Goal: Transaction & Acquisition: Purchase product/service

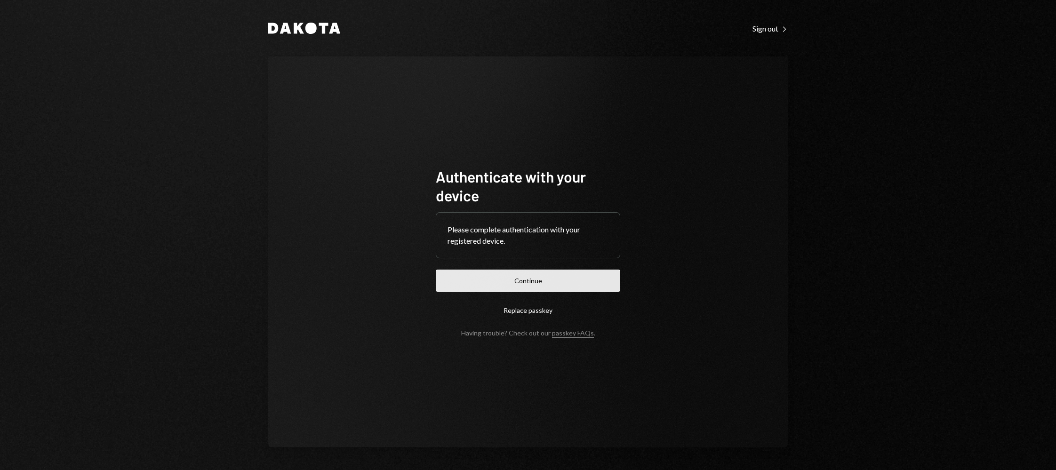
click at [449, 275] on button "Continue" at bounding box center [528, 281] width 184 height 22
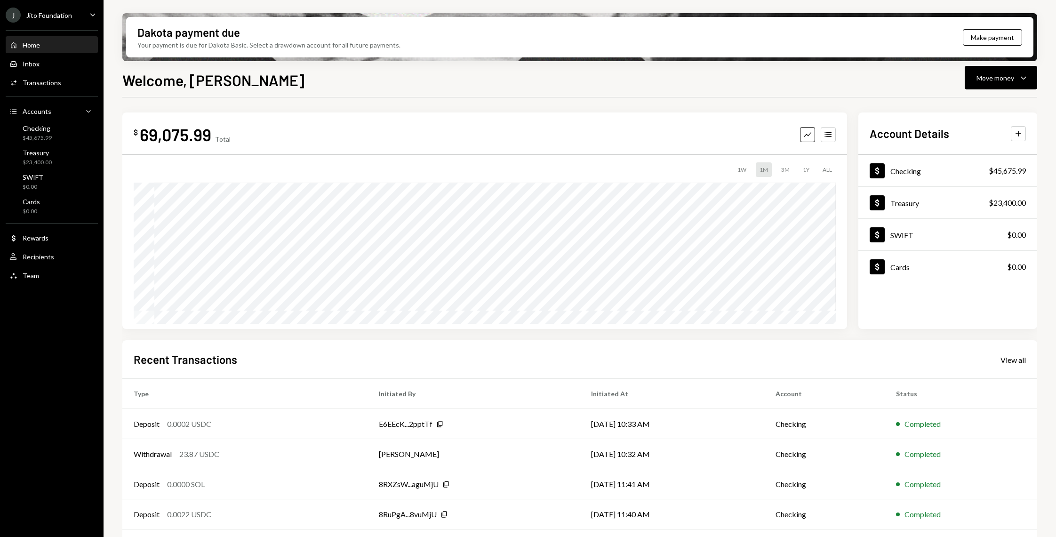
click at [79, 20] on div "J Jito Foundation Caret Down" at bounding box center [52, 15] width 104 height 15
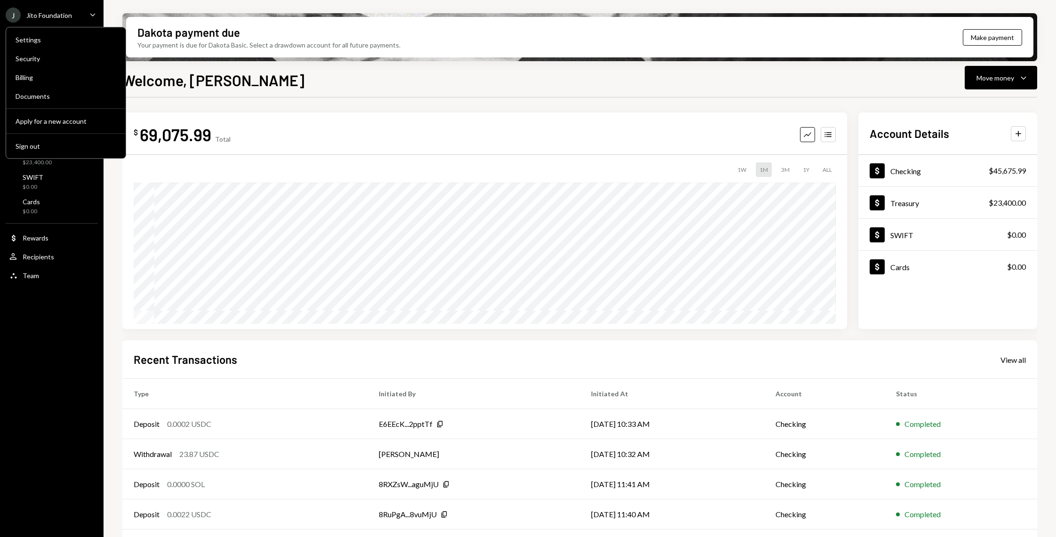
click at [79, 20] on div "J Jito Foundation Caret Down" at bounding box center [52, 15] width 104 height 15
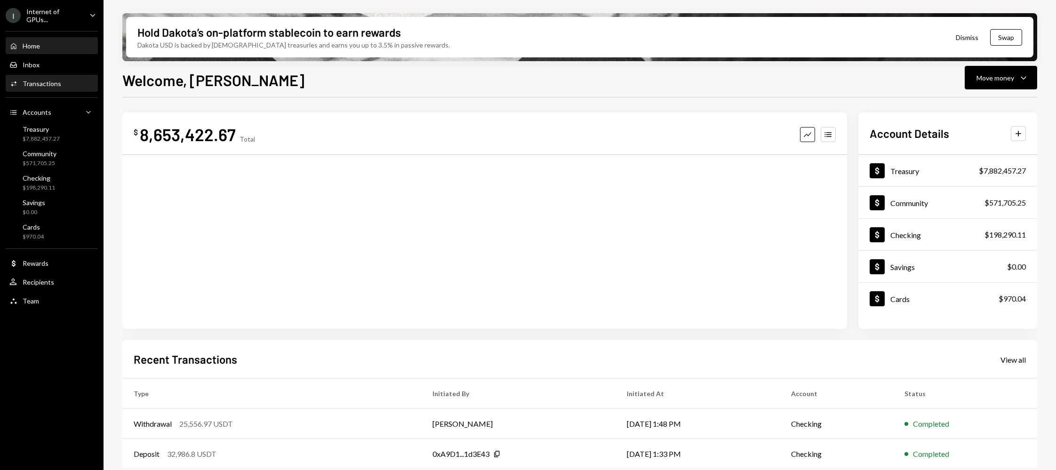
click at [64, 80] on div "Activities Transactions" at bounding box center [51, 84] width 85 height 8
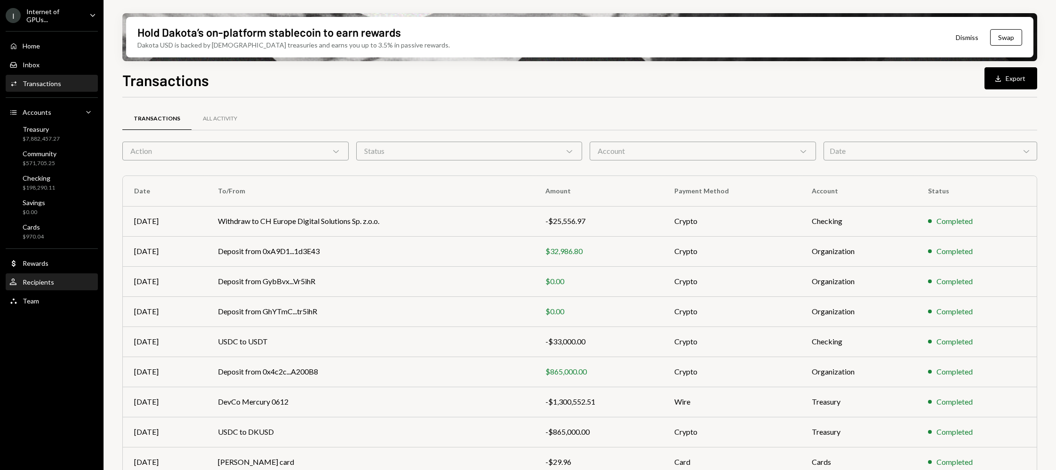
click at [47, 281] on div "Recipients" at bounding box center [39, 282] width 32 height 8
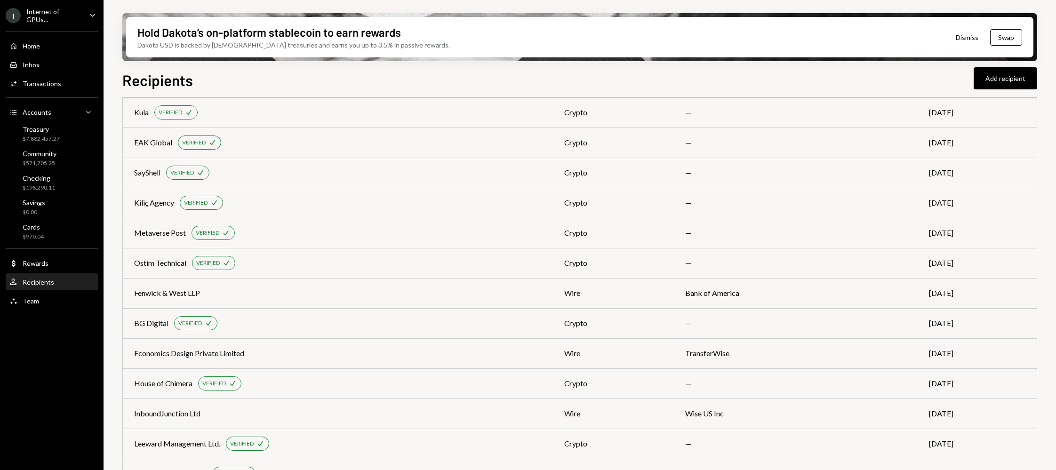
scroll to position [1127, 0]
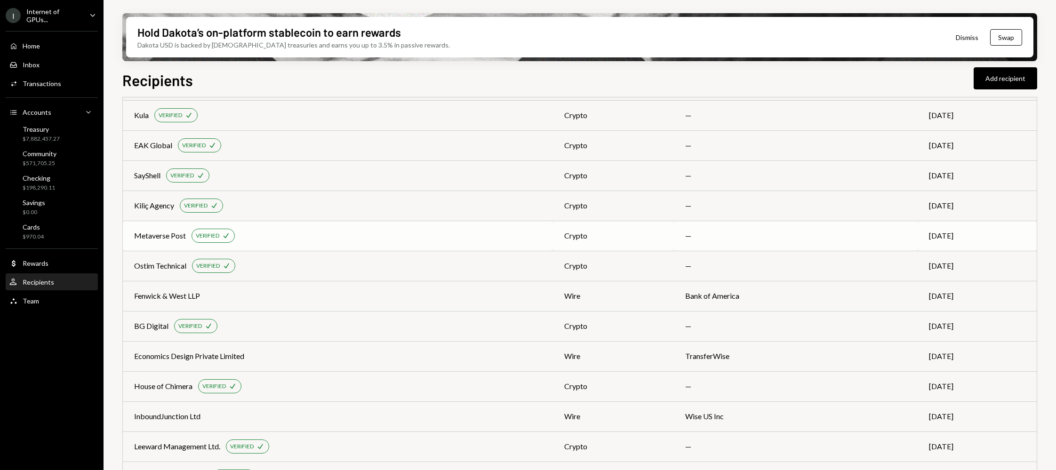
click at [166, 232] on div "Metaverse Post" at bounding box center [160, 235] width 52 height 11
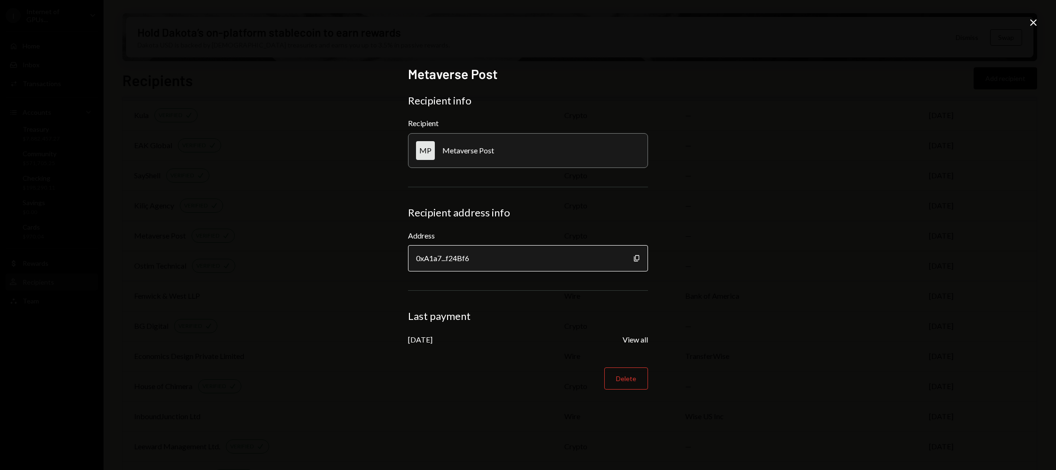
click at [632, 257] on div "0xA1a7...f24Bf6" at bounding box center [528, 258] width 240 height 26
click at [634, 259] on icon "Copy" at bounding box center [637, 259] width 8 height 8
click at [1032, 20] on icon "Close" at bounding box center [1033, 22] width 11 height 11
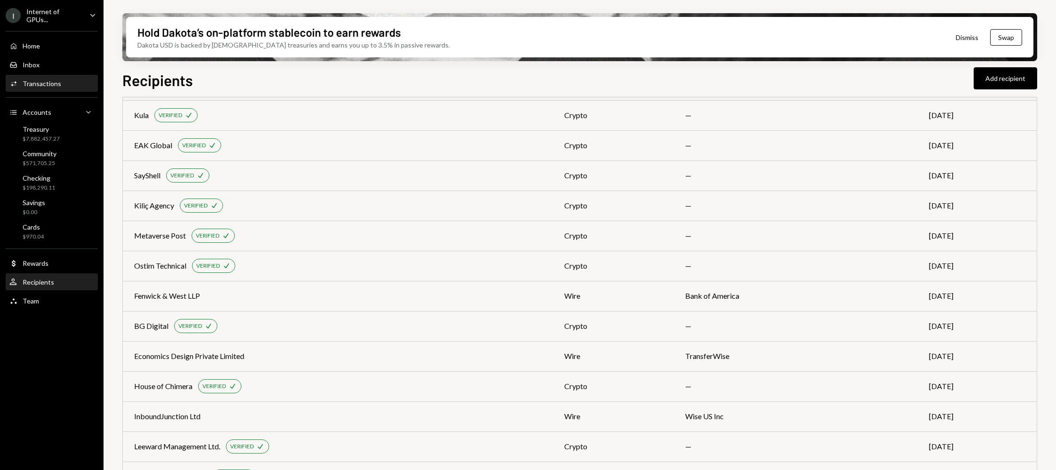
click at [49, 80] on div "Transactions" at bounding box center [42, 84] width 39 height 8
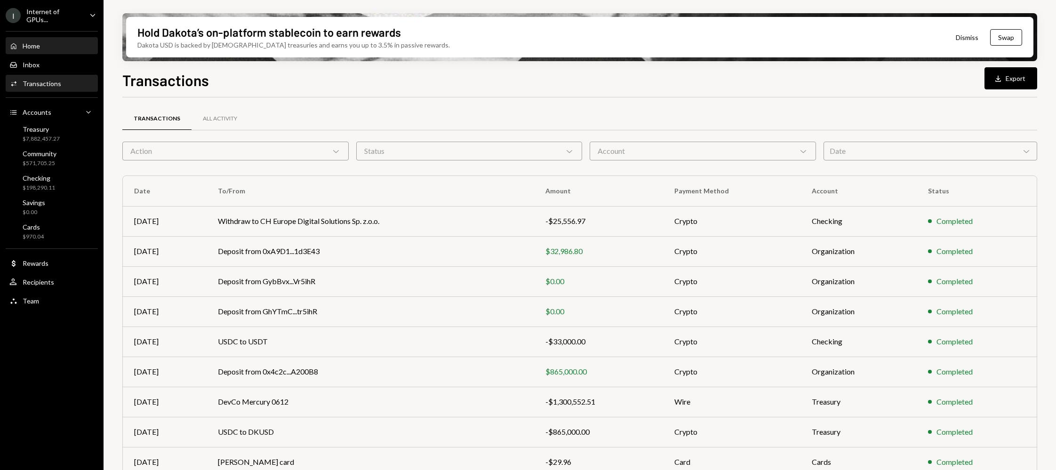
click at [65, 44] on div "Home Home" at bounding box center [51, 46] width 85 height 8
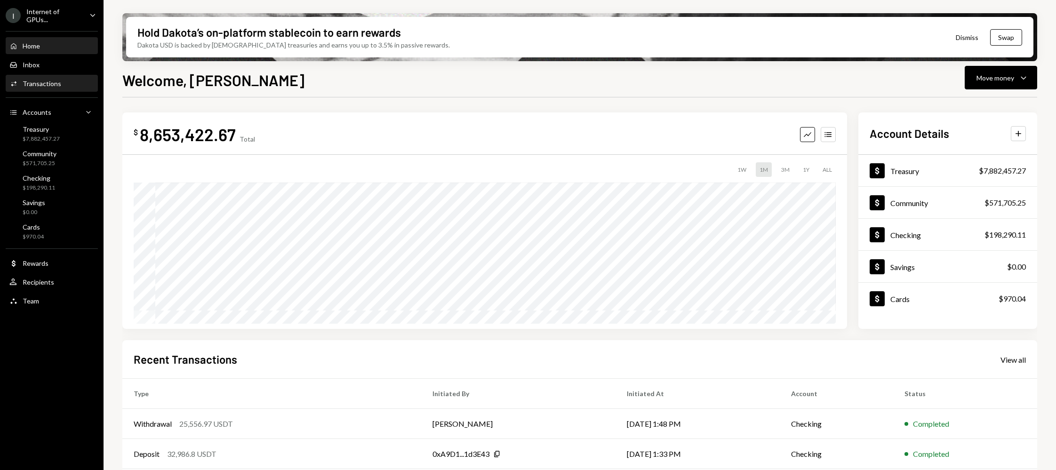
click at [62, 82] on div "Activities Transactions" at bounding box center [51, 84] width 85 height 8
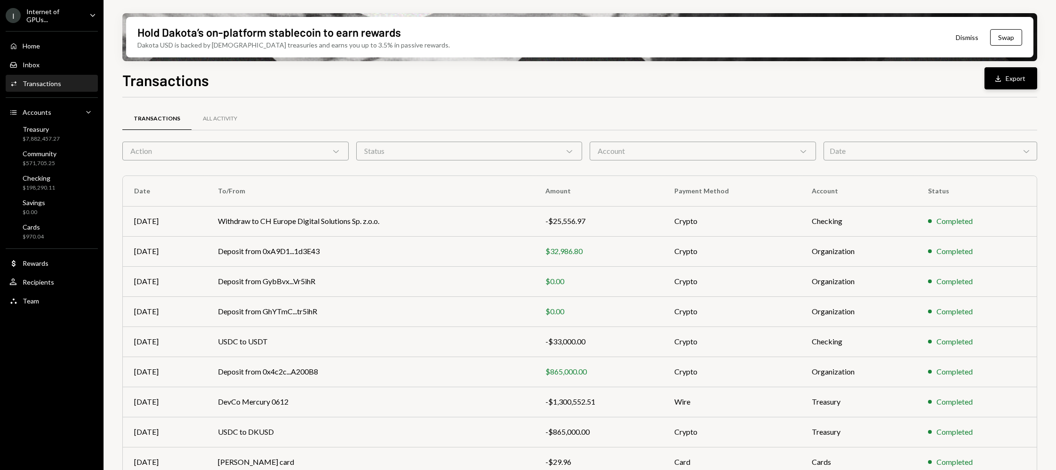
click at [1021, 73] on button "Download Export" at bounding box center [1011, 78] width 53 height 22
click at [56, 46] on div "Home Home" at bounding box center [51, 46] width 85 height 8
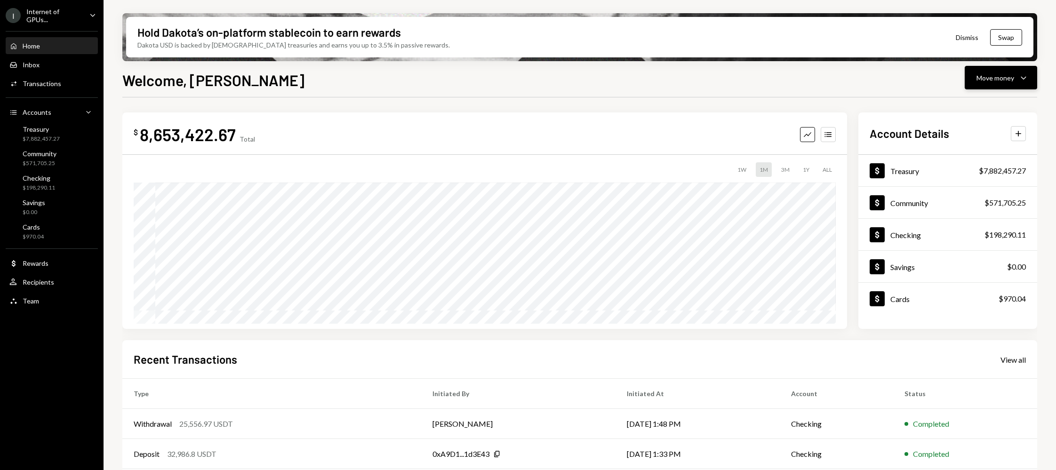
click at [1029, 77] on icon "Caret Down" at bounding box center [1023, 77] width 11 height 11
click at [1016, 106] on div "Send" at bounding box center [993, 106] width 69 height 10
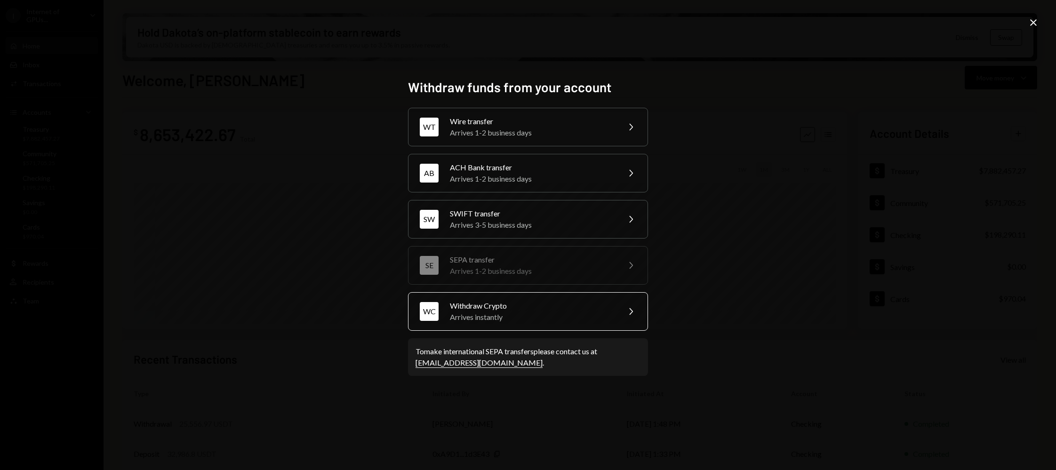
click at [523, 330] on div "WC Withdraw Crypto Arrives instantly Chevron Right" at bounding box center [528, 311] width 240 height 39
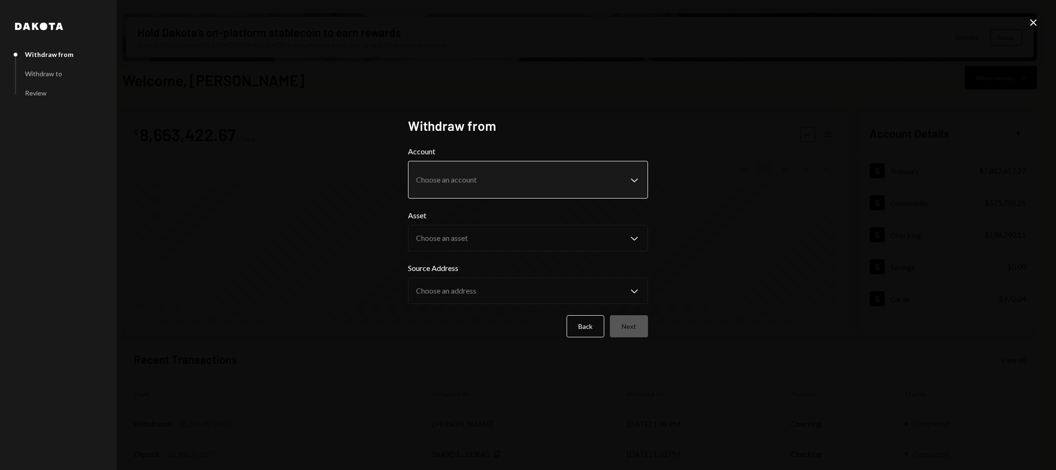
click at [486, 179] on body "I Internet of GPUs... Caret Down Home Home Inbox Inbox Activities Transactions …" at bounding box center [528, 235] width 1056 height 470
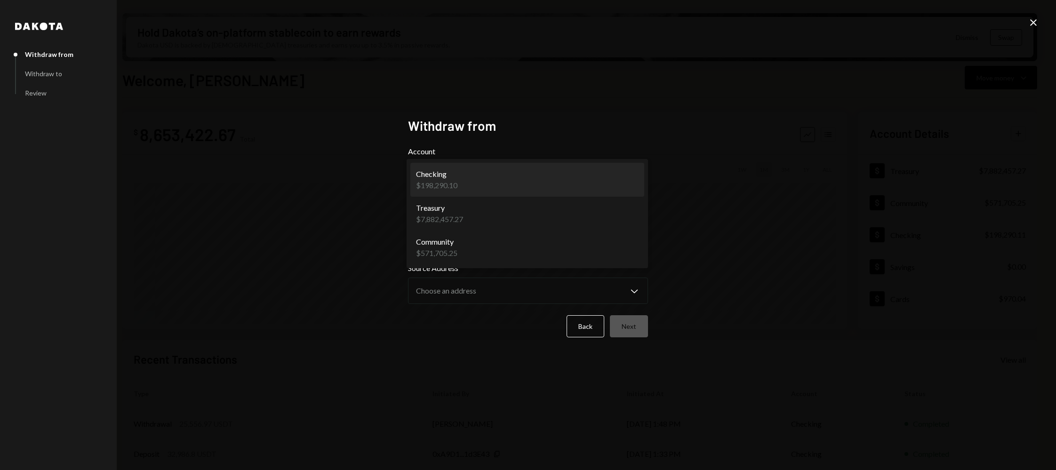
select select "**********"
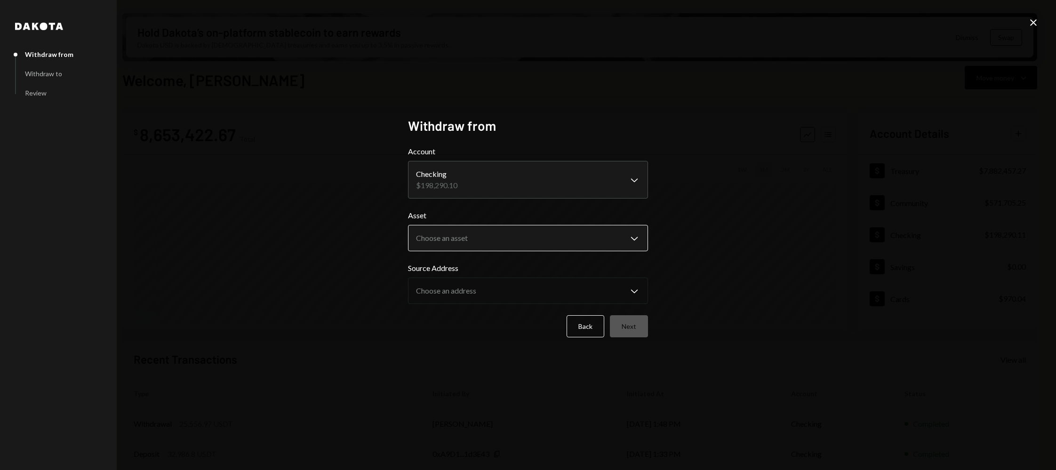
click at [471, 240] on body "I Internet of GPUs... Caret Down Home Home Inbox Inbox Activities Transactions …" at bounding box center [528, 235] width 1056 height 470
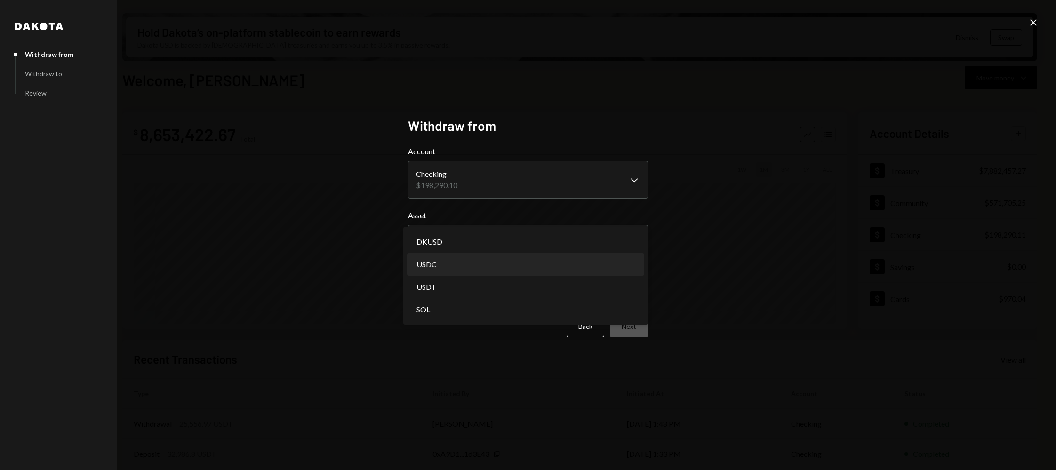
select select "****"
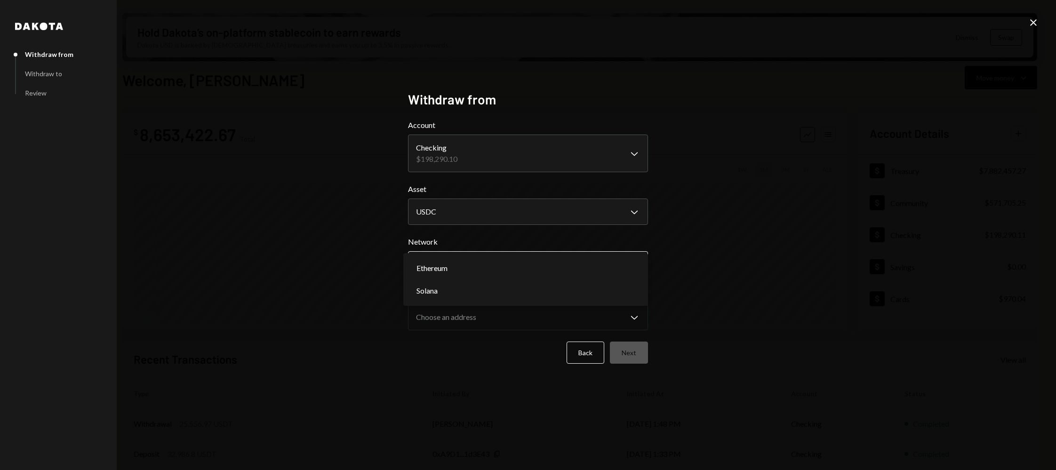
click at [473, 266] on body "I Internet of GPUs... Caret Down Home Home Inbox Inbox Activities Transactions …" at bounding box center [528, 235] width 1056 height 470
select select "**********"
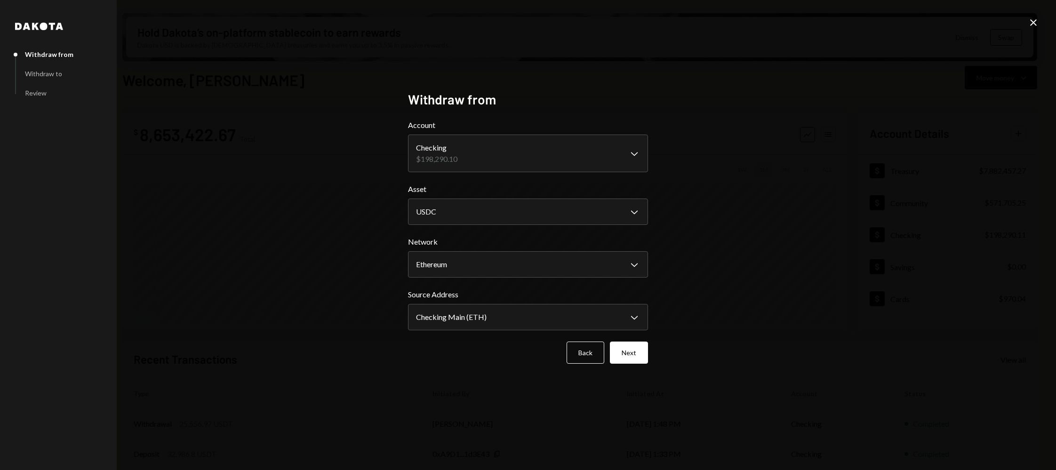
click at [468, 335] on form "**********" at bounding box center [528, 242] width 240 height 244
click at [480, 315] on body "I Internet of GPUs... Caret Down Home Home Inbox Inbox Activities Transactions …" at bounding box center [528, 235] width 1056 height 470
click at [602, 209] on body "I Internet of GPUs... Caret Down Home Home Inbox Inbox Activities Transactions …" at bounding box center [528, 235] width 1056 height 470
click at [500, 326] on body "I Internet of GPUs... Caret Down Home Home Inbox Inbox Activities Transactions …" at bounding box center [528, 235] width 1056 height 470
click at [1029, 24] on icon "Close" at bounding box center [1033, 22] width 11 height 11
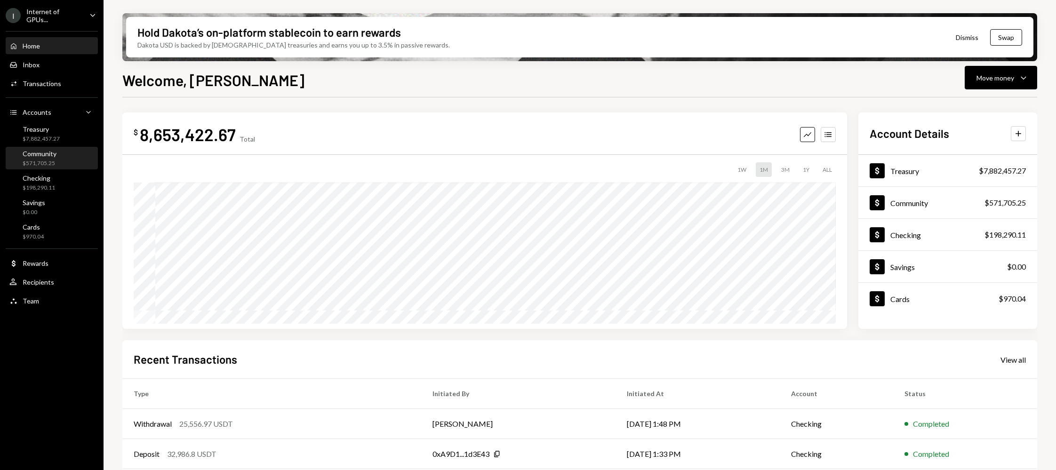
click at [26, 162] on div "$571,705.25" at bounding box center [40, 164] width 34 height 8
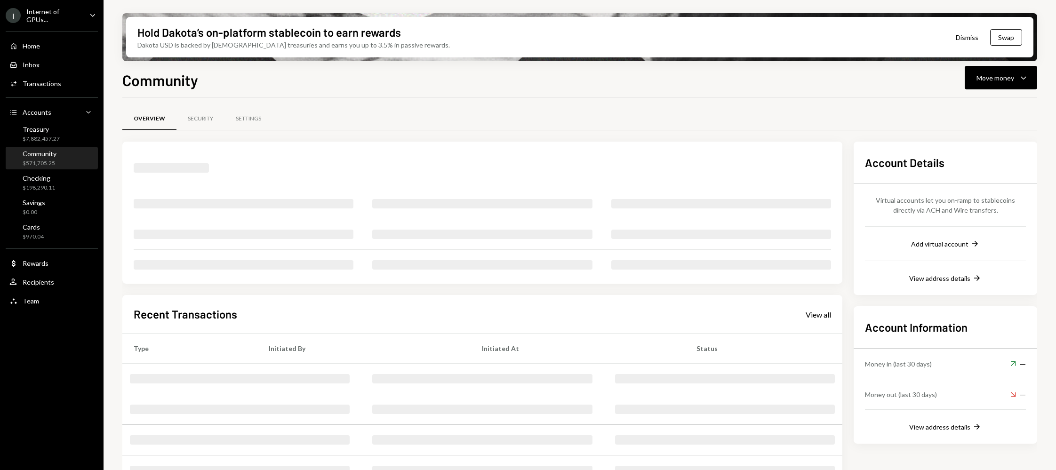
click at [34, 147] on link "Community $571,705.25" at bounding box center [52, 158] width 92 height 23
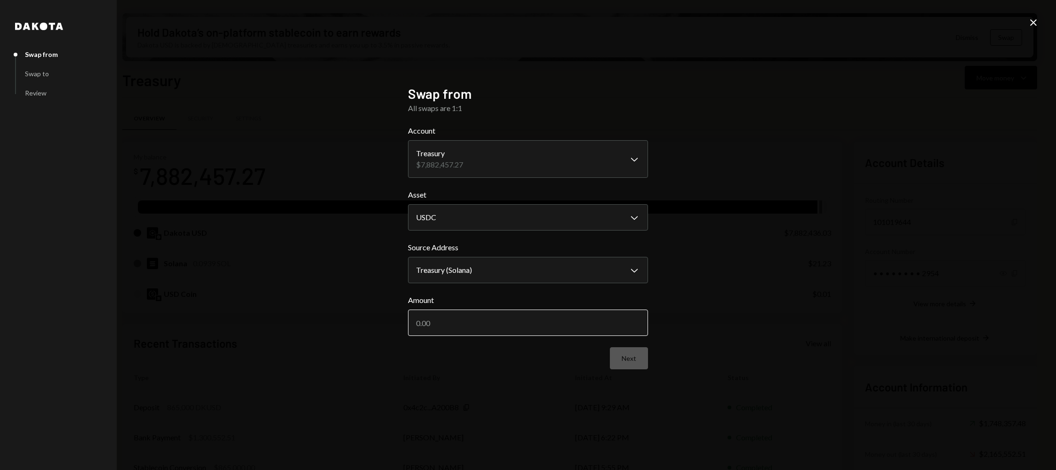
click at [482, 329] on input "Amount" at bounding box center [528, 323] width 240 height 26
click at [495, 266] on body "I Internet of GPUs... Caret Down Home Home Inbox Inbox Activities Transactions …" at bounding box center [528, 235] width 1056 height 470
click at [515, 215] on body "I Internet of GPUs... Caret Down Home Home Inbox Inbox Activities Transactions …" at bounding box center [528, 235] width 1056 height 470
select select "*****"
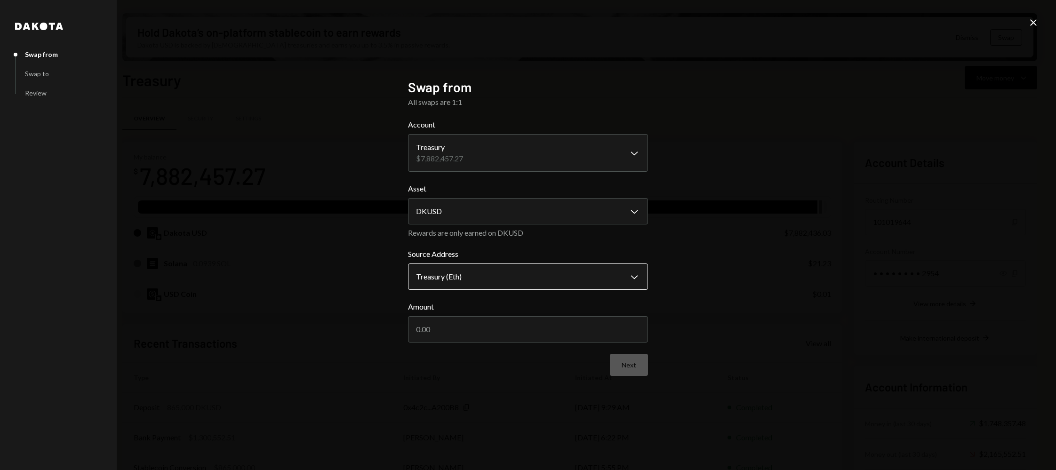
click at [505, 283] on body "I Internet of GPUs... Caret Down Home Home Inbox Inbox Activities Transactions …" at bounding box center [528, 235] width 1056 height 470
click at [497, 319] on input "Amount" at bounding box center [528, 329] width 240 height 26
type input "200000"
click at [626, 356] on button "Next" at bounding box center [629, 365] width 38 height 22
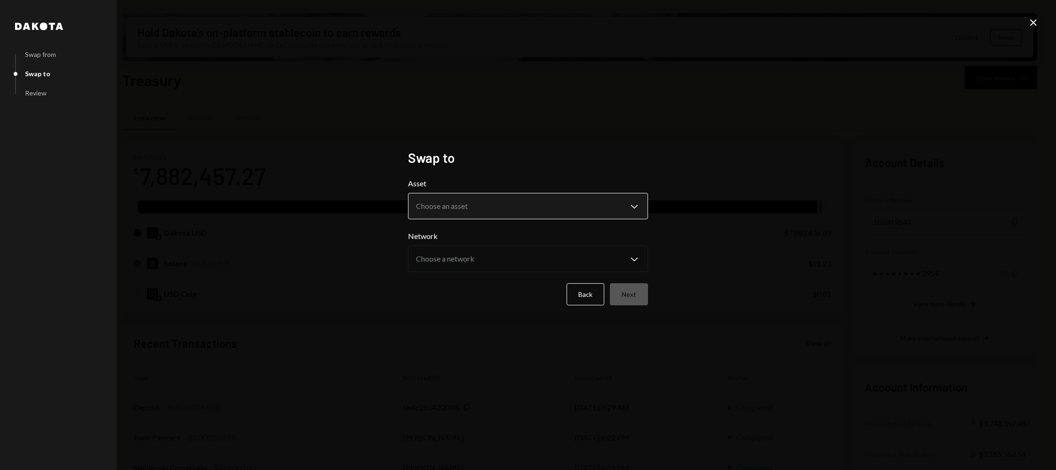
drag, startPoint x: 511, startPoint y: 185, endPoint x: 511, endPoint y: 194, distance: 8.9
click at [511, 190] on div "**********" at bounding box center [528, 198] width 240 height 41
click at [509, 208] on body "I Internet of GPUs... Caret Down Home Home Inbox Inbox Activities Transactions …" at bounding box center [528, 235] width 1056 height 470
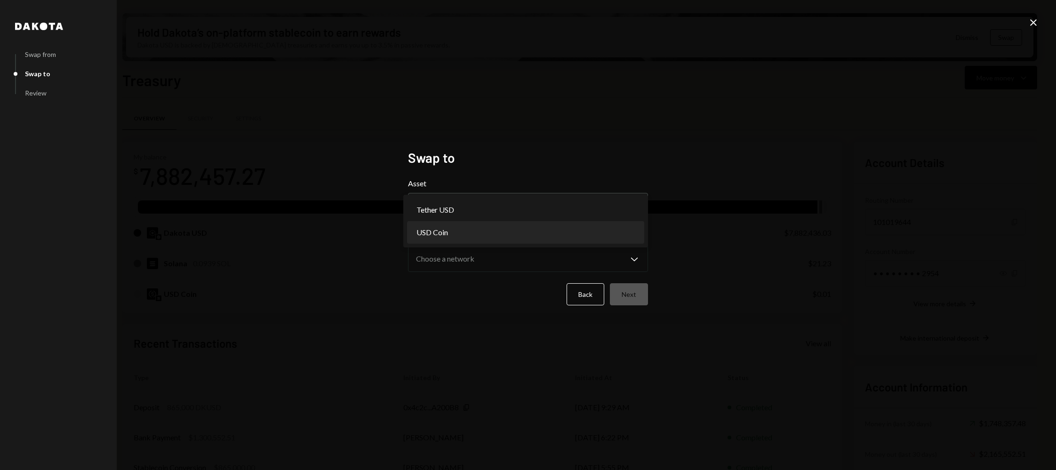
select select "****"
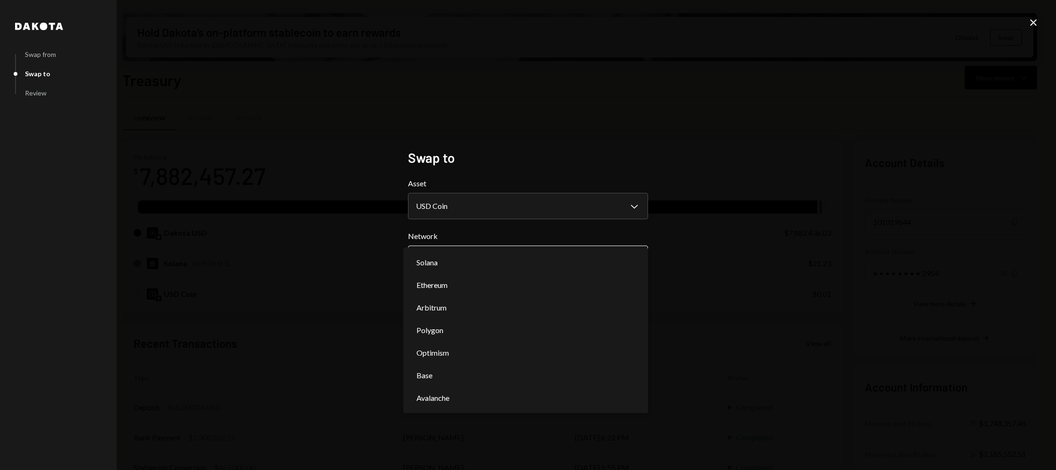
click at [496, 271] on body "I Internet of GPUs... Caret Down Home Home Inbox Inbox Activities Transactions …" at bounding box center [528, 235] width 1056 height 470
select select "**********"
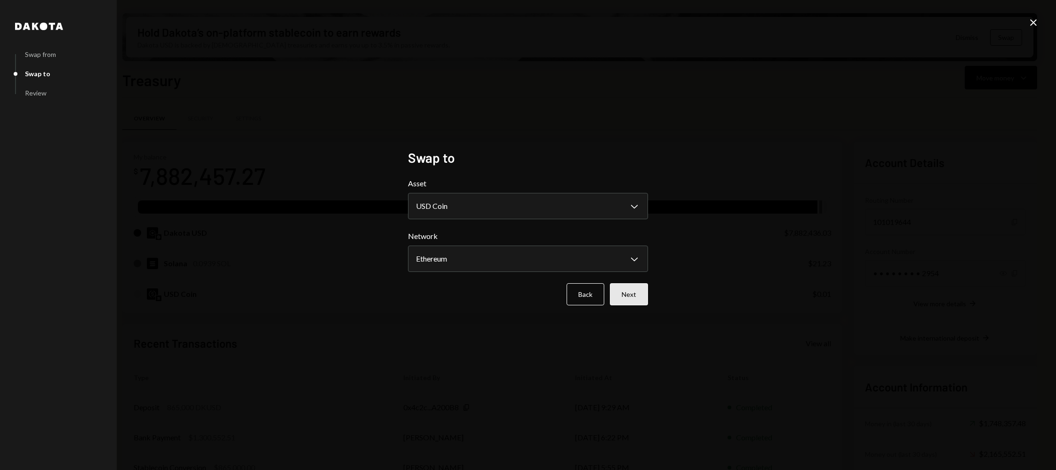
click at [632, 297] on button "Next" at bounding box center [629, 294] width 38 height 22
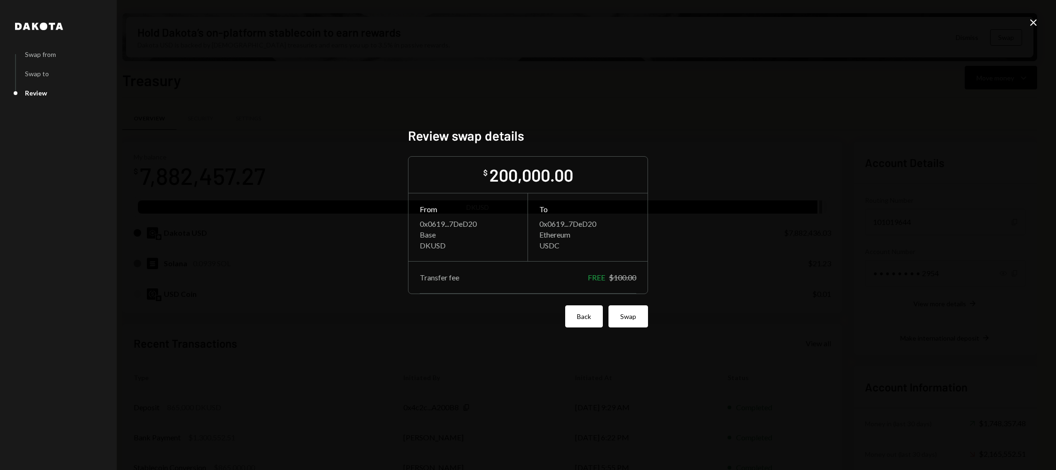
click at [577, 319] on button "Back" at bounding box center [584, 316] width 38 height 22
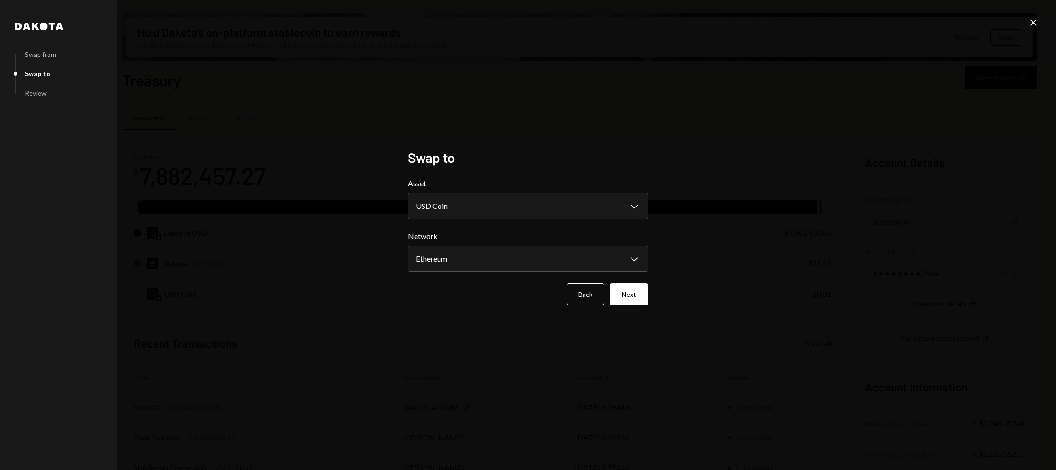
click at [579, 311] on div "**********" at bounding box center [528, 235] width 240 height 171
click at [586, 291] on button "Back" at bounding box center [586, 294] width 38 height 22
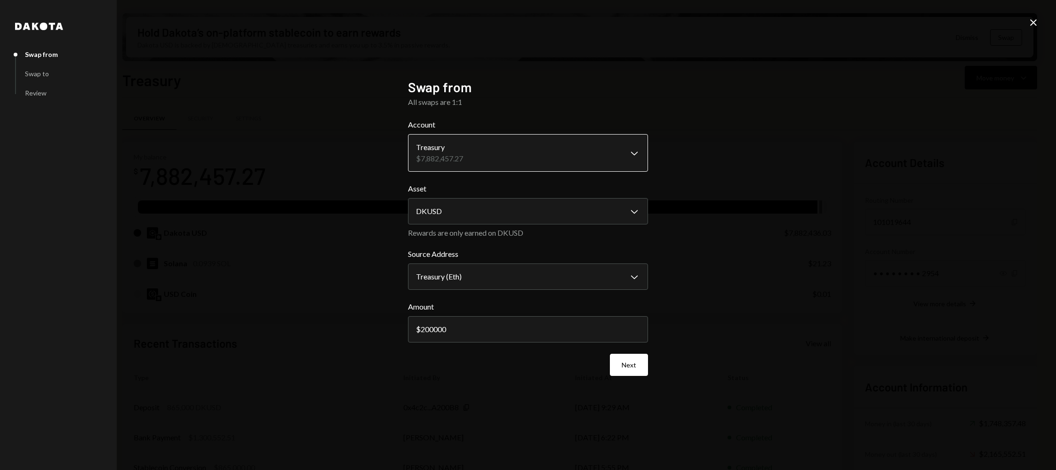
click at [491, 145] on body "I Internet of GPUs... Caret Down Home Home Inbox Inbox Activities Transactions …" at bounding box center [528, 235] width 1056 height 470
click at [495, 226] on form "**********" at bounding box center [528, 247] width 240 height 257
click at [501, 214] on body "I Internet of GPUs... Caret Down Home Home Inbox Inbox Activities Transactions …" at bounding box center [528, 235] width 1056 height 470
click at [488, 276] on body "I Internet of GPUs... Caret Down Home Home Inbox Inbox Activities Transactions …" at bounding box center [528, 235] width 1056 height 470
click at [505, 274] on body "I Internet of GPUs... Caret Down Home Home Inbox Inbox Activities Transactions …" at bounding box center [528, 235] width 1056 height 470
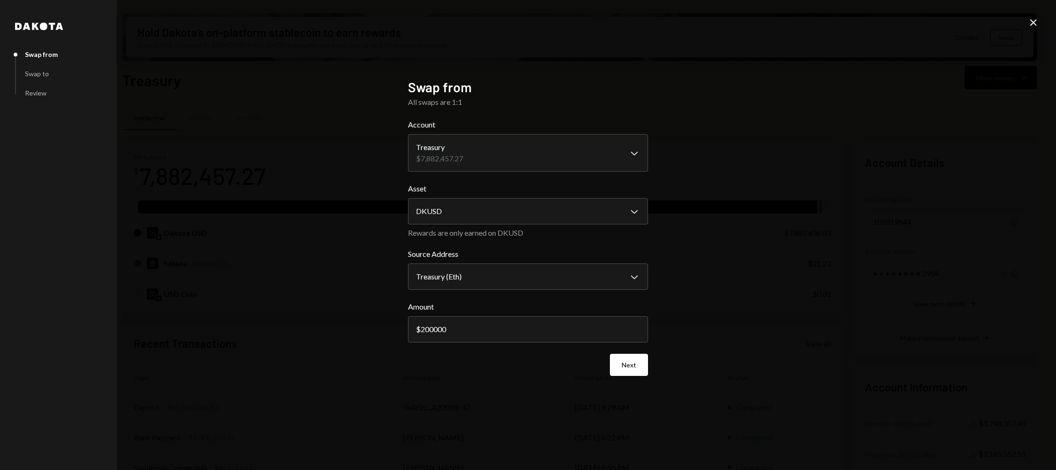
click at [500, 343] on form "**********" at bounding box center [528, 247] width 240 height 257
click at [491, 329] on input "200000" at bounding box center [528, 329] width 240 height 26
click at [640, 368] on button "Next" at bounding box center [629, 365] width 38 height 22
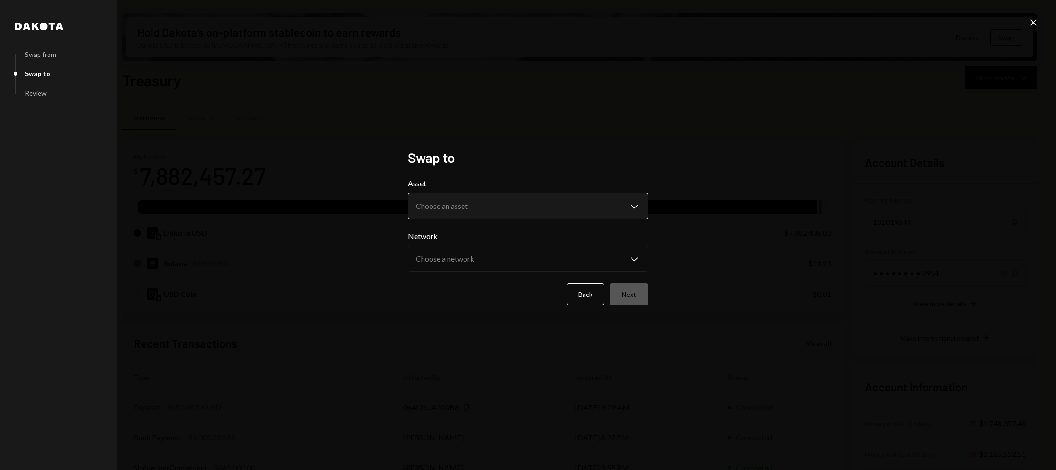
click at [483, 210] on body "I Internet of GPUs... Caret Down Home Home Inbox Inbox Activities Transactions …" at bounding box center [528, 235] width 1056 height 470
select select "****"
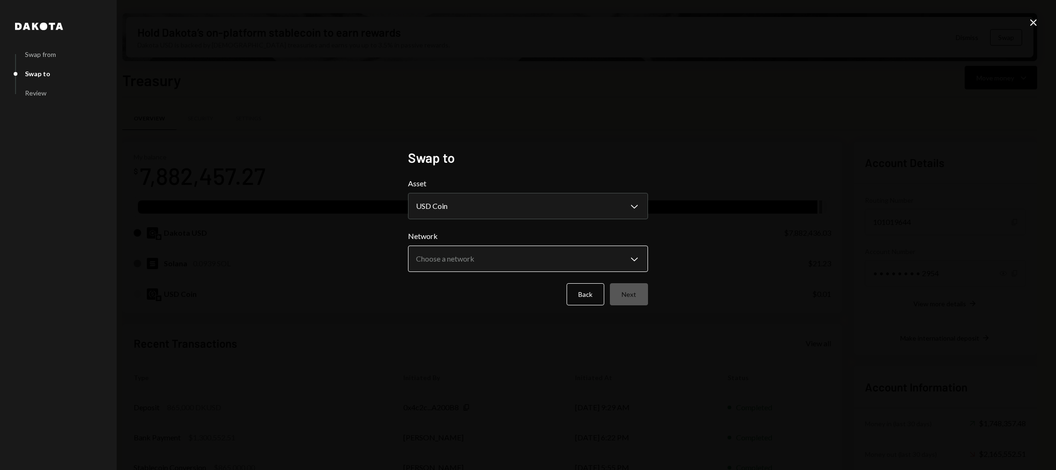
click at [469, 270] on body "I Internet of GPUs... Caret Down Home Home Inbox Inbox Activities Transactions …" at bounding box center [528, 235] width 1056 height 470
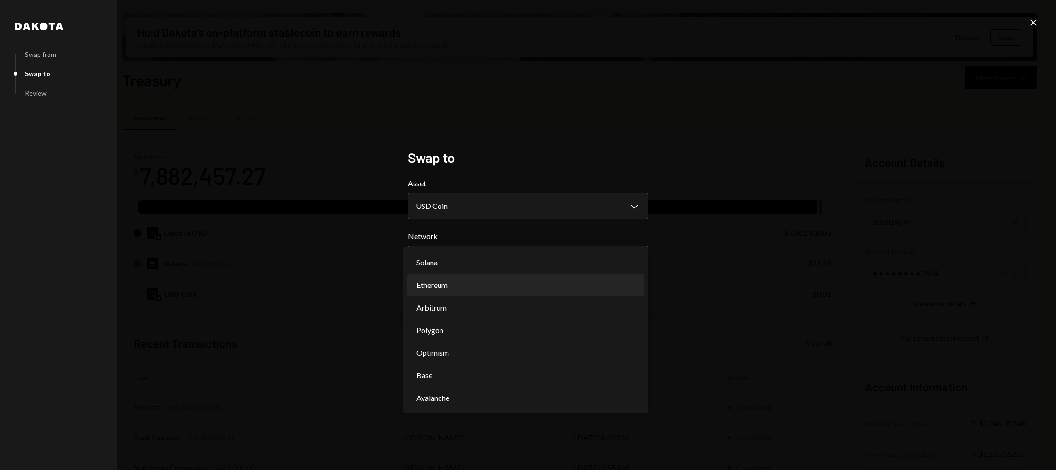
select select "**********"
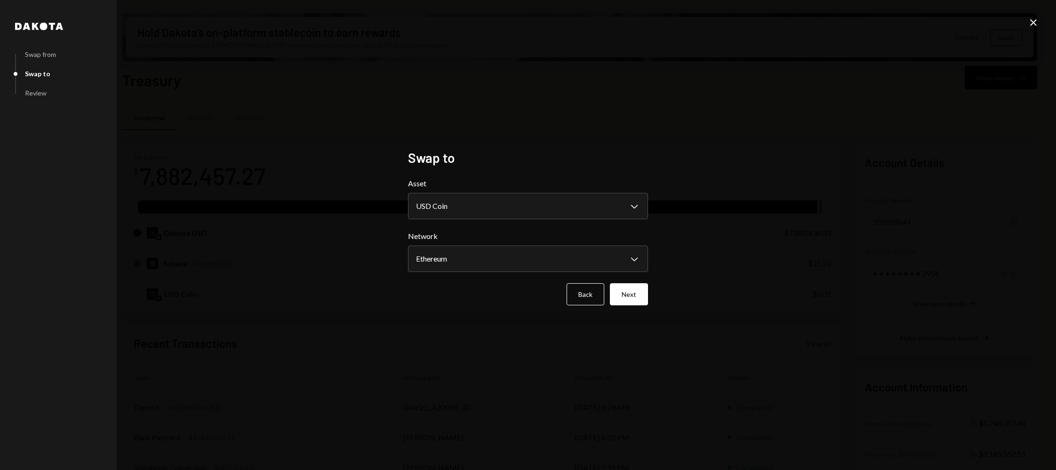
click at [1035, 22] on icon "Close" at bounding box center [1033, 22] width 11 height 11
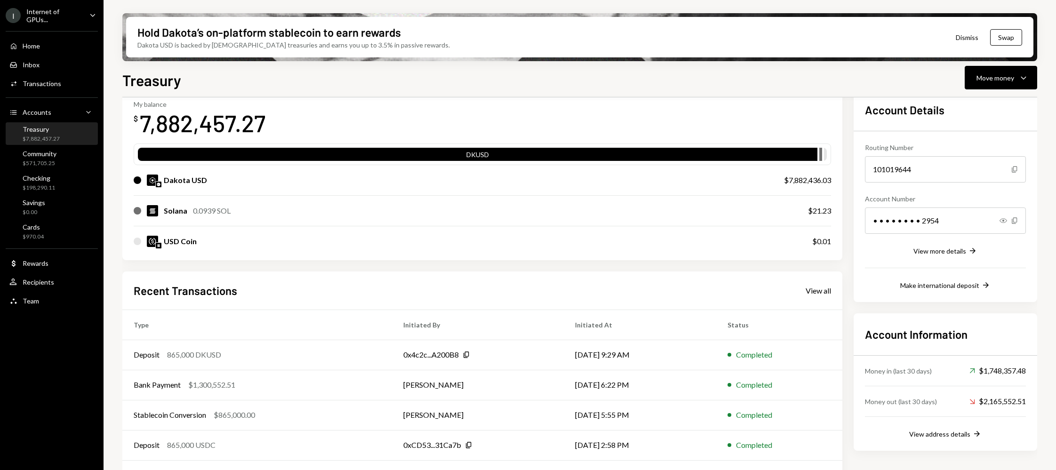
scroll to position [47, 0]
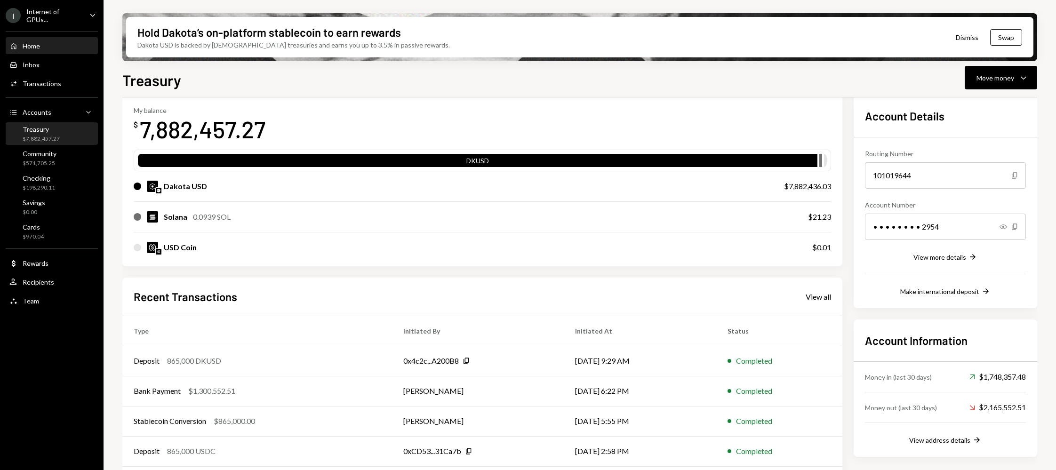
click at [47, 38] on div "Home Home" at bounding box center [51, 46] width 85 height 16
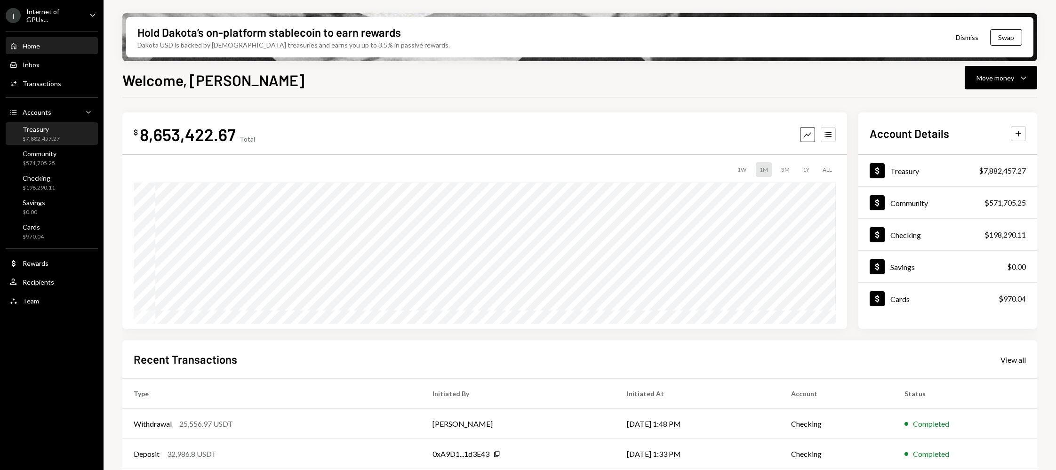
click at [56, 128] on div "Treasury" at bounding box center [41, 129] width 37 height 8
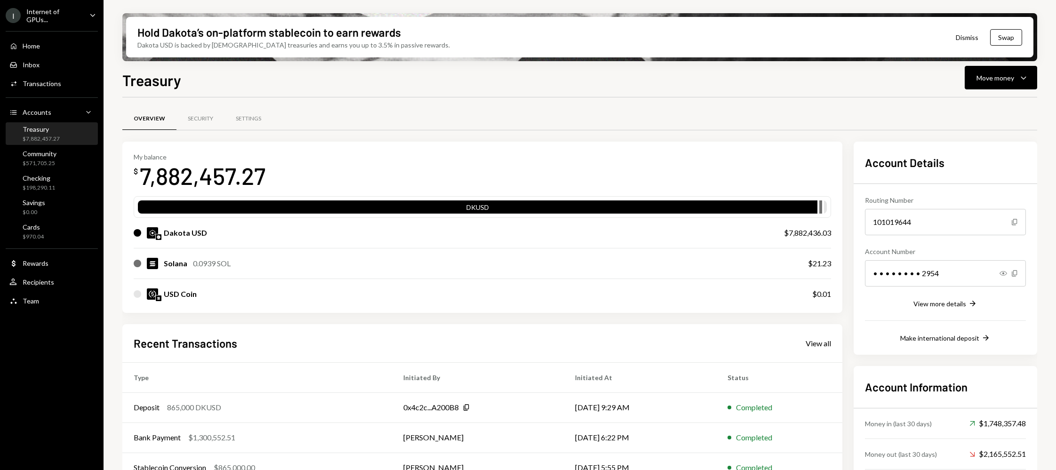
click at [1019, 93] on div "Treasury Move money Caret Down Overview Security Settings My balance $ 7,882,45…" at bounding box center [579, 297] width 915 height 457
click at [1015, 81] on div "Move money Caret Down" at bounding box center [1001, 77] width 49 height 11
click at [973, 106] on div "Send" at bounding box center [993, 106] width 69 height 10
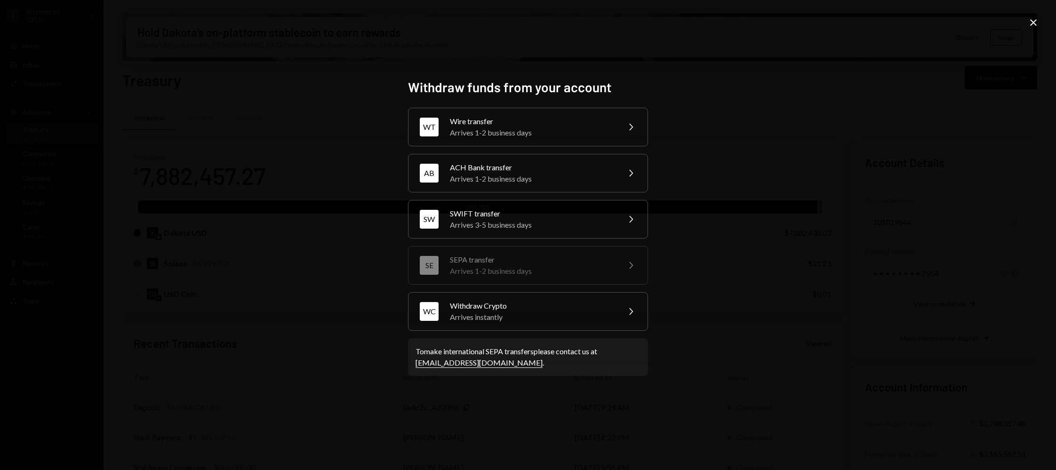
click at [1031, 20] on icon at bounding box center [1033, 22] width 7 height 7
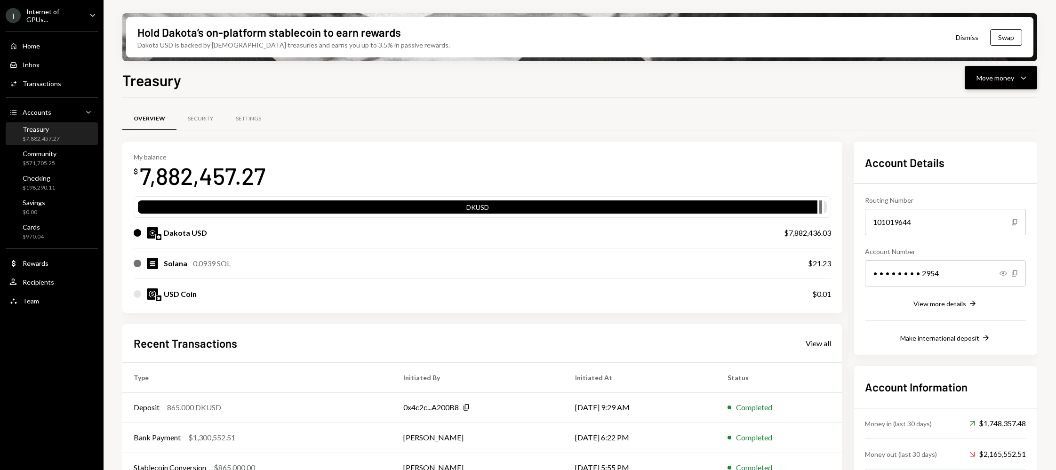
click at [1027, 76] on icon "Caret Down" at bounding box center [1023, 77] width 11 height 11
click at [978, 123] on div "Transfer" at bounding box center [993, 127] width 69 height 10
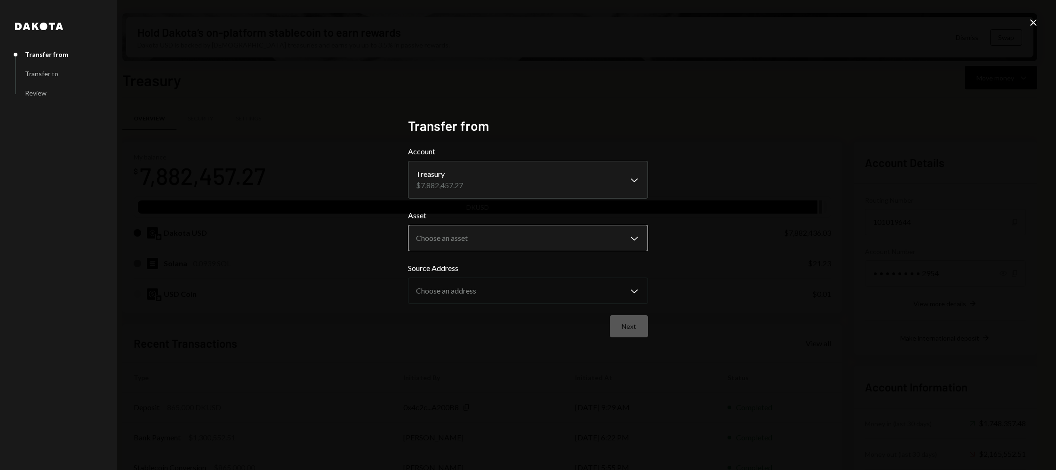
click at [547, 234] on body "I Internet of GPUs... Caret Down Home Home Inbox Inbox Activities Transactions …" at bounding box center [528, 235] width 1056 height 470
click at [472, 305] on form "**********" at bounding box center [528, 242] width 240 height 192
click at [458, 228] on body "I Internet of GPUs... Caret Down Home Home Inbox Inbox Activities Transactions …" at bounding box center [528, 235] width 1056 height 470
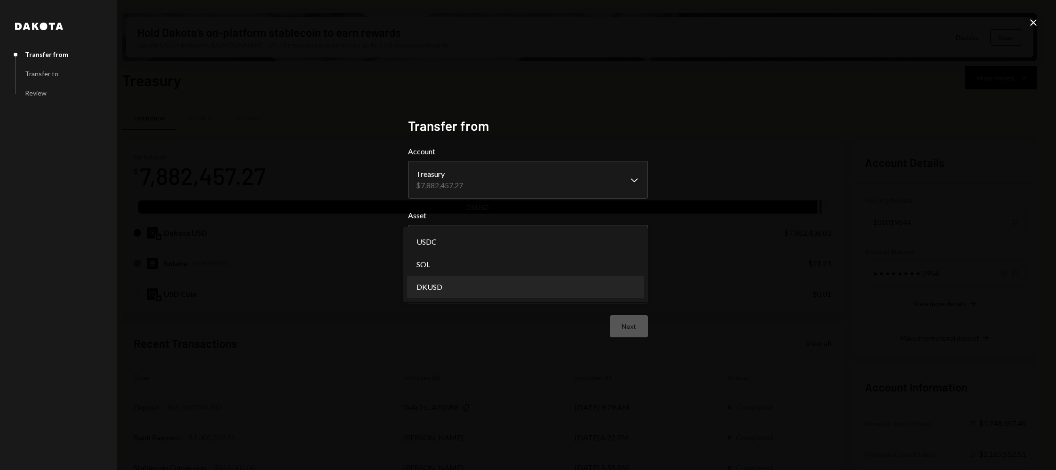
select select "*****"
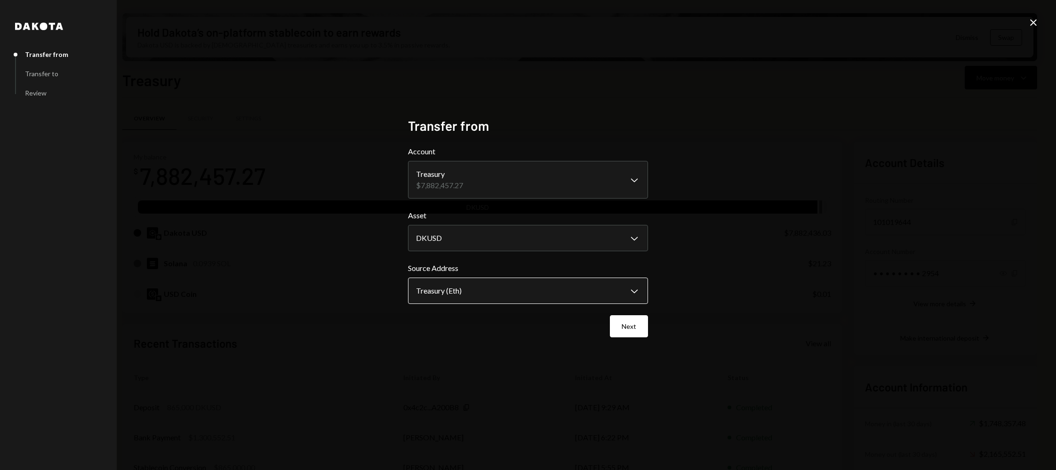
click at [465, 284] on body "I Internet of GPUs... Caret Down Home Home Inbox Inbox Activities Transactions …" at bounding box center [528, 235] width 1056 height 470
click at [632, 318] on button "Next" at bounding box center [629, 326] width 38 height 22
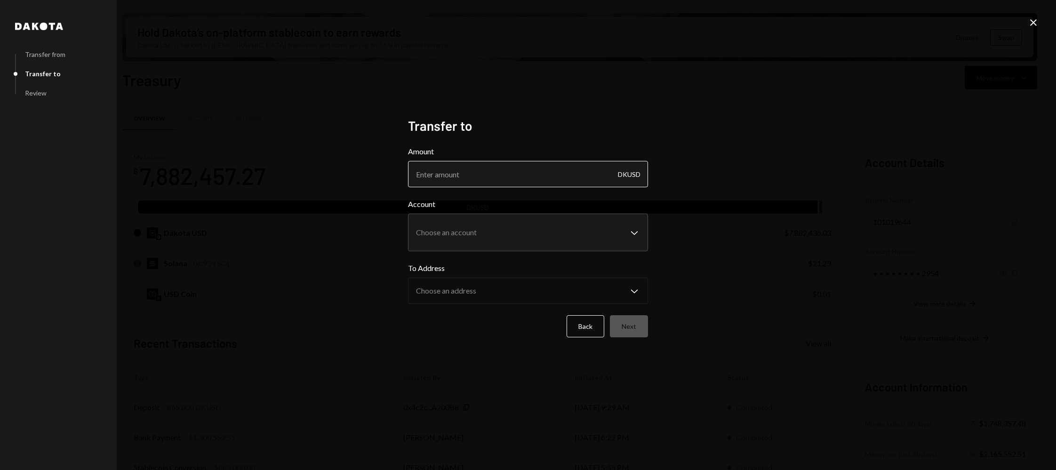
click at [484, 172] on input "Amount" at bounding box center [528, 174] width 240 height 26
click at [489, 225] on body "I Internet of GPUs... Caret Down Home Home Inbox Inbox Activities Transactions …" at bounding box center [528, 235] width 1056 height 470
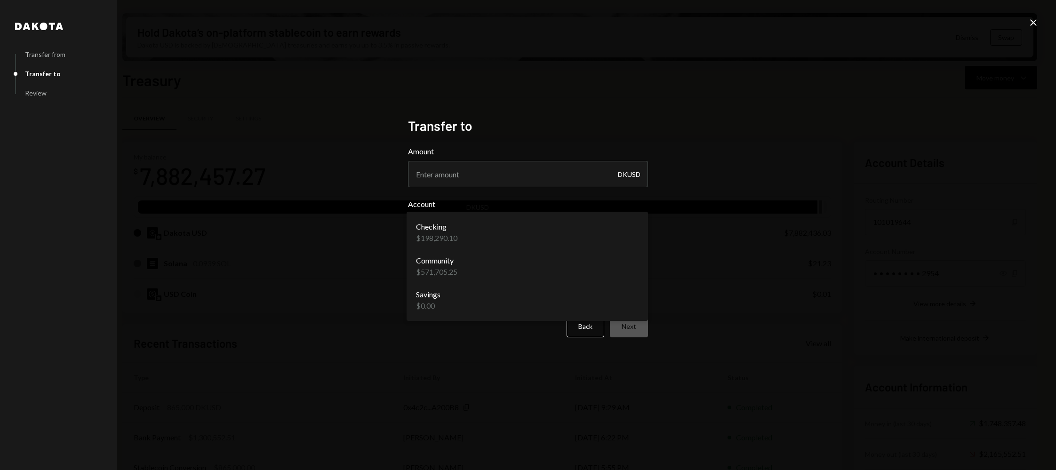
select select "**********"
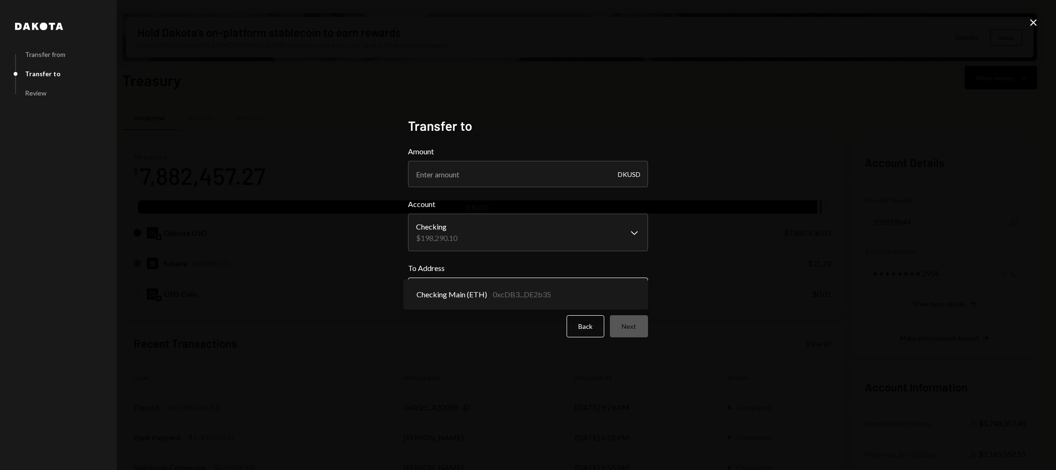
click at [487, 303] on body "I Internet of GPUs... Caret Down Home Home Inbox Inbox Activities Transactions …" at bounding box center [528, 235] width 1056 height 470
click at [480, 171] on input "Amount" at bounding box center [528, 174] width 240 height 26
click at [1038, 24] on icon "Close" at bounding box center [1033, 22] width 11 height 11
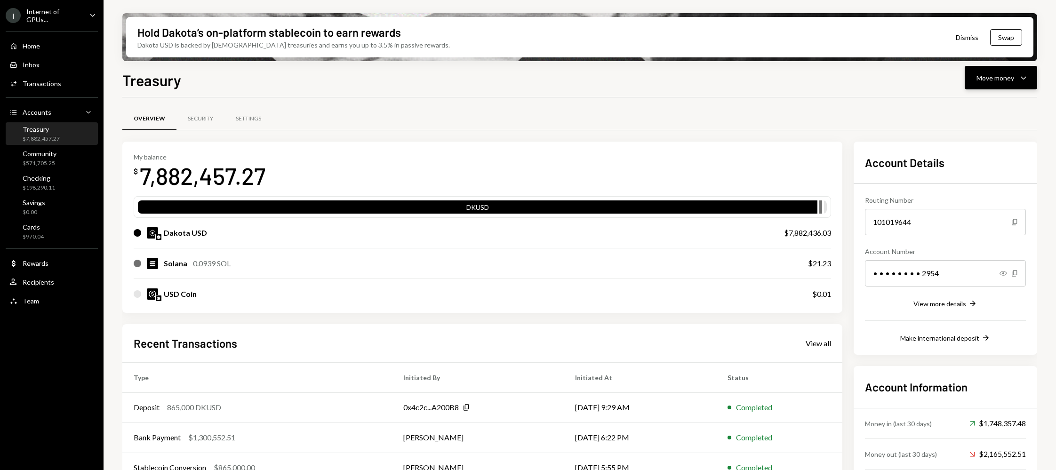
click at [1029, 88] on button "Move money Caret Down" at bounding box center [1001, 78] width 72 height 24
click at [1011, 101] on div "Send" at bounding box center [993, 106] width 69 height 10
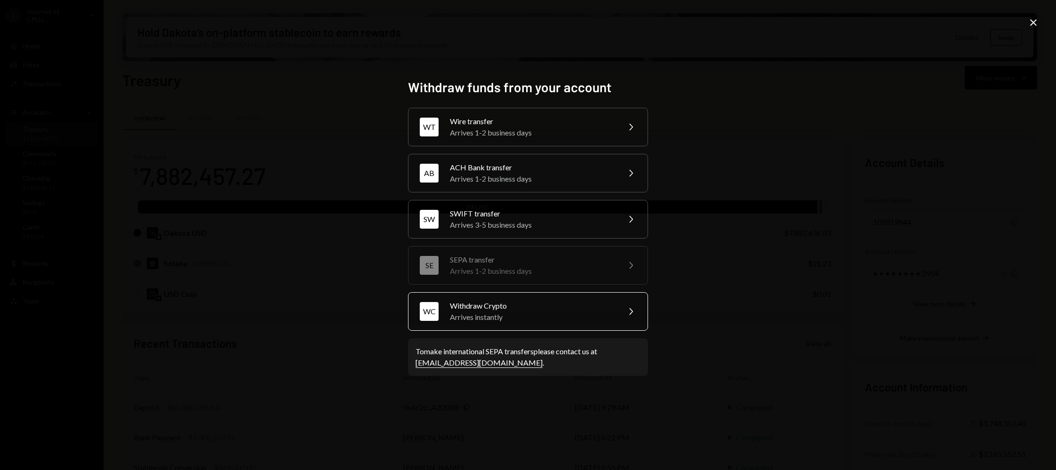
click at [508, 312] on div "Withdraw Crypto" at bounding box center [532, 305] width 164 height 11
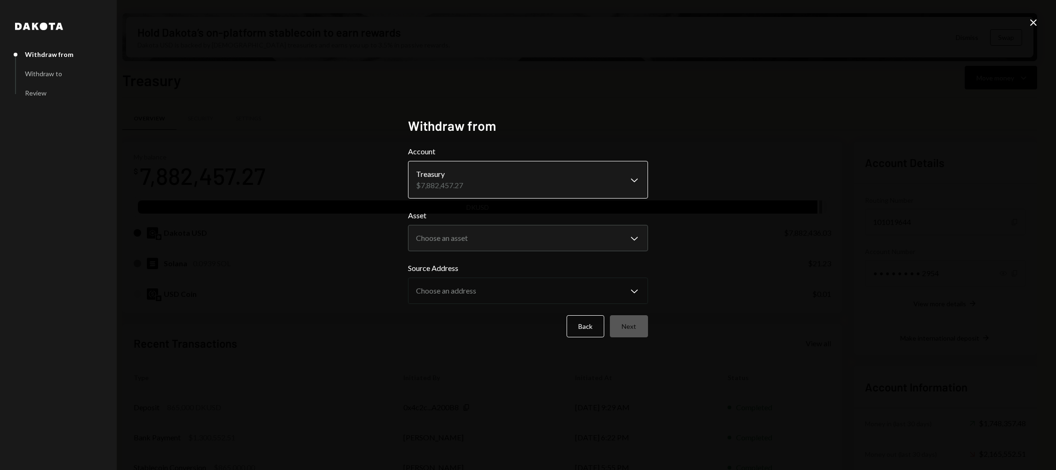
click at [435, 181] on body "I Internet of GPUs... Caret Down Home Home Inbox Inbox Activities Transactions …" at bounding box center [528, 235] width 1056 height 470
click at [456, 244] on body "I Internet of GPUs... Caret Down Home Home Inbox Inbox Activities Transactions …" at bounding box center [528, 235] width 1056 height 470
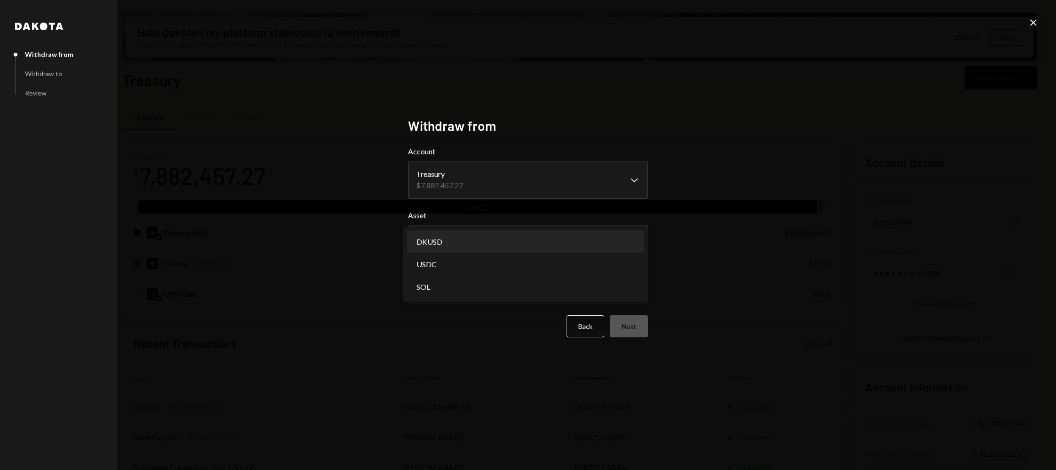
select select "*****"
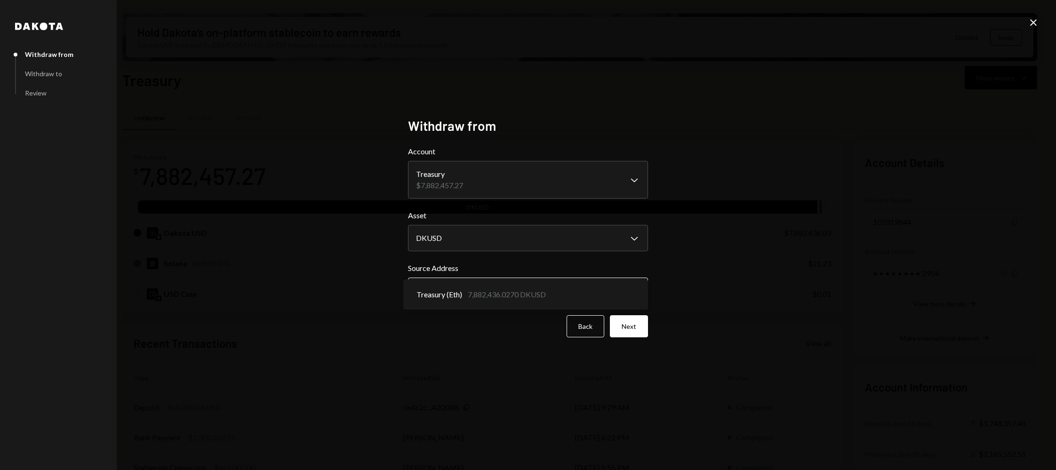
click at [471, 295] on body "I Internet of GPUs... Caret Down Home Home Inbox Inbox Activities Transactions …" at bounding box center [528, 235] width 1056 height 470
click at [619, 328] on button "Next" at bounding box center [629, 326] width 38 height 22
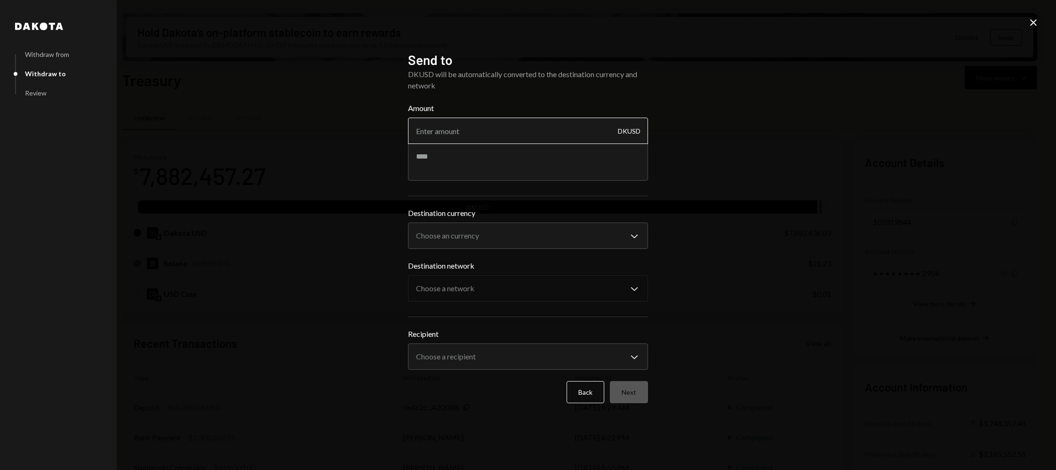
click at [462, 122] on input "Amount" at bounding box center [528, 131] width 240 height 26
click at [468, 248] on body "I Internet of GPUs... Caret Down Home Home Inbox Inbox Activities Transactions …" at bounding box center [528, 235] width 1056 height 470
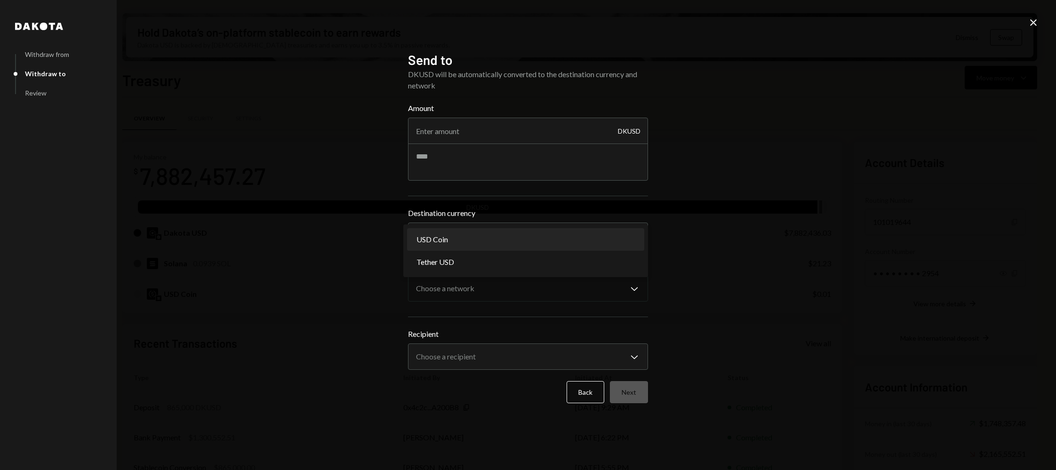
select select "****"
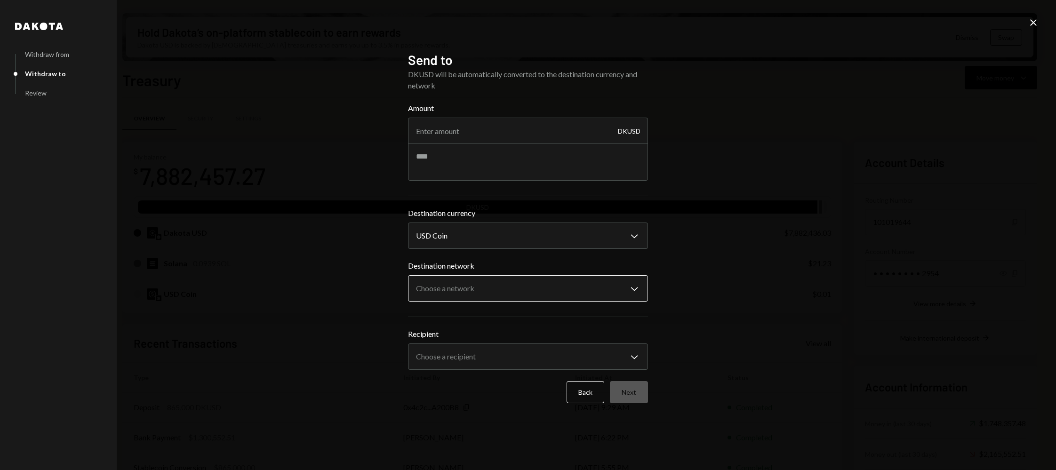
click at [471, 294] on body "I Internet of GPUs... Caret Down Home Home Inbox Inbox Activities Transactions …" at bounding box center [528, 235] width 1056 height 470
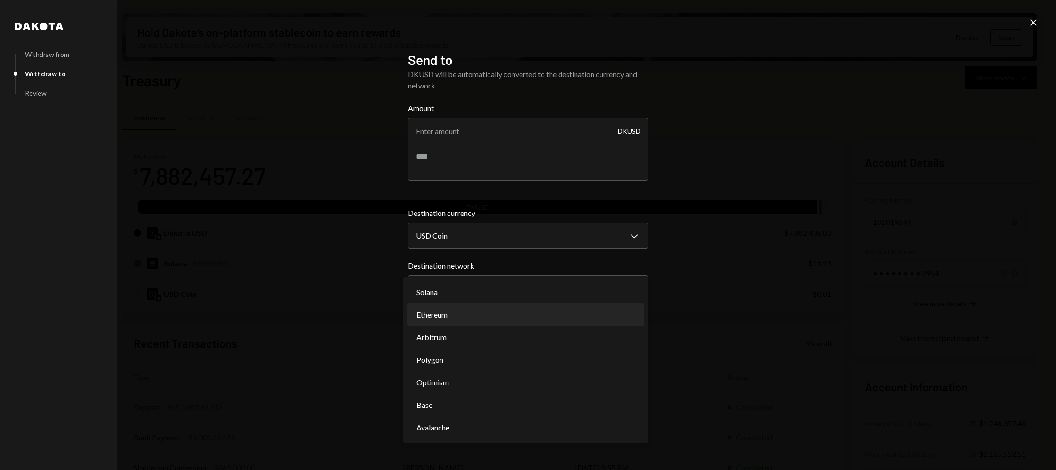
select select "**********"
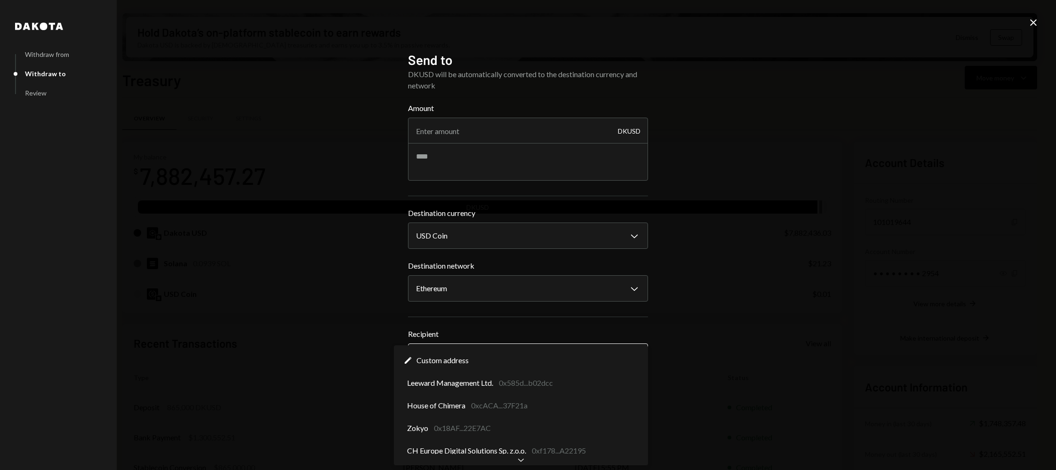
click at [472, 358] on body "I Internet of GPUs... Caret Down Home Home Inbox Inbox Activities Transactions …" at bounding box center [528, 235] width 1056 height 470
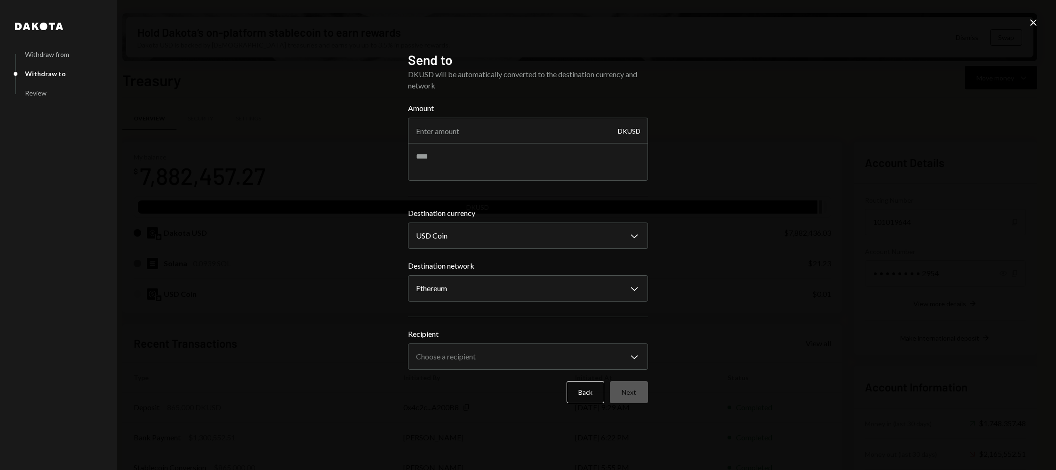
click at [826, 200] on div "**********" at bounding box center [528, 235] width 1056 height 470
click at [1030, 23] on icon "Close" at bounding box center [1033, 22] width 11 height 11
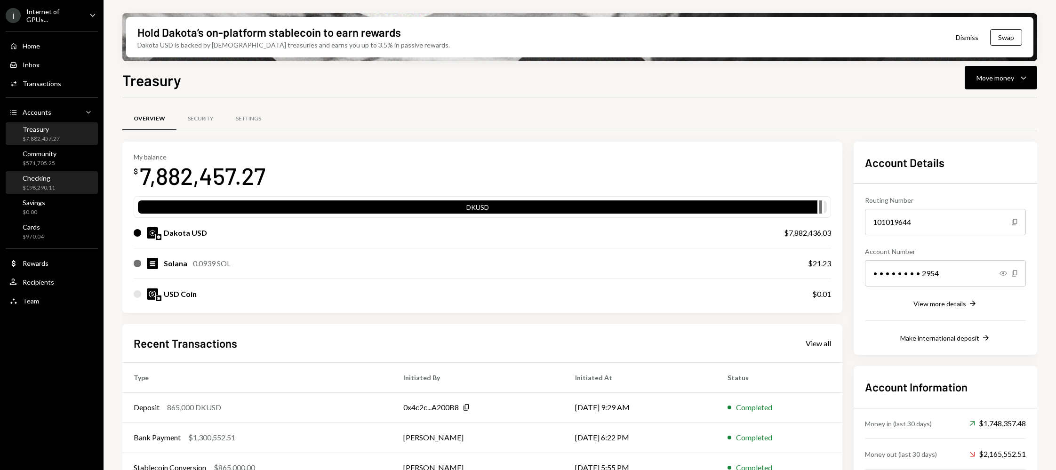
click at [38, 176] on div "Checking" at bounding box center [39, 178] width 32 height 8
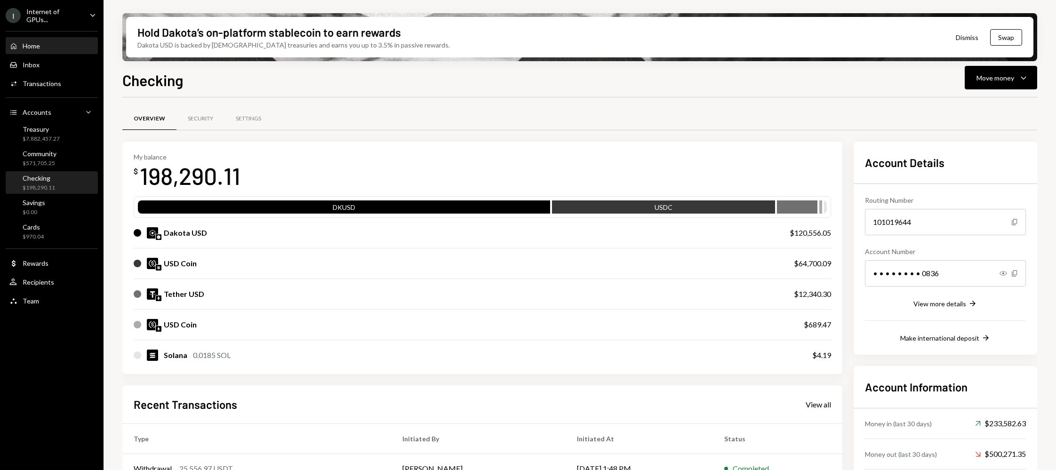
click at [47, 48] on div "Home Home" at bounding box center [51, 46] width 85 height 8
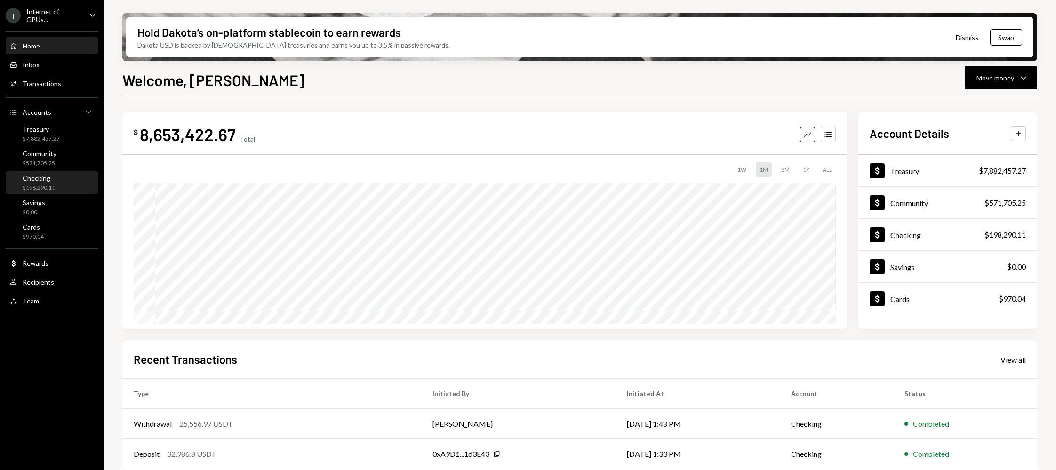
click at [56, 180] on div "Checking $198,290.11" at bounding box center [51, 183] width 85 height 18
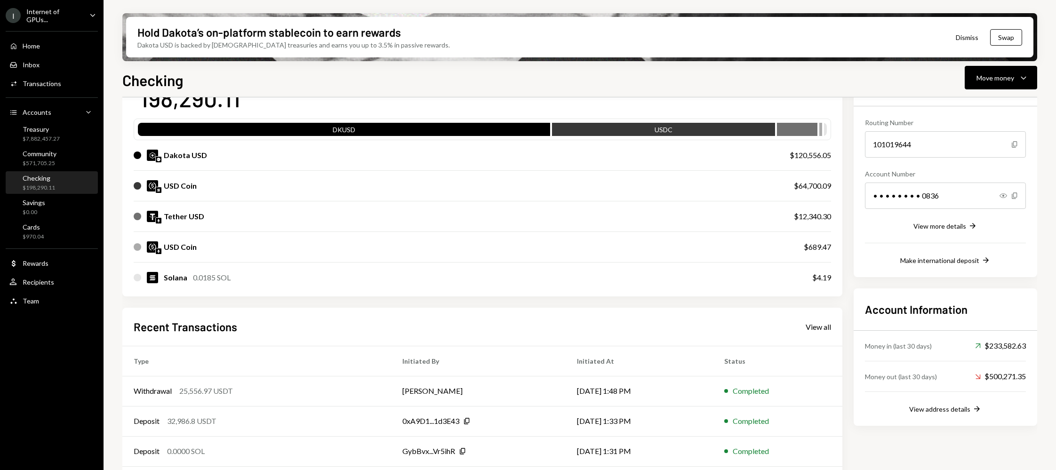
scroll to position [75, 0]
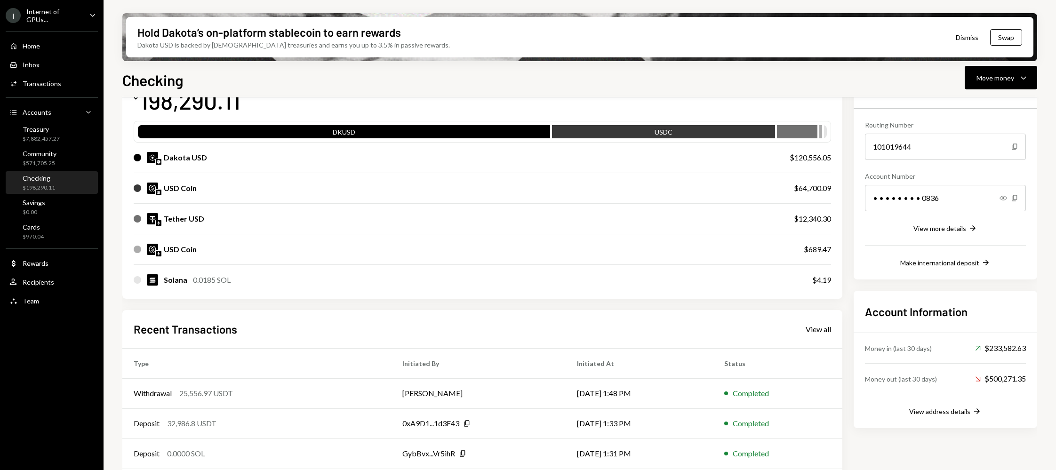
click at [53, 184] on div "$198,290.11" at bounding box center [39, 188] width 32 height 8
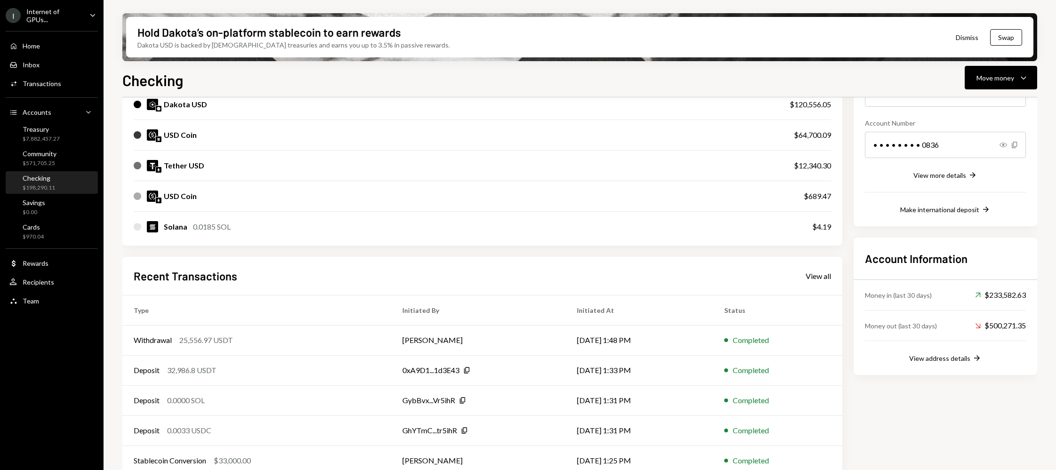
scroll to position [141, 0]
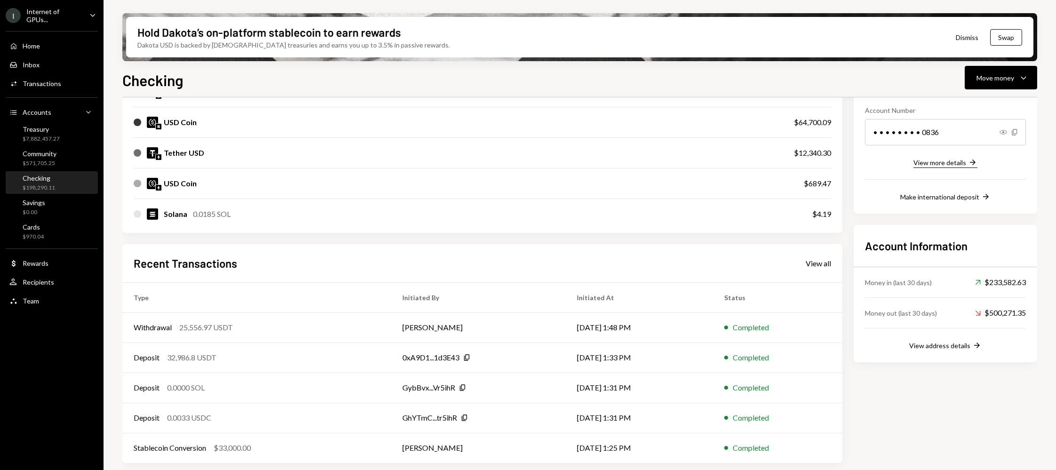
click at [968, 160] on icon "Right Arrow" at bounding box center [972, 162] width 9 height 9
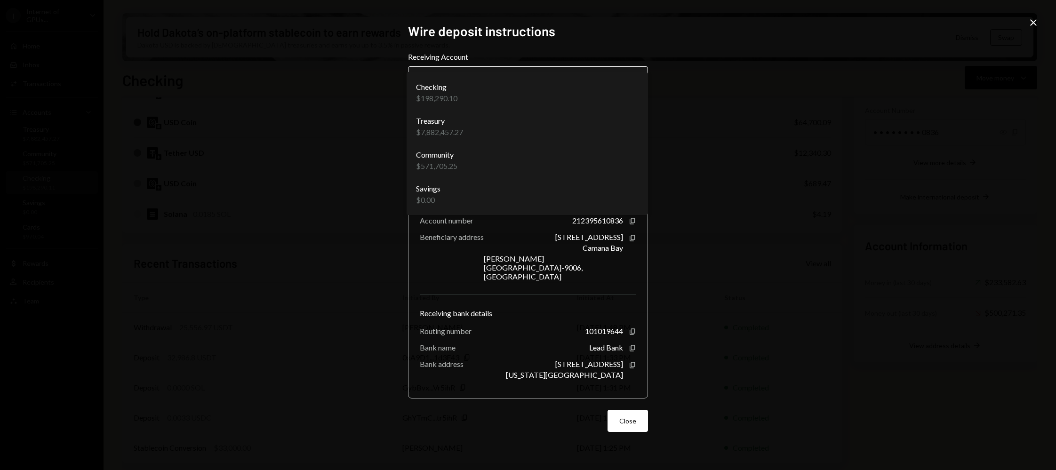
click at [585, 85] on body "I Internet of GPUs... Caret Down Home Home Inbox Inbox Activities Transactions …" at bounding box center [528, 235] width 1056 height 470
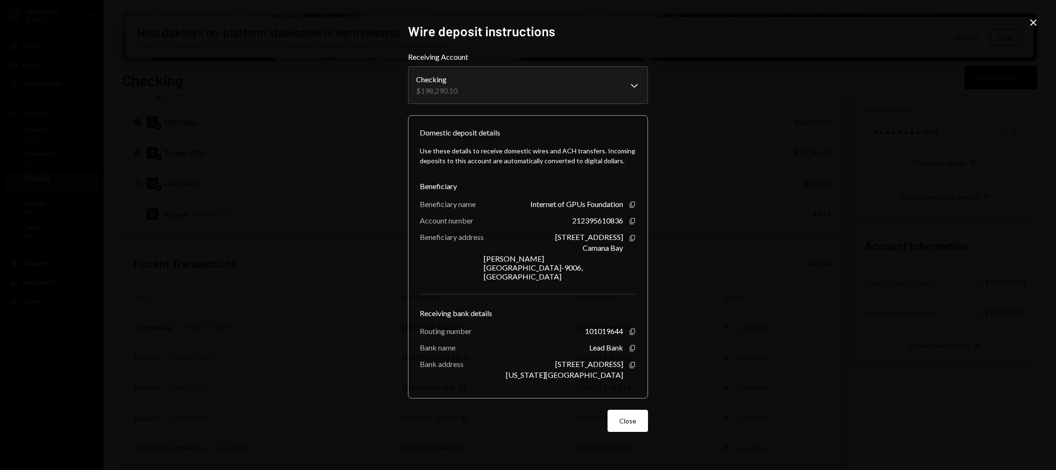
click at [1033, 20] on icon "Close" at bounding box center [1033, 22] width 11 height 11
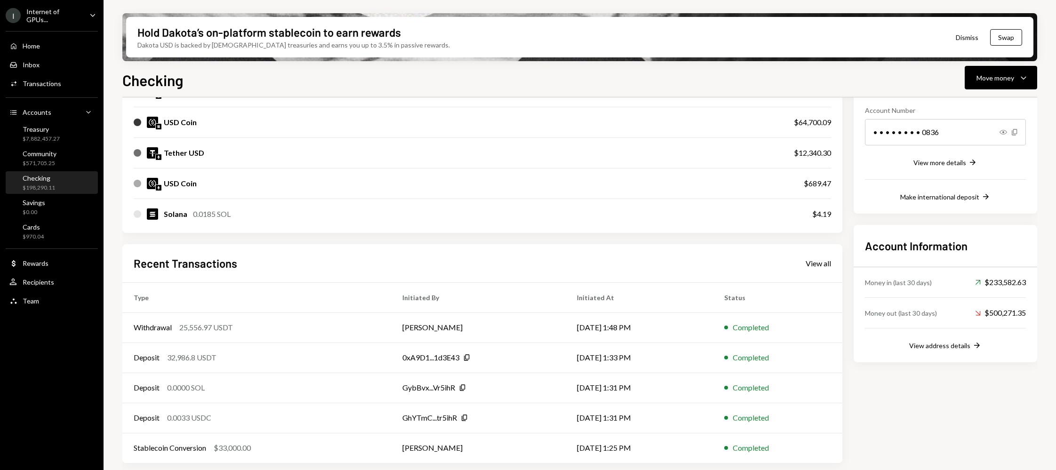
click at [958, 356] on div "Account Information Money in (last 30 days) Up Right Arrow $233,582.63 Money ou…" at bounding box center [946, 293] width 184 height 137
click at [957, 351] on button "View address details Right Arrow" at bounding box center [945, 346] width 72 height 10
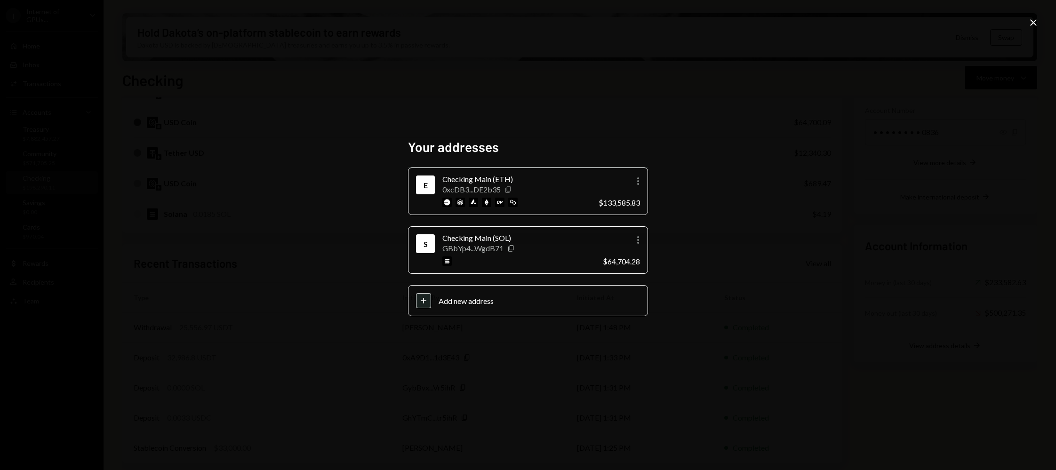
click at [507, 188] on icon "Copy" at bounding box center [509, 190] width 8 height 8
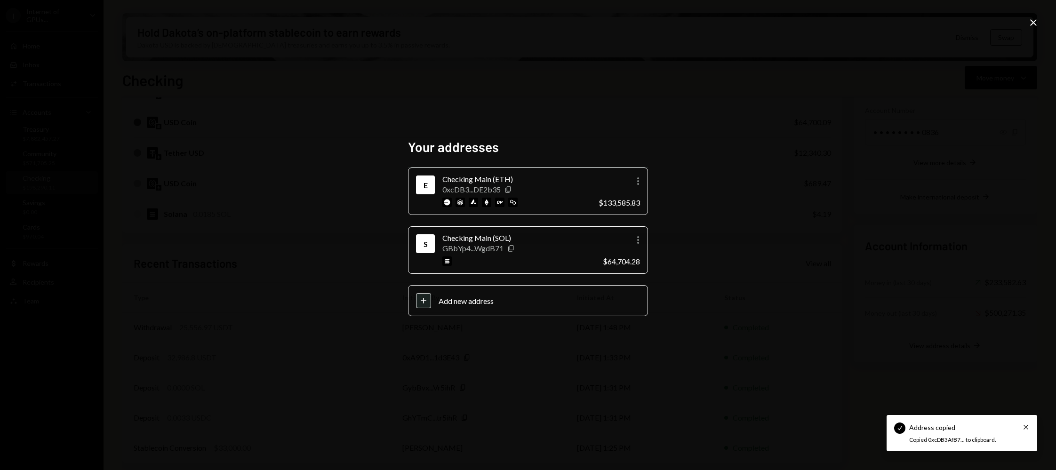
click at [1033, 18] on icon "Close" at bounding box center [1033, 22] width 11 height 11
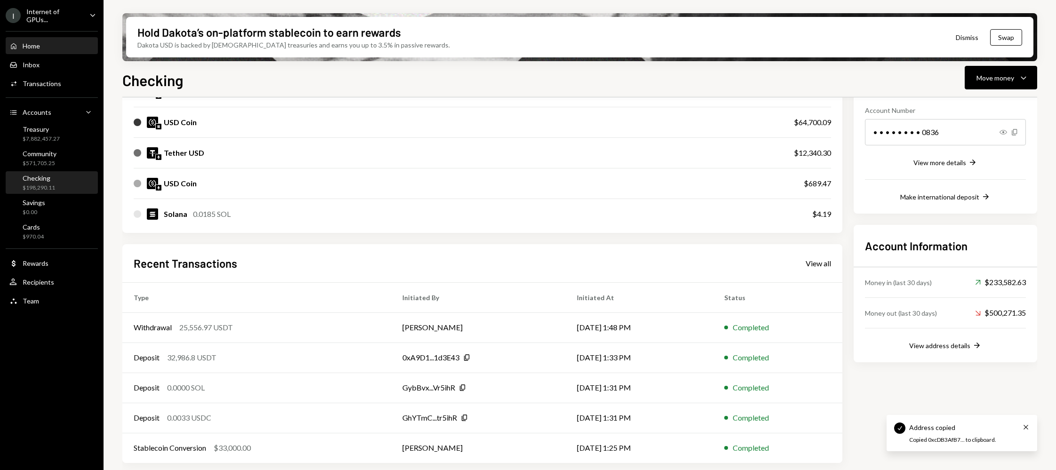
click at [41, 37] on link "Home Home" at bounding box center [52, 45] width 92 height 17
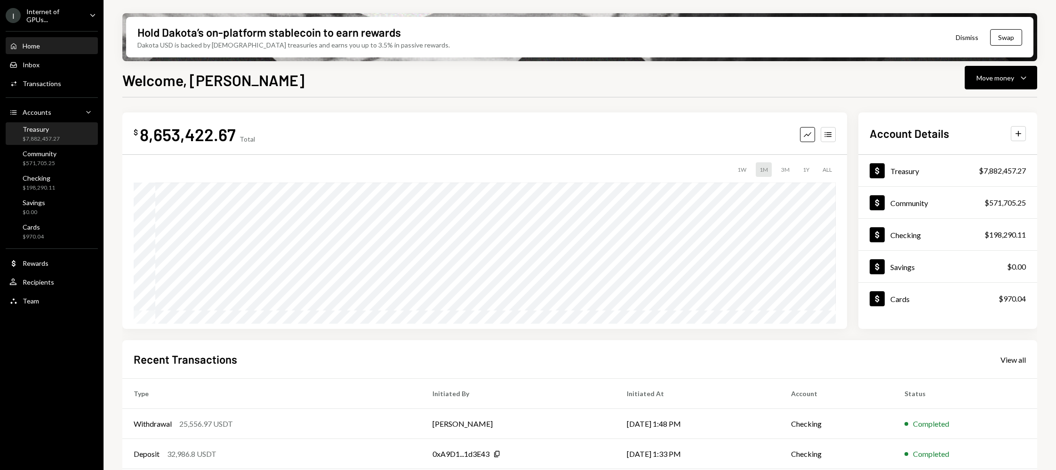
click at [53, 135] on div "$7,882,457.27" at bounding box center [41, 139] width 37 height 8
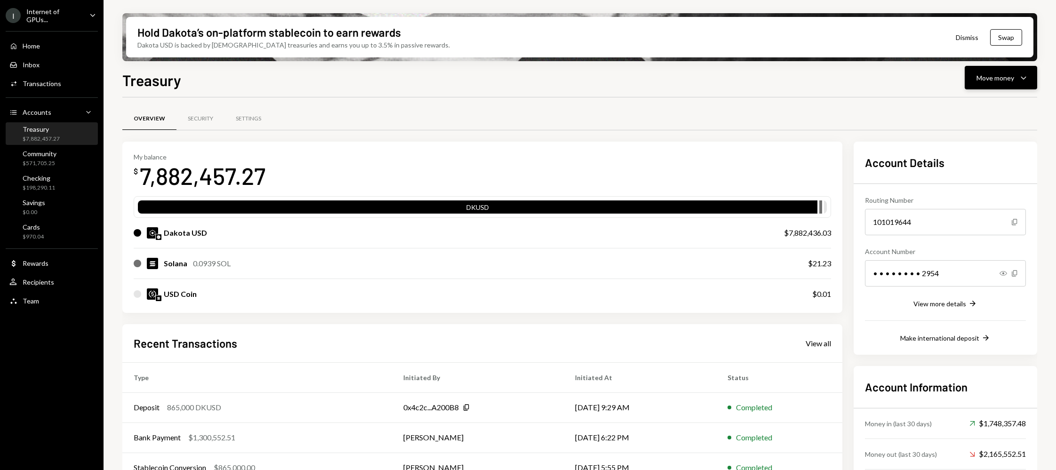
click at [1026, 76] on icon "Caret Down" at bounding box center [1023, 77] width 11 height 11
click at [994, 104] on div "Send" at bounding box center [993, 106] width 69 height 10
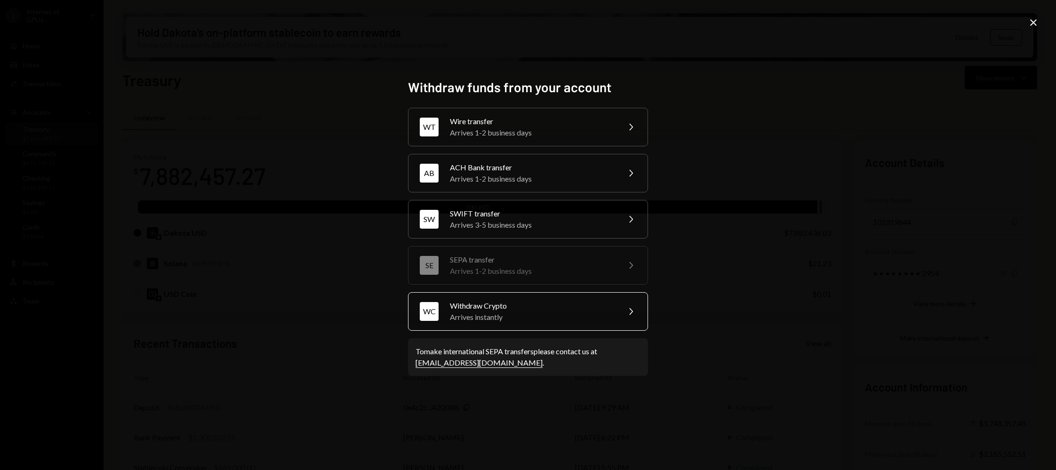
click at [567, 300] on div "Withdraw Crypto" at bounding box center [532, 305] width 164 height 11
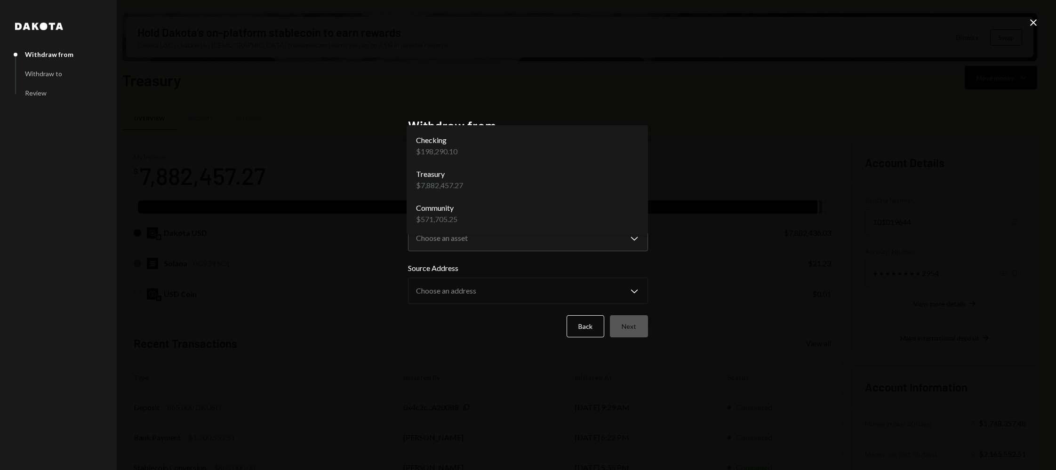
click at [531, 182] on body "I Internet of GPUs... Caret Down Home Home Inbox Inbox Activities Transactions …" at bounding box center [528, 235] width 1056 height 470
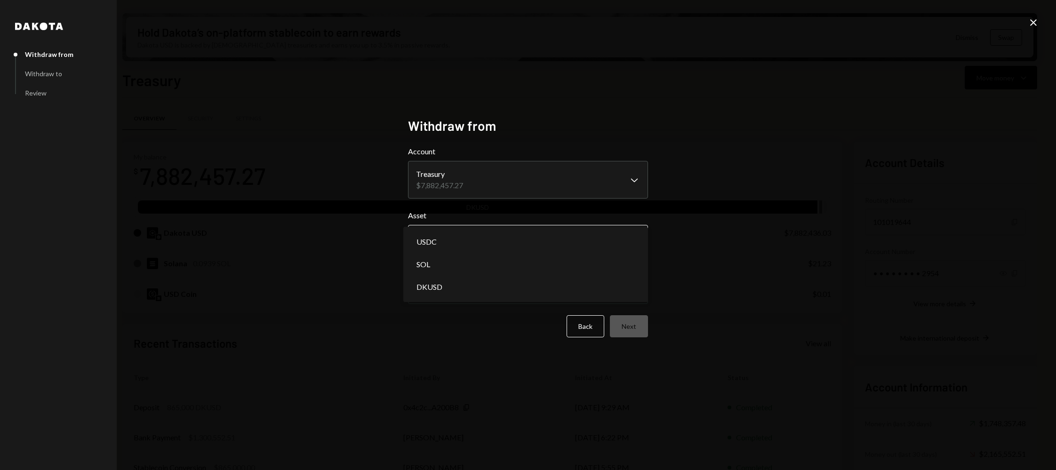
click at [530, 244] on body "I Internet of GPUs... Caret Down Home Home Inbox Inbox Activities Transactions …" at bounding box center [528, 235] width 1056 height 470
select select "*****"
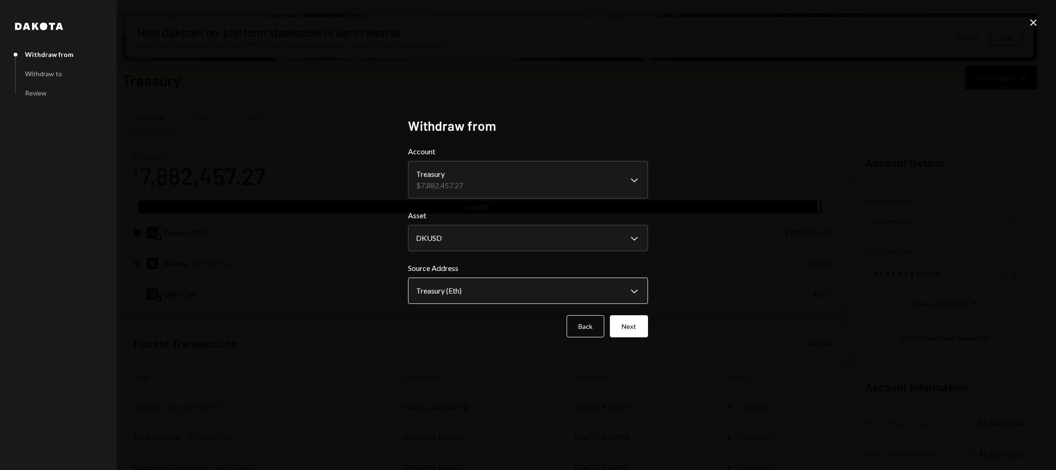
click at [475, 296] on body "I Internet of GPUs... Caret Down Home Home Inbox Inbox Activities Transactions …" at bounding box center [528, 235] width 1056 height 470
click at [641, 321] on button "Next" at bounding box center [629, 326] width 38 height 22
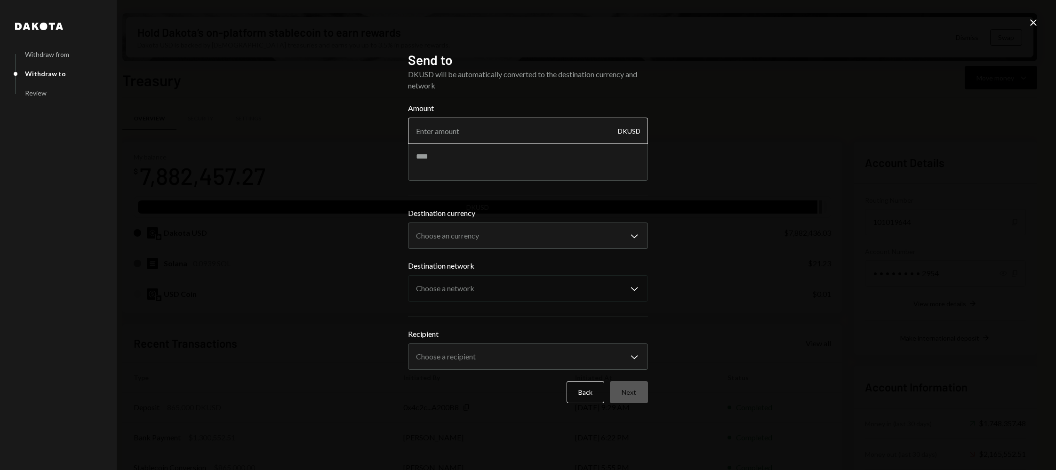
click at [466, 128] on input "Amount" at bounding box center [528, 131] width 240 height 26
type input "10"
click at [467, 165] on textarea at bounding box center [528, 162] width 240 height 38
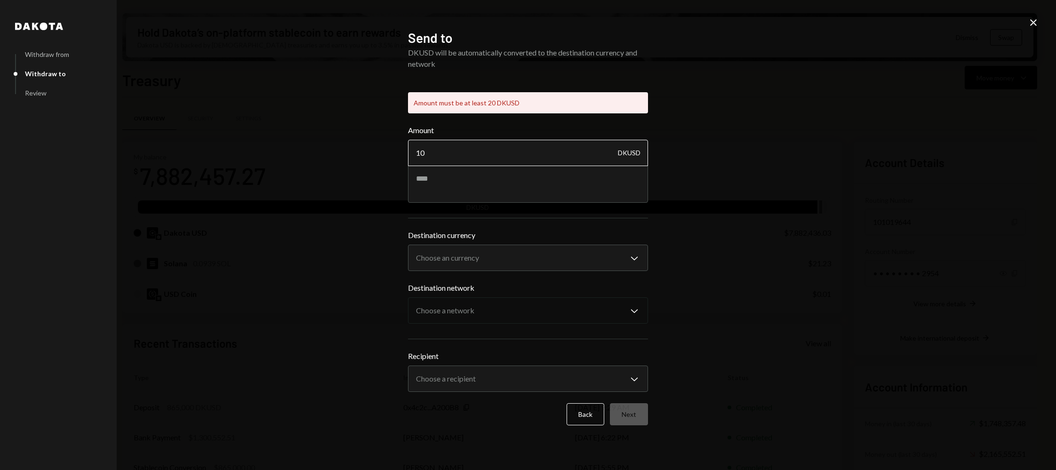
click at [473, 141] on input "10" at bounding box center [528, 153] width 240 height 26
click at [463, 154] on input "10" at bounding box center [528, 153] width 240 height 26
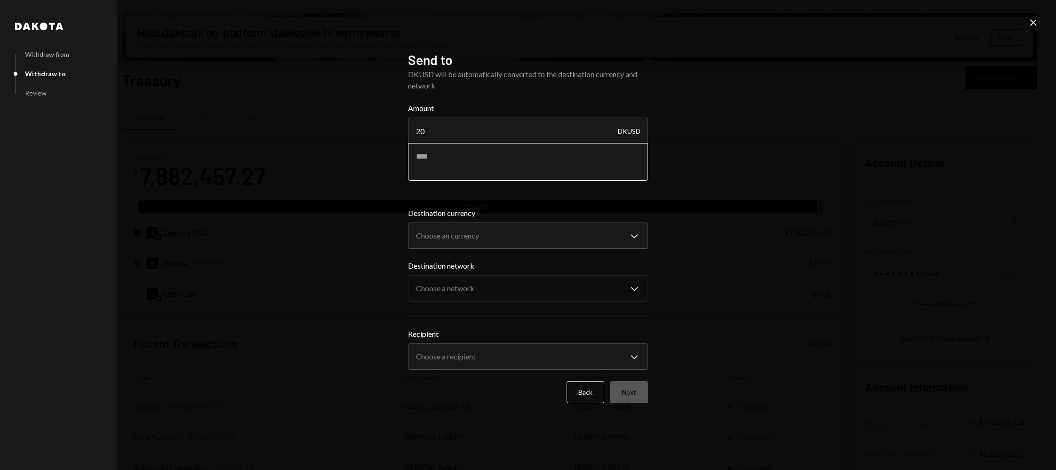
type input "20"
click at [482, 162] on textarea at bounding box center [528, 162] width 240 height 38
type textarea "*"
type textarea "**********"
click at [516, 229] on body "I Internet of GPUs... Caret Down Home Home Inbox Inbox Activities Transactions …" at bounding box center [528, 235] width 1056 height 470
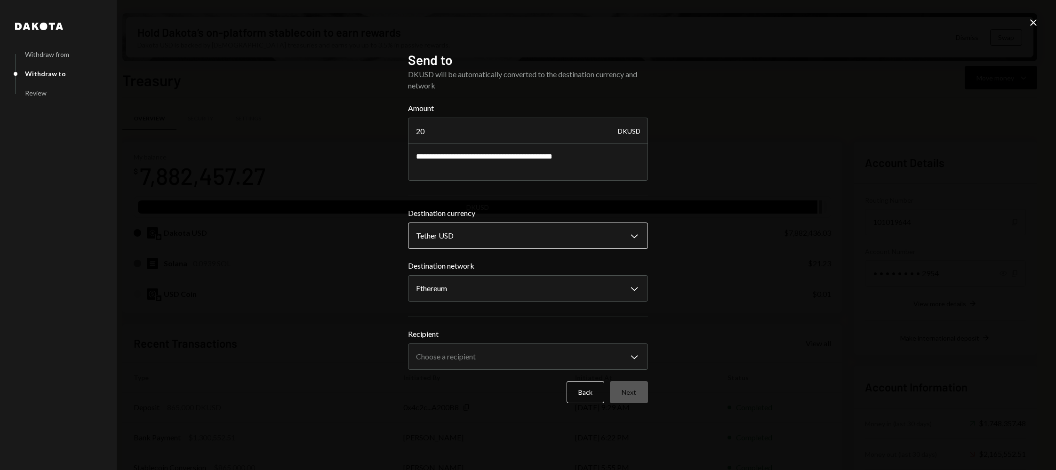
click at [497, 239] on body "I Internet of GPUs... Caret Down Home Home Inbox Inbox Activities Transactions …" at bounding box center [528, 235] width 1056 height 470
select select "****"
click at [485, 284] on body "I Internet of GPUs... Caret Down Home Home Inbox Inbox Activities Transactions …" at bounding box center [528, 235] width 1056 height 470
click at [489, 286] on body "I Internet of GPUs... Caret Down Home Home Inbox Inbox Activities Transactions …" at bounding box center [528, 235] width 1056 height 470
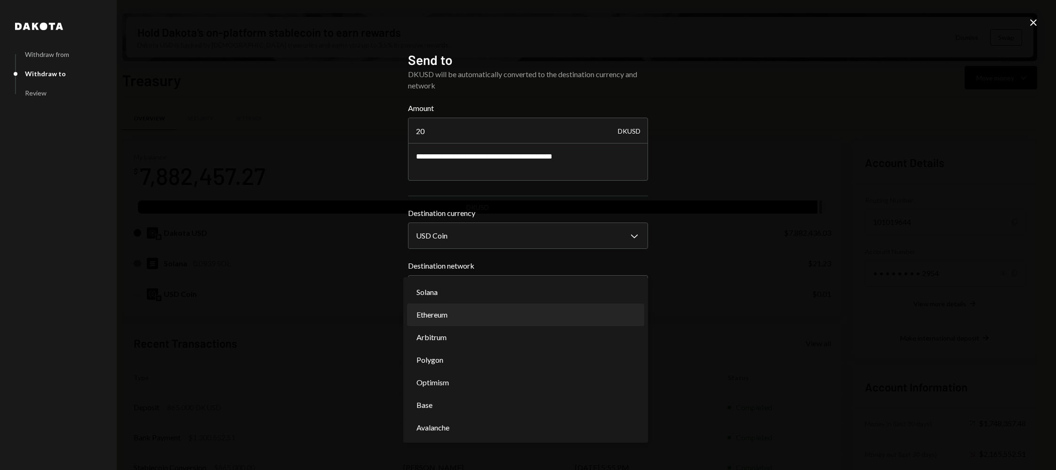
select select "**********"
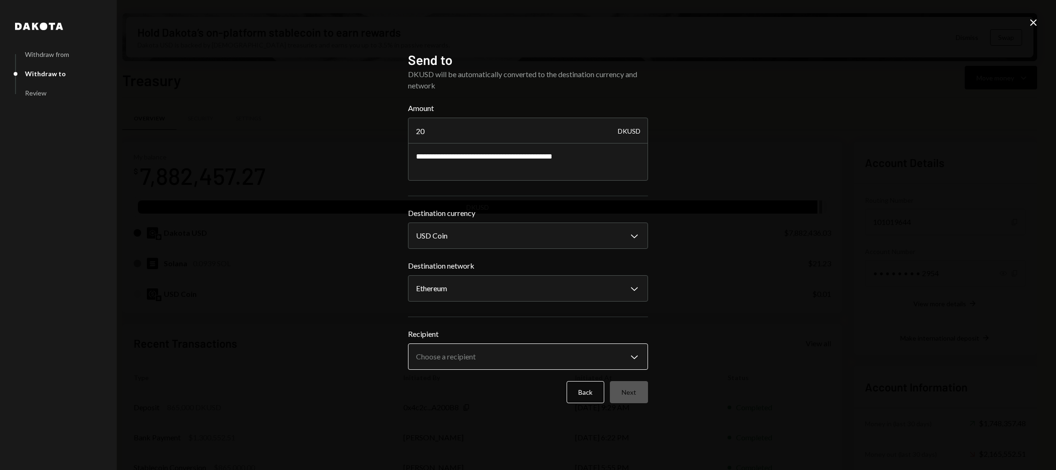
click at [470, 365] on body "I Internet of GPUs... Caret Down Home Home Inbox Inbox Activities Transactions …" at bounding box center [528, 235] width 1056 height 470
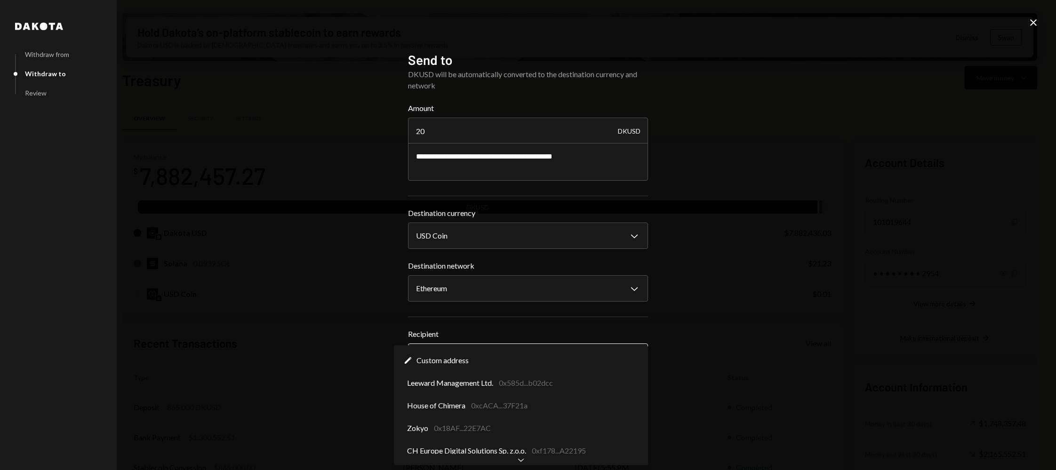
select select "**********"
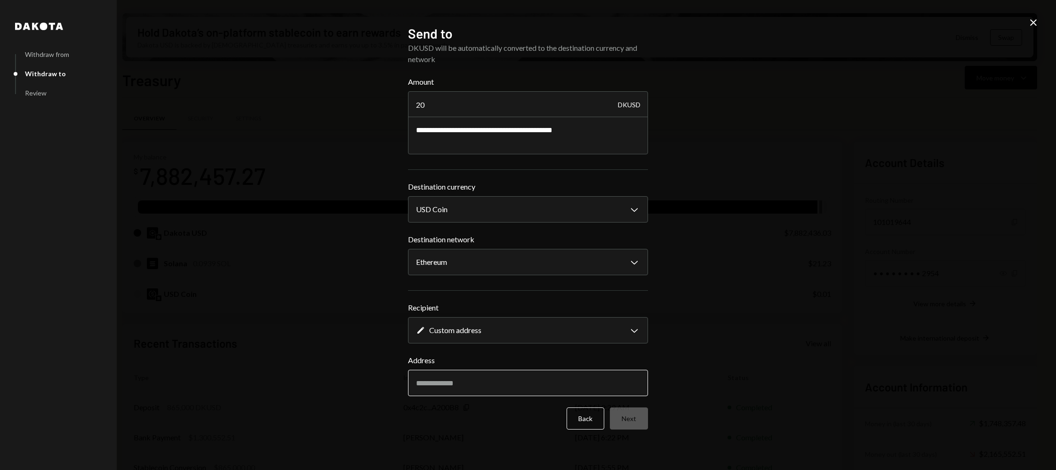
click at [465, 375] on input "Address" at bounding box center [528, 383] width 240 height 26
paste input "**********"
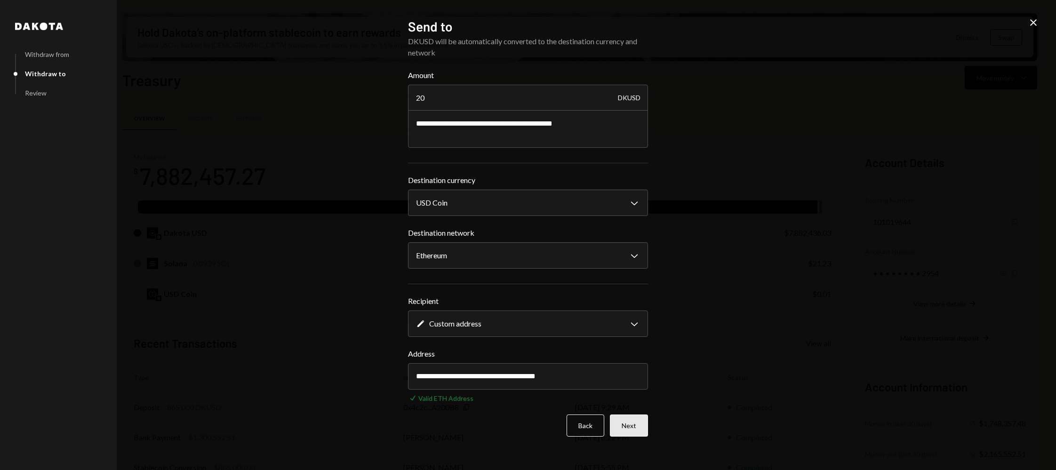
type input "**********"
click at [641, 419] on button "Next" at bounding box center [629, 426] width 38 height 22
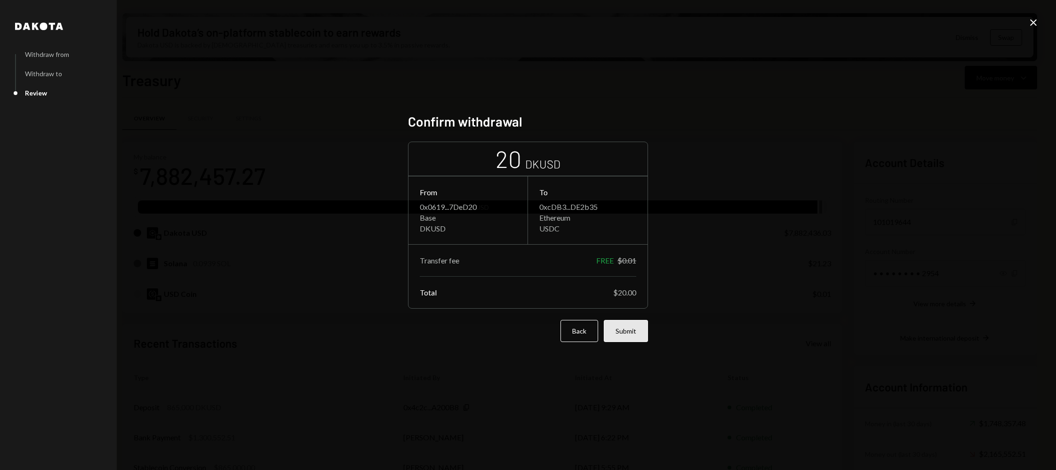
click at [640, 328] on button "Submit" at bounding box center [626, 331] width 44 height 22
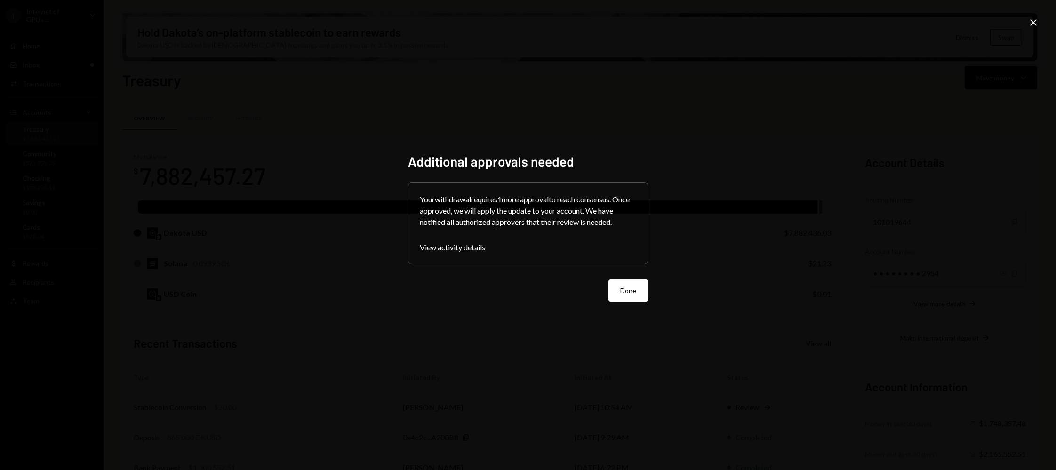
click at [664, 288] on div "Additional approvals needed Your withdrawal requires 1 more approval to reach c…" at bounding box center [528, 235] width 1056 height 470
click at [619, 288] on button "Done" at bounding box center [629, 291] width 40 height 22
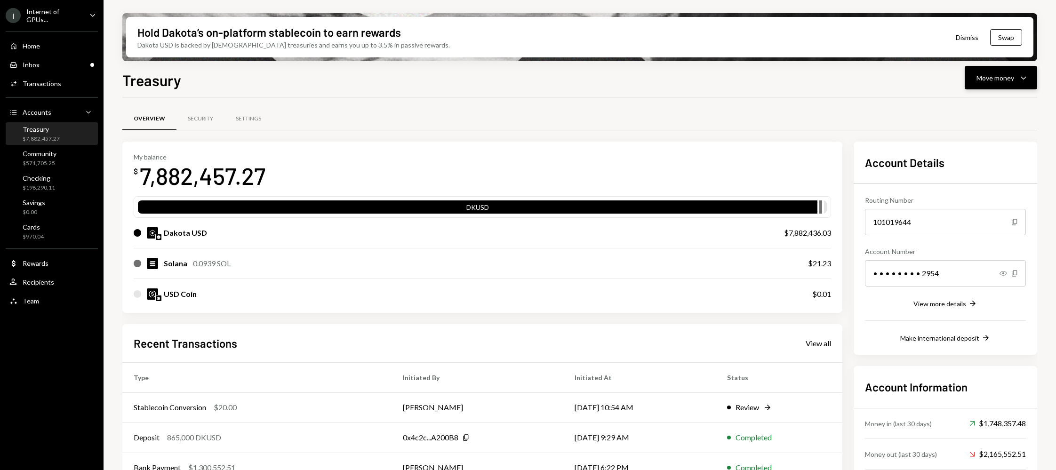
click at [1022, 80] on icon "Caret Down" at bounding box center [1023, 77] width 11 height 11
click at [1009, 105] on div "Send" at bounding box center [993, 106] width 69 height 10
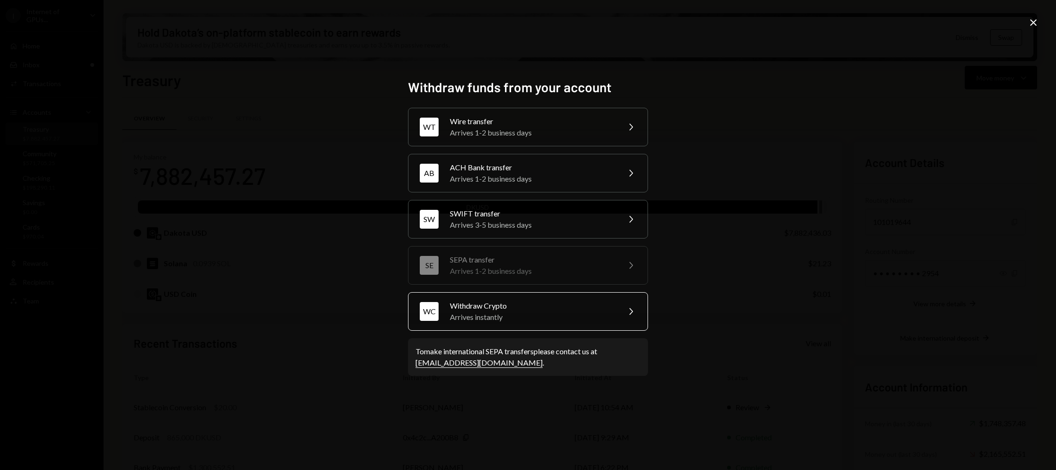
click at [503, 299] on div "WC Withdraw Crypto Arrives instantly Chevron Right" at bounding box center [528, 311] width 240 height 39
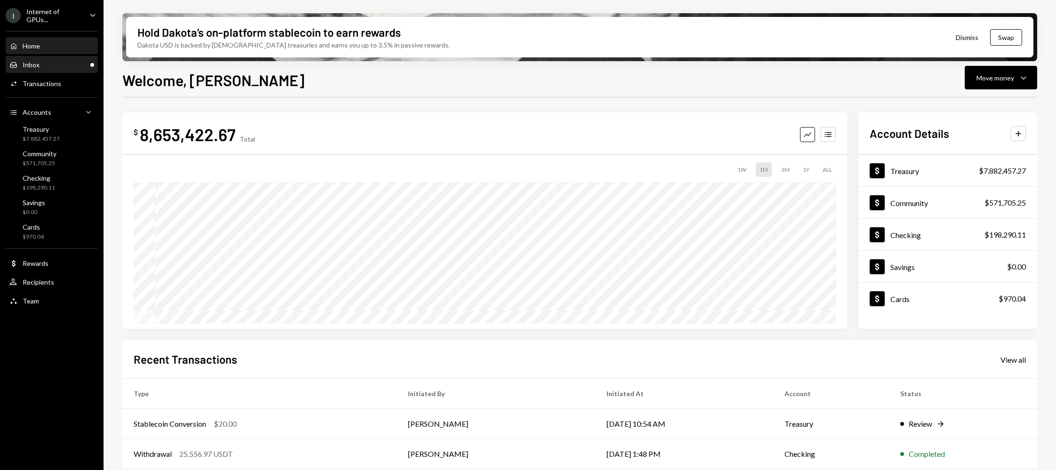
click at [31, 62] on div "Inbox" at bounding box center [31, 65] width 17 height 8
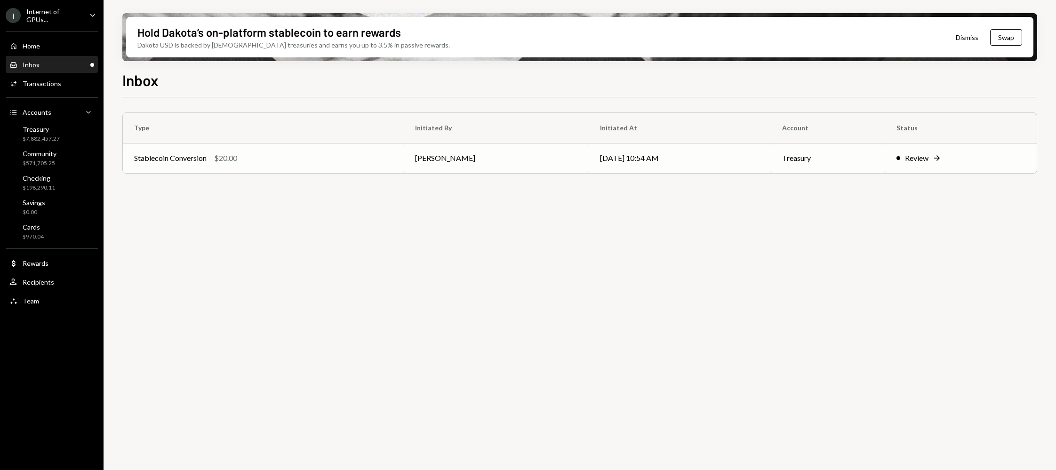
click at [199, 167] on td "Stablecoin Conversion $20.00" at bounding box center [263, 158] width 281 height 30
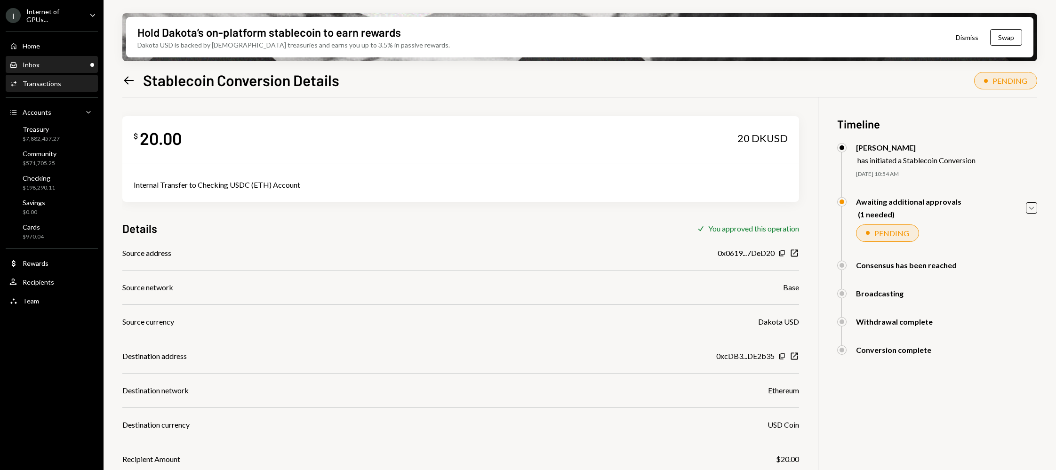
click at [50, 61] on div "Inbox Inbox" at bounding box center [51, 65] width 85 height 8
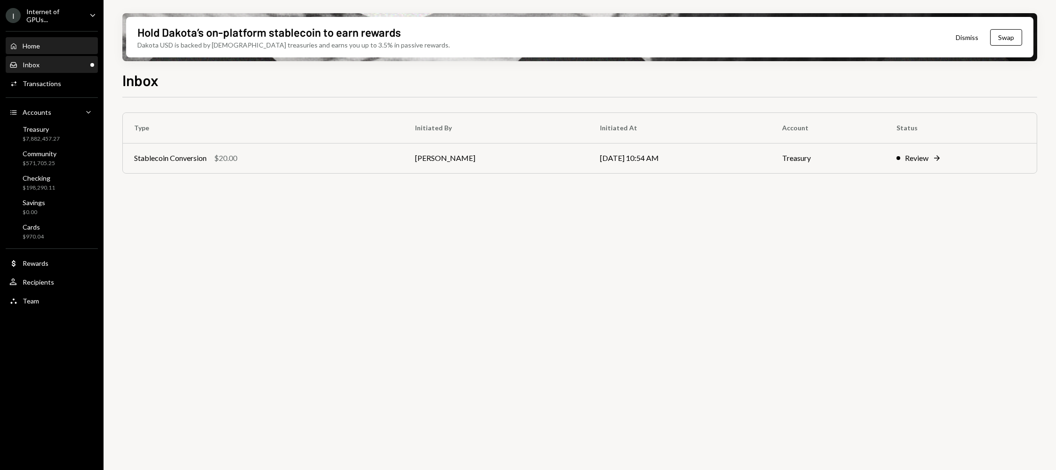
click at [42, 39] on div "Home Home" at bounding box center [51, 46] width 85 height 16
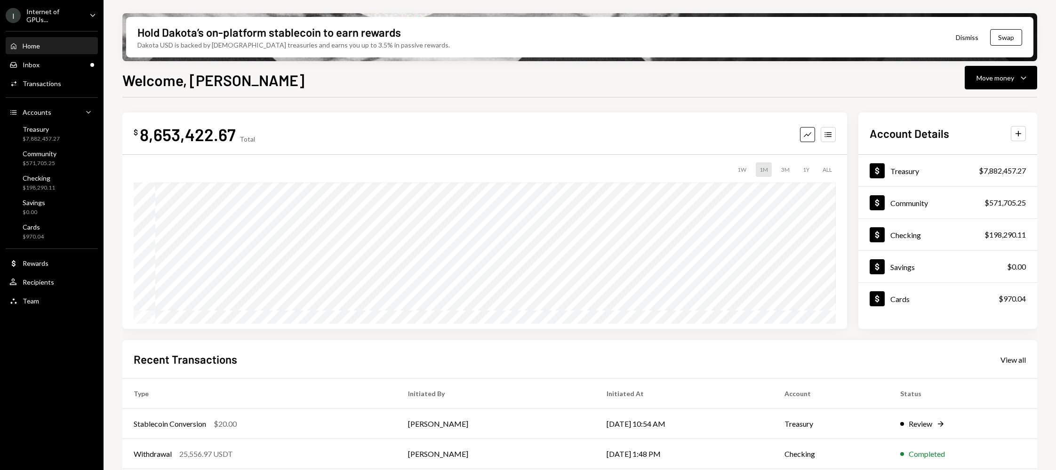
scroll to position [97, 0]
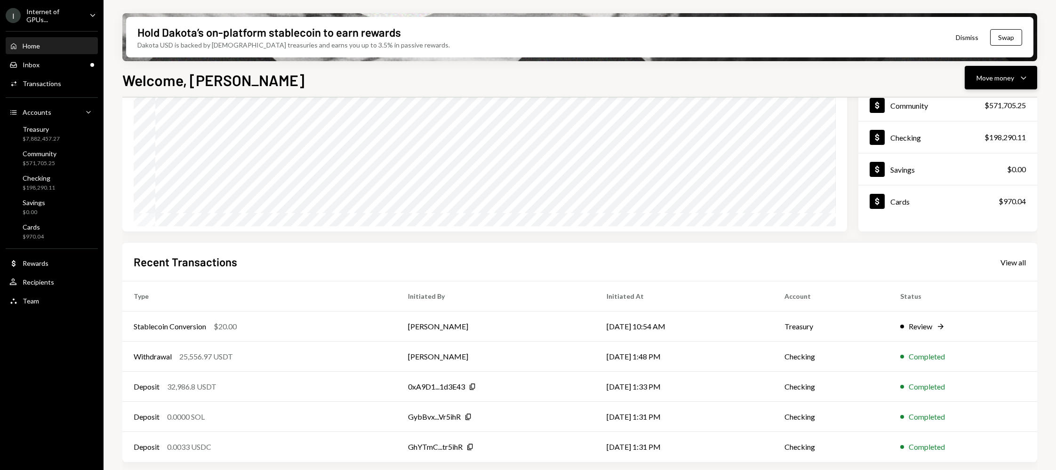
click at [1035, 68] on button "Move money Caret Down" at bounding box center [1001, 78] width 72 height 24
click at [298, 301] on th "Type" at bounding box center [259, 296] width 274 height 30
click at [48, 67] on div "Inbox Inbox" at bounding box center [51, 65] width 85 height 8
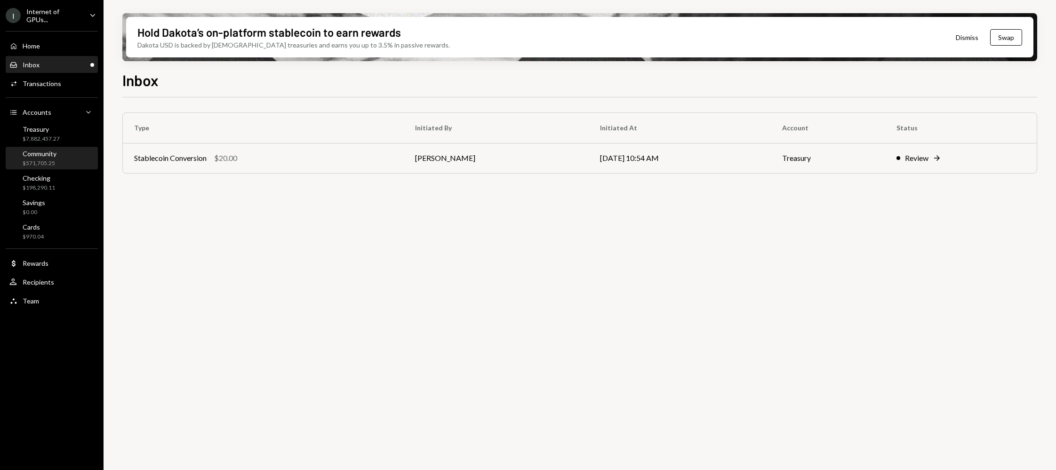
click at [57, 152] on div "Community $571,705.25" at bounding box center [51, 159] width 85 height 18
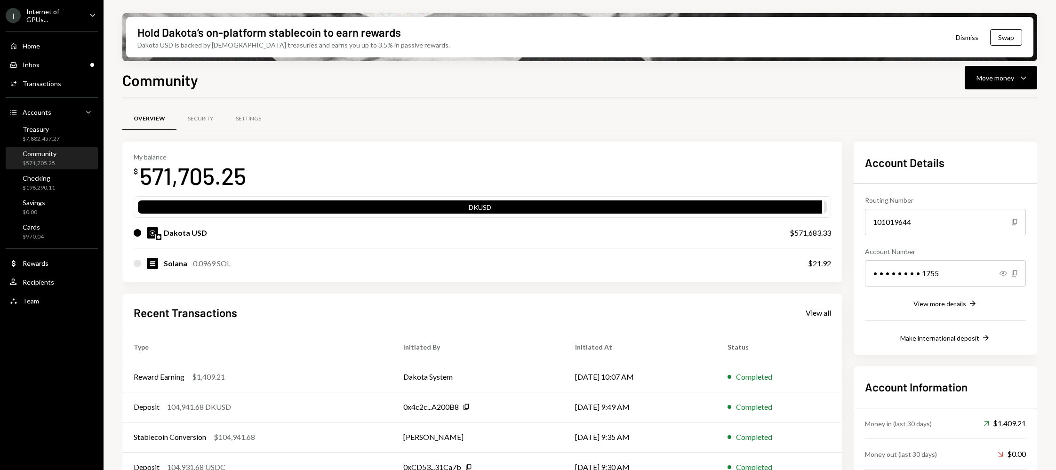
scroll to position [51, 0]
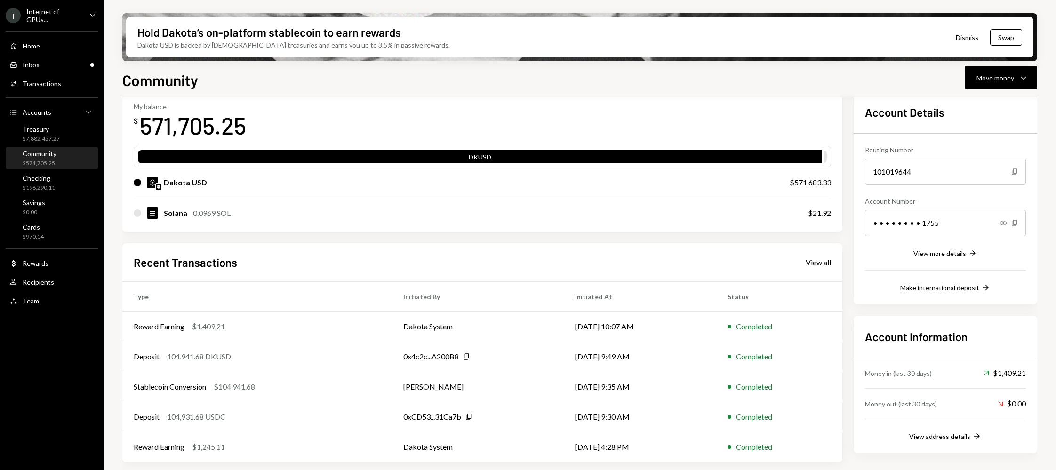
click at [60, 53] on div "Home Home Inbox Inbox Activities Transactions Accounts Accounts Caret Down Trea…" at bounding box center [52, 168] width 104 height 286
click at [60, 64] on div "Inbox Inbox" at bounding box center [51, 65] width 85 height 8
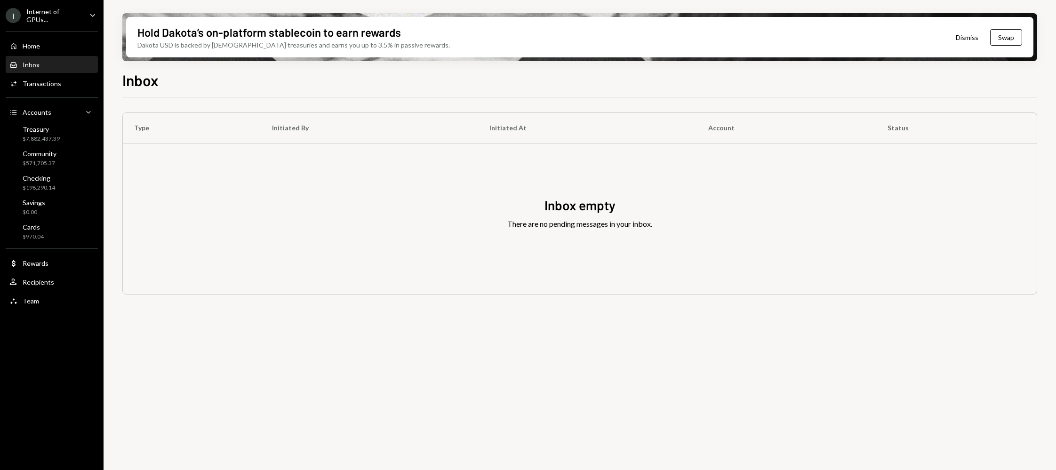
click at [74, 64] on div "Inbox Inbox" at bounding box center [51, 65] width 85 height 8
click at [56, 39] on div "Home Home" at bounding box center [51, 46] width 85 height 16
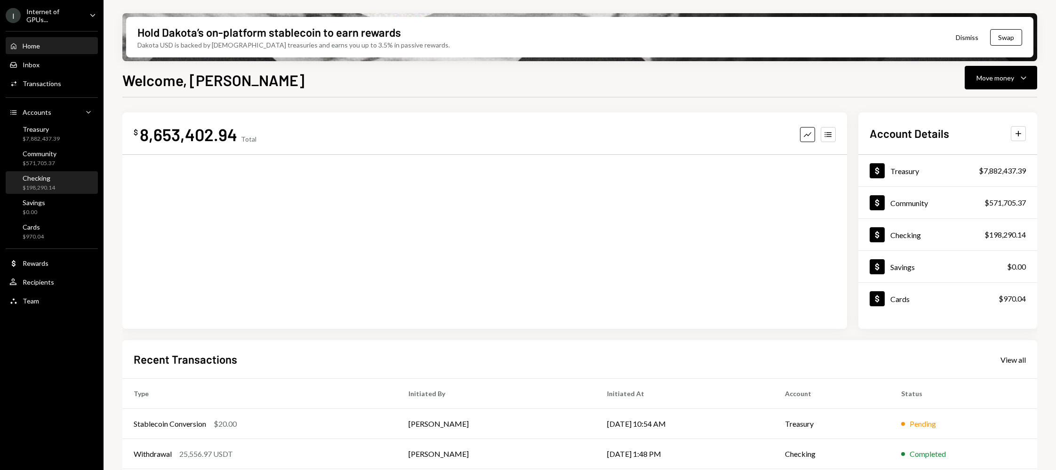
click at [60, 179] on div "Checking $198,290.14" at bounding box center [51, 183] width 85 height 18
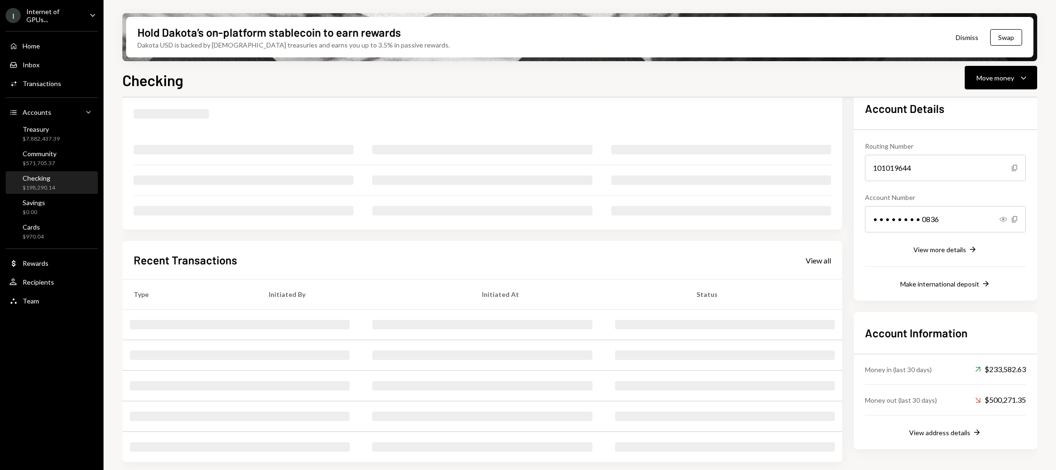
scroll to position [142, 0]
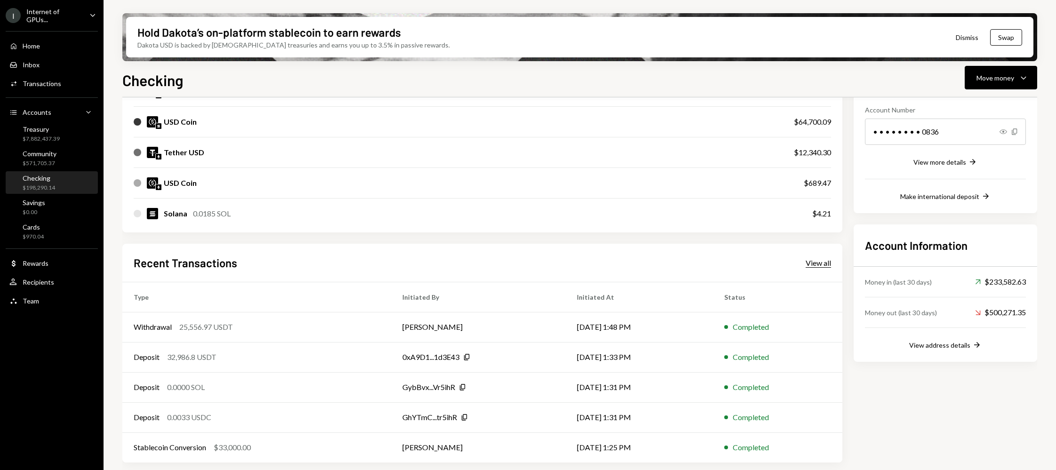
click at [826, 262] on div "View all" at bounding box center [818, 262] width 25 height 9
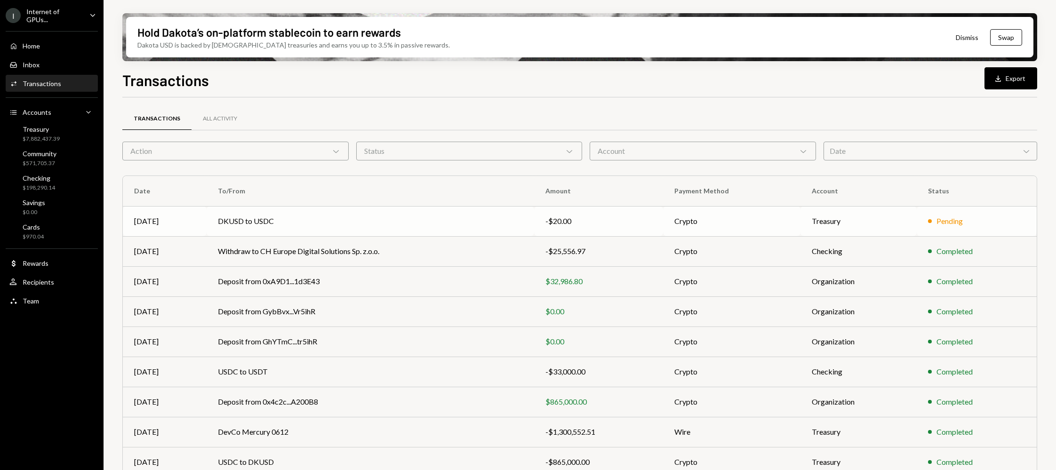
click at [296, 215] on td "DKUSD to USDC" at bounding box center [371, 221] width 328 height 30
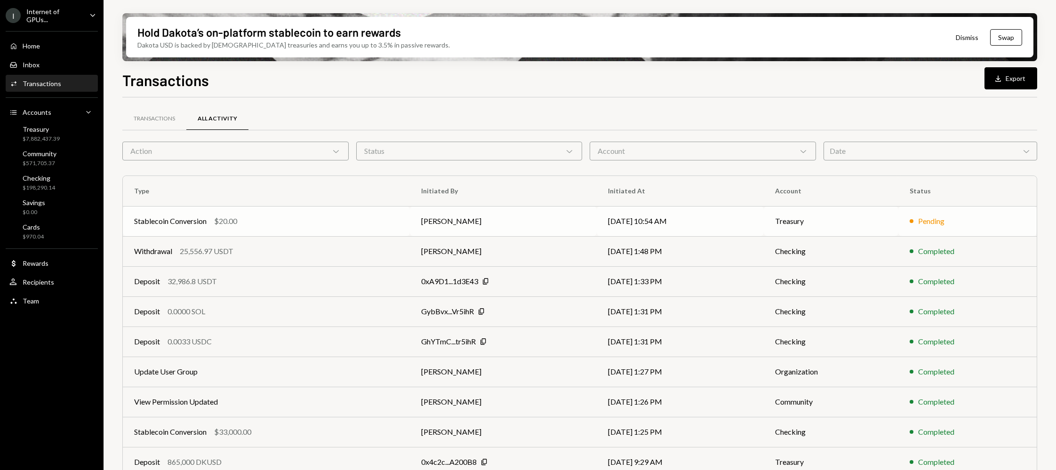
click at [212, 220] on div "Stablecoin Conversion $20.00" at bounding box center [266, 221] width 265 height 11
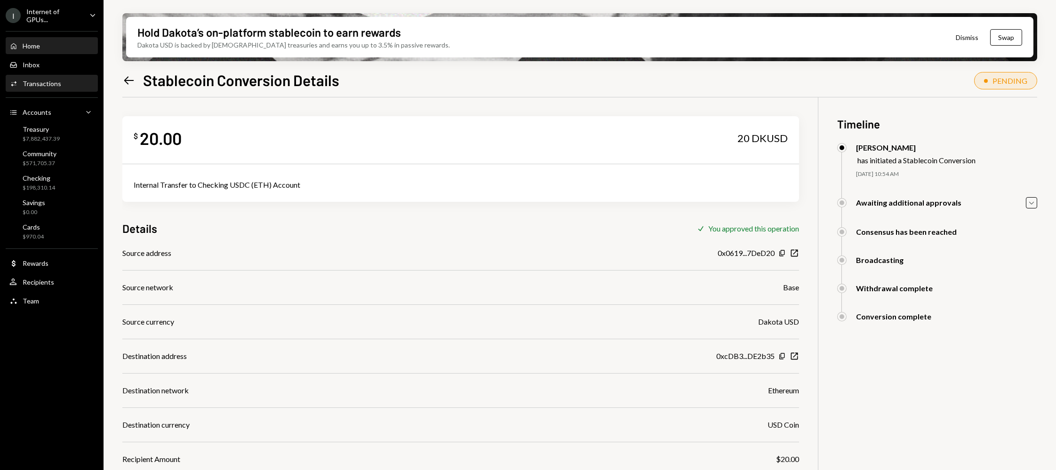
click at [47, 44] on div "Home Home" at bounding box center [51, 46] width 85 height 8
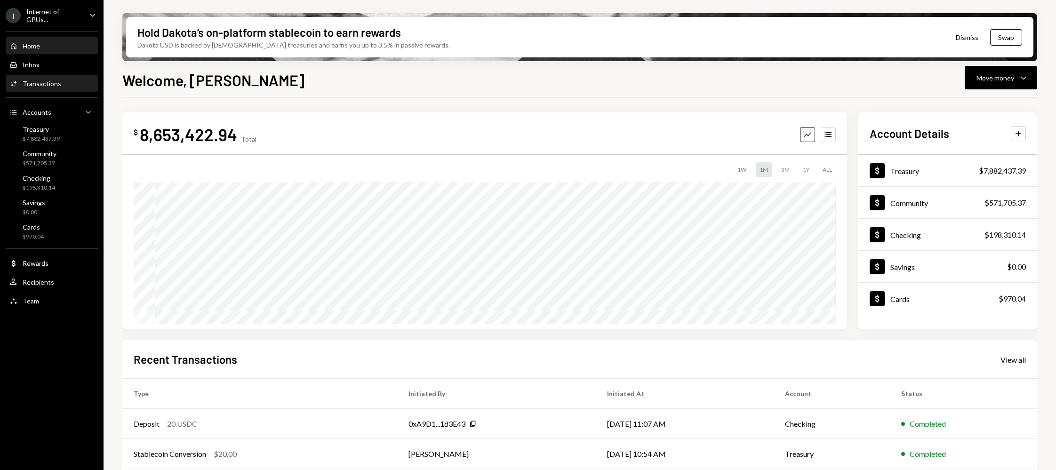
click at [64, 83] on div "Activities Transactions" at bounding box center [51, 84] width 85 height 8
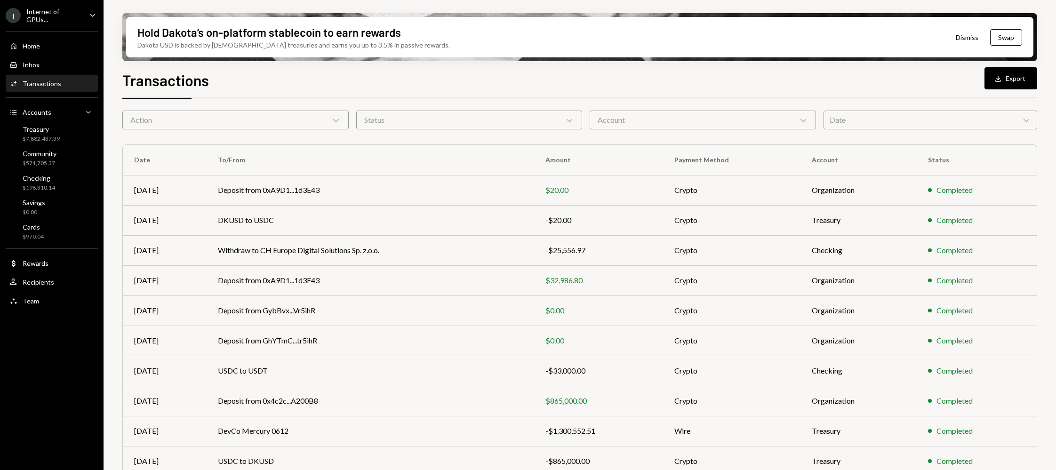
scroll to position [30, 0]
click at [283, 192] on td "Deposit from 0xA9D1...1d3E43" at bounding box center [371, 191] width 328 height 30
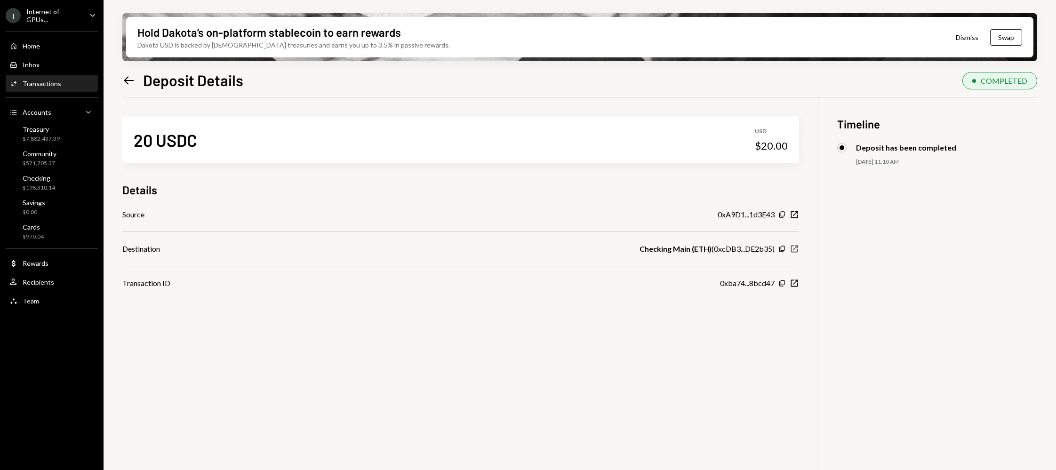
click at [798, 247] on icon "New Window" at bounding box center [794, 248] width 9 height 9
click at [45, 39] on div "Home Home" at bounding box center [51, 46] width 85 height 16
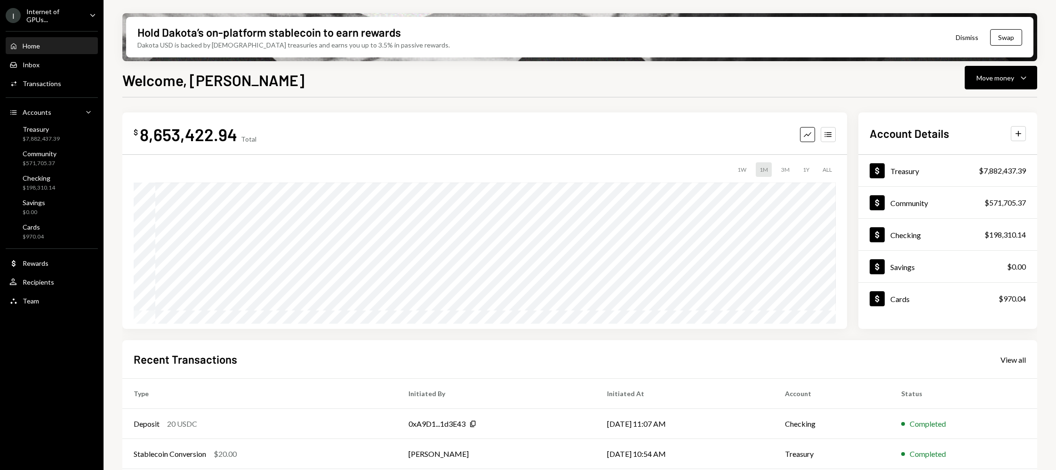
scroll to position [97, 0]
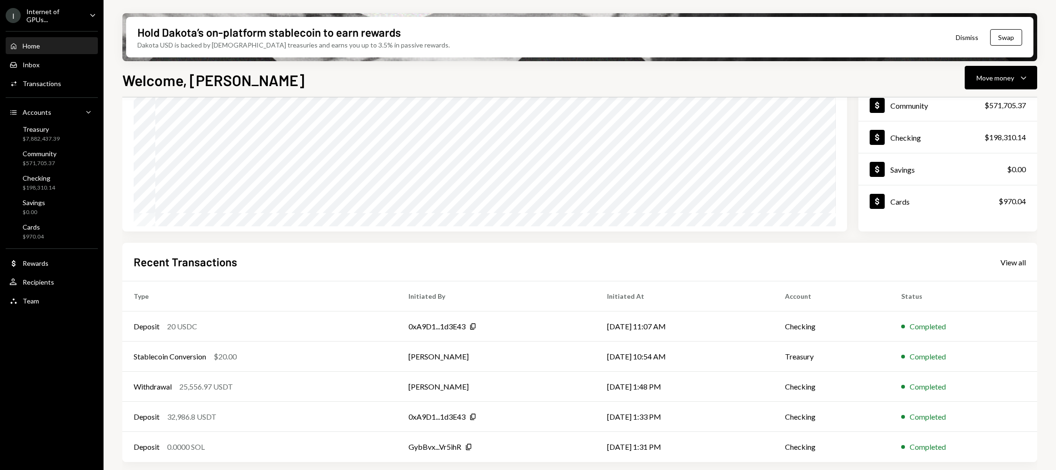
click at [66, 48] on div "Home Home" at bounding box center [51, 46] width 85 height 8
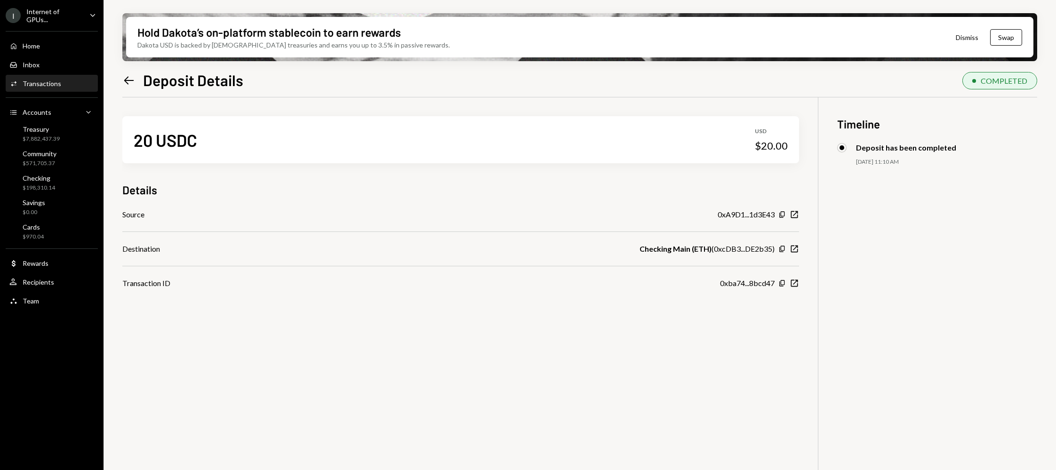
click at [41, 80] on div "Transactions" at bounding box center [42, 84] width 39 height 8
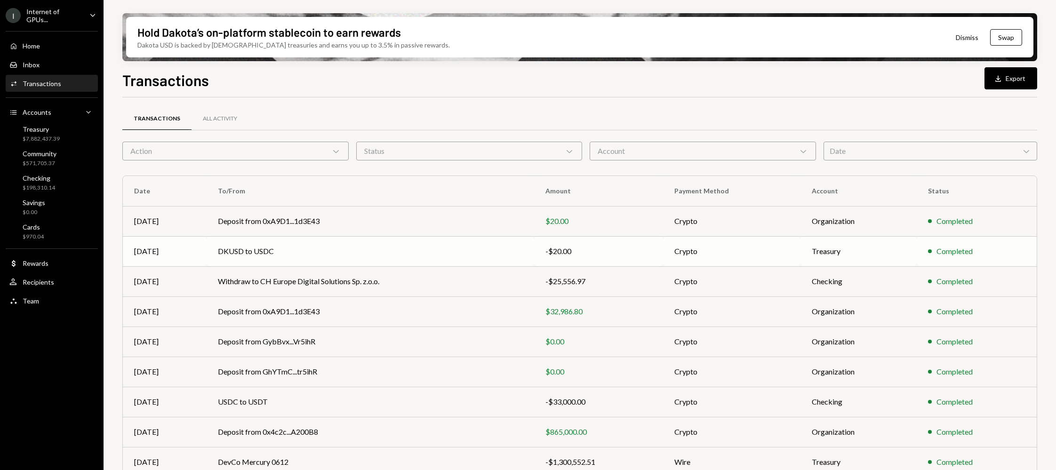
click at [187, 244] on td "[DATE]" at bounding box center [165, 251] width 84 height 30
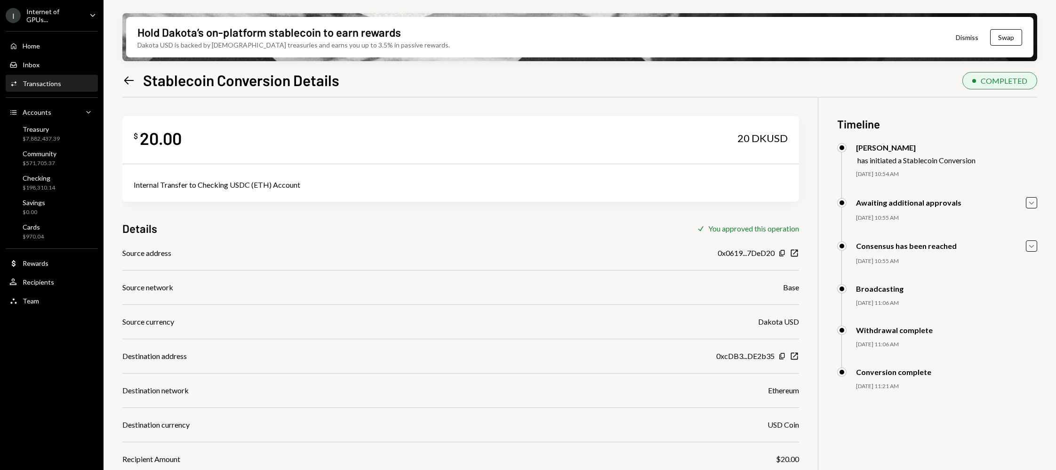
click at [196, 187] on div "Internal Transfer to Checking USDC (ETH) Account" at bounding box center [461, 184] width 654 height 11
copy div "Internal Transfer to Checking USDC (ETH) Account"
click at [31, 49] on div "Home Home" at bounding box center [51, 46] width 85 height 16
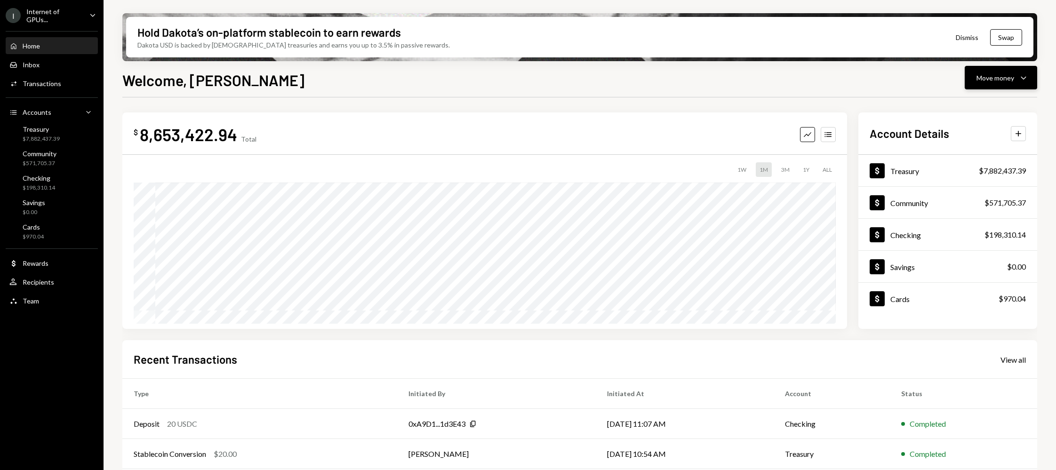
click at [1027, 83] on button "Move money Caret Down" at bounding box center [1001, 78] width 72 height 24
click at [994, 103] on div "Send" at bounding box center [993, 106] width 69 height 10
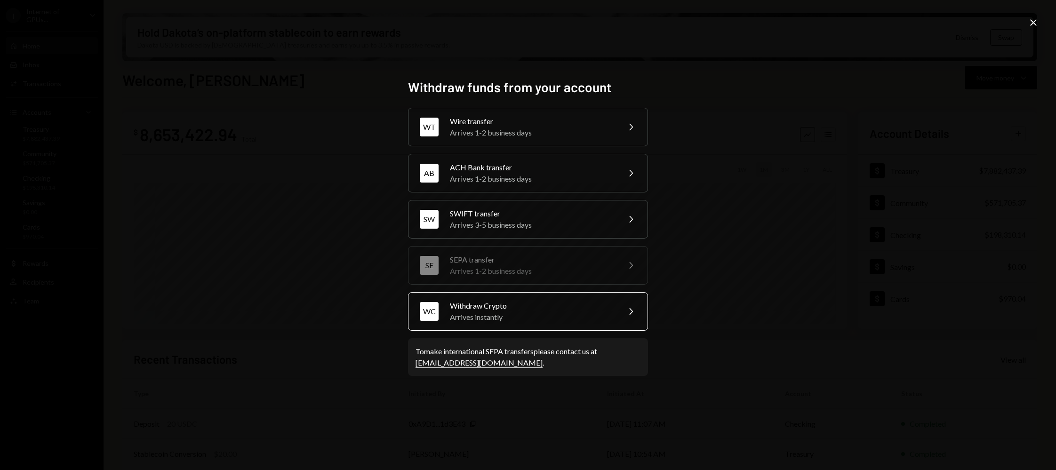
click at [528, 308] on div "Withdraw Crypto" at bounding box center [532, 305] width 164 height 11
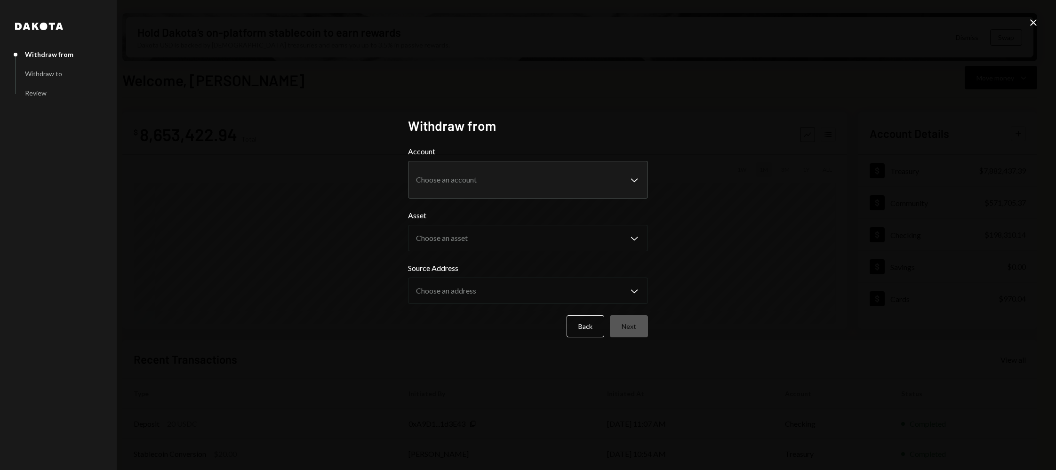
click at [1036, 21] on icon "Close" at bounding box center [1033, 22] width 11 height 11
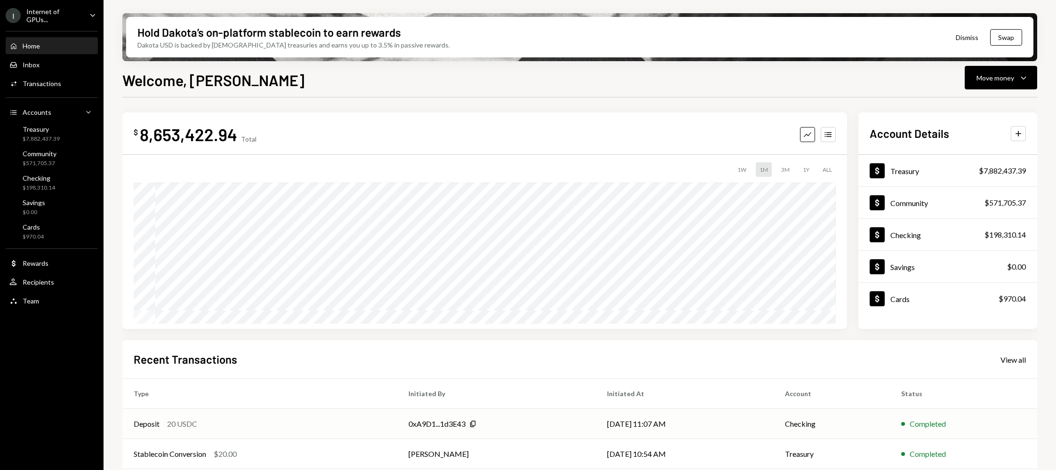
click at [475, 417] on td "0xA9D1...1d3E43 Copy" at bounding box center [496, 424] width 199 height 30
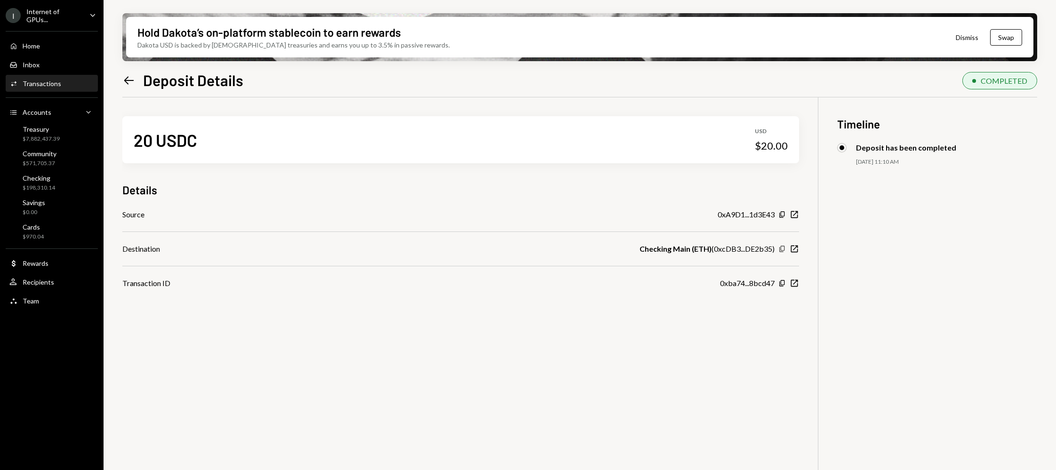
click at [781, 249] on icon "Copy" at bounding box center [782, 249] width 8 height 8
click at [47, 178] on div "Checking" at bounding box center [39, 178] width 32 height 8
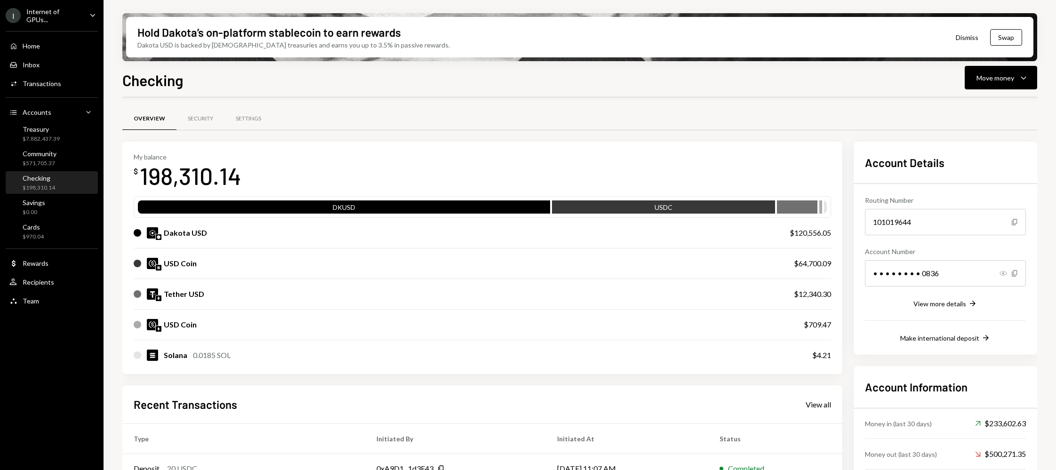
scroll to position [143, 0]
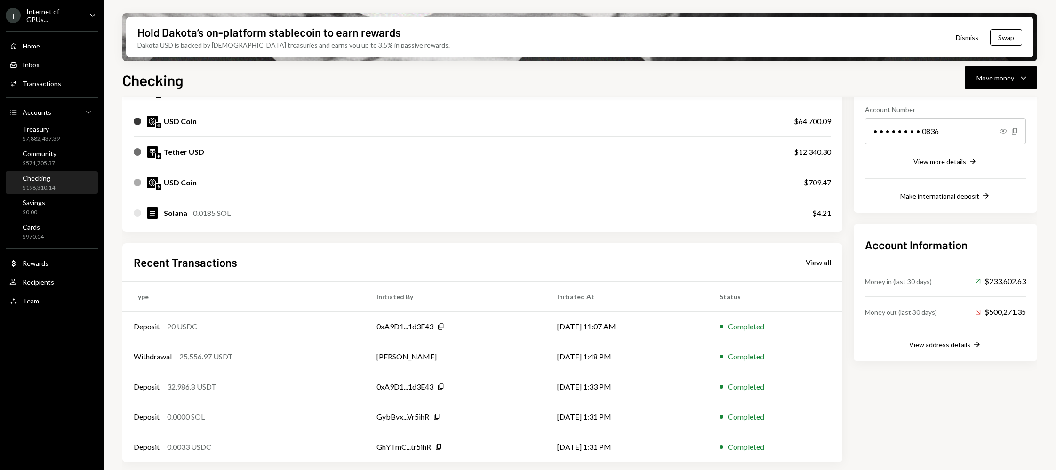
click at [953, 341] on div "View address details" at bounding box center [939, 345] width 61 height 8
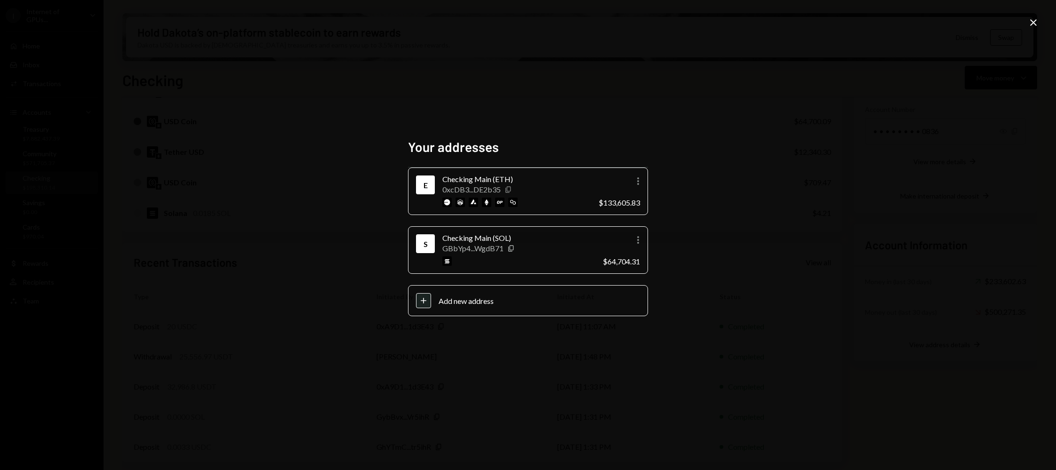
click at [509, 188] on icon "Copy" at bounding box center [509, 190] width 8 height 8
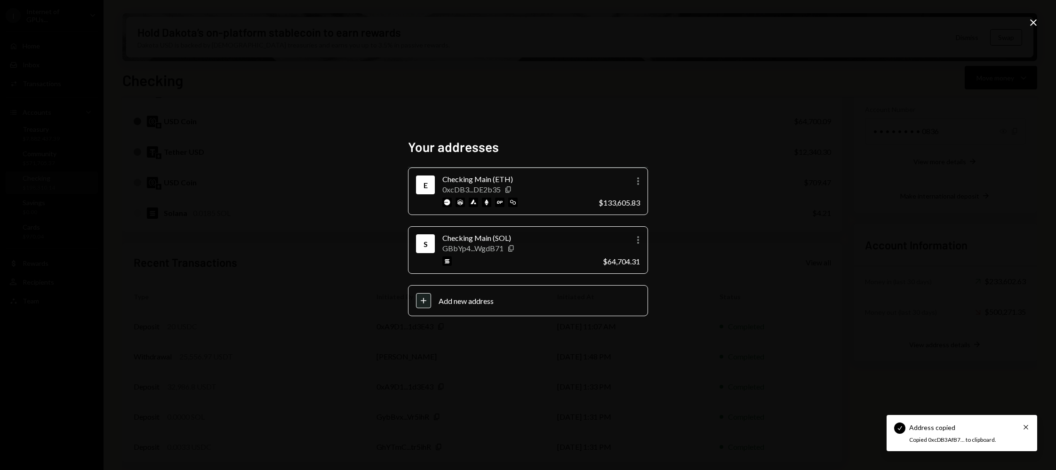
click at [1029, 26] on icon "Close" at bounding box center [1033, 22] width 11 height 11
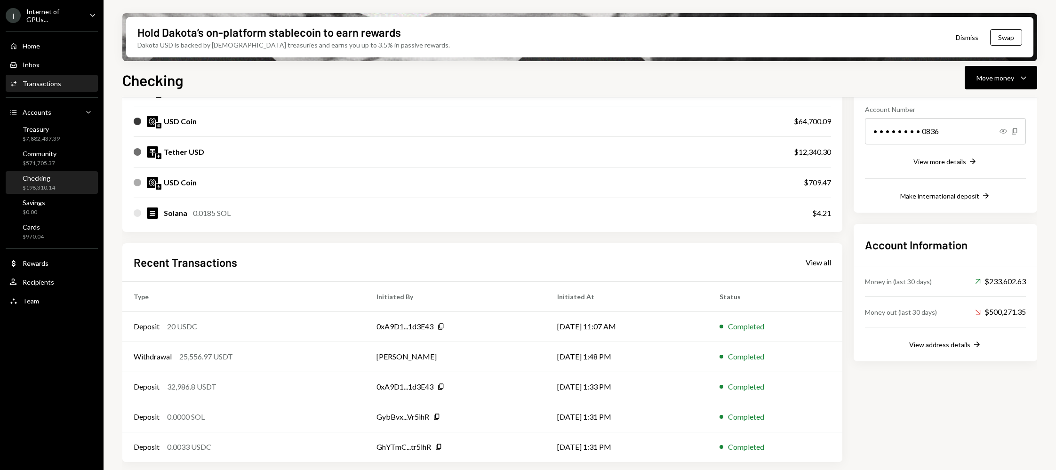
click at [57, 76] on div "Activities Transactions" at bounding box center [51, 84] width 85 height 16
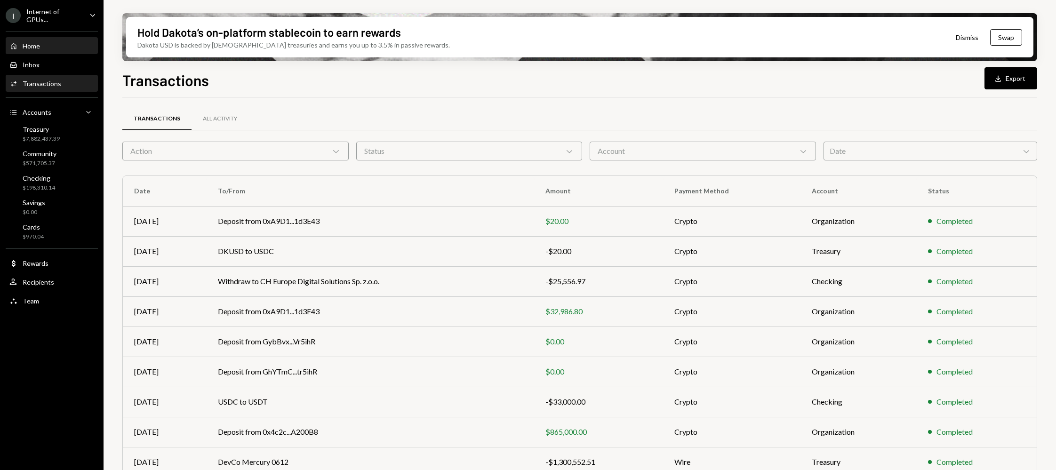
click at [52, 42] on div "Home Home" at bounding box center [51, 46] width 85 height 8
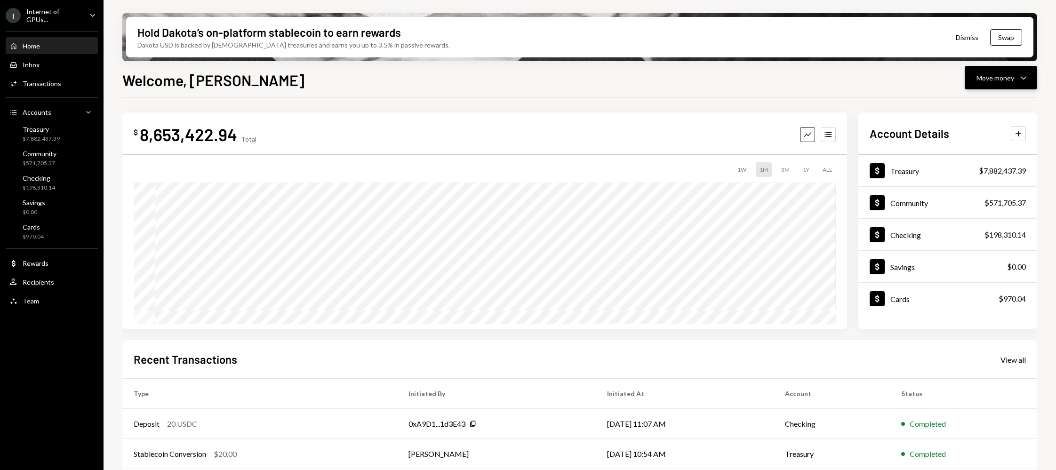
click at [1029, 84] on button "Move money Caret Down" at bounding box center [1001, 78] width 72 height 24
click at [978, 99] on div "Withdraw Send" at bounding box center [986, 106] width 94 height 21
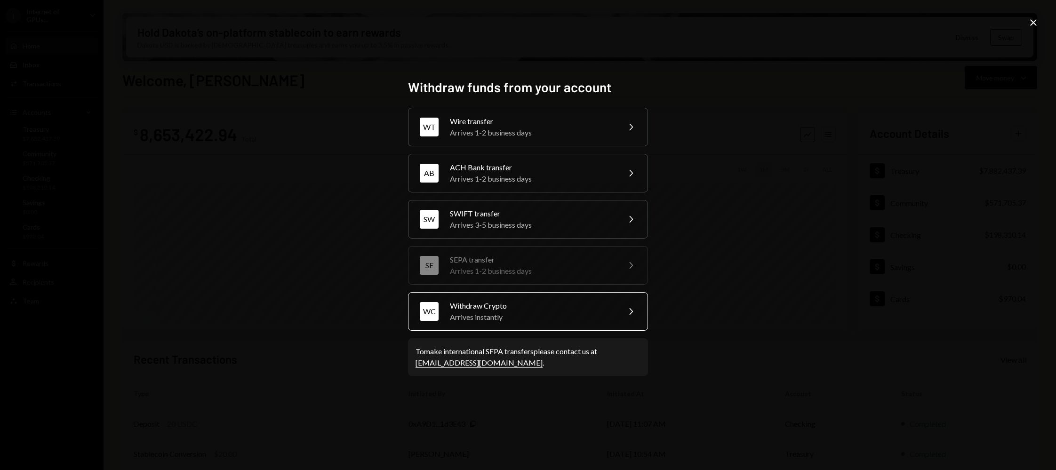
click at [507, 316] on div "Arrives instantly" at bounding box center [532, 317] width 164 height 11
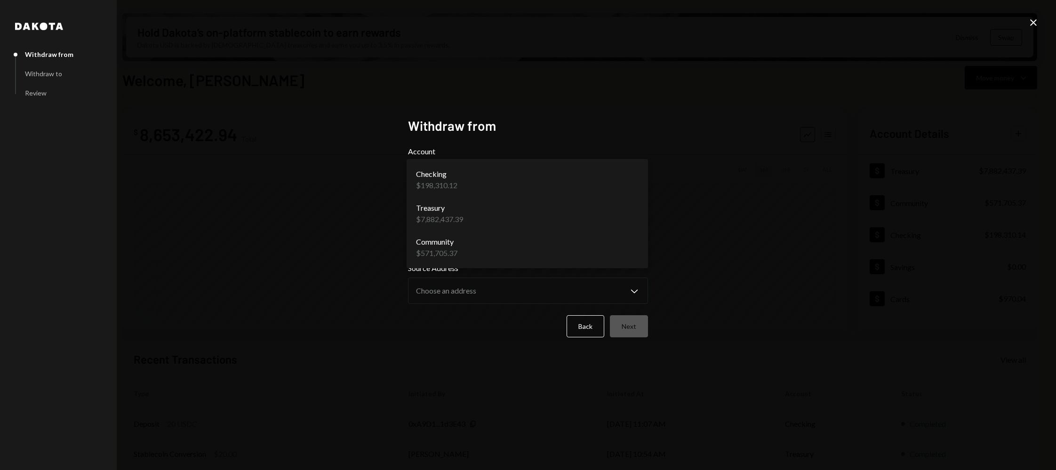
click at [506, 189] on body "I Internet of GPUs... Caret Down Home Home Inbox Inbox Activities Transactions …" at bounding box center [528, 235] width 1056 height 470
click at [483, 235] on body "I Internet of GPUs... Caret Down Home Home Inbox Inbox Activities Transactions …" at bounding box center [528, 235] width 1056 height 470
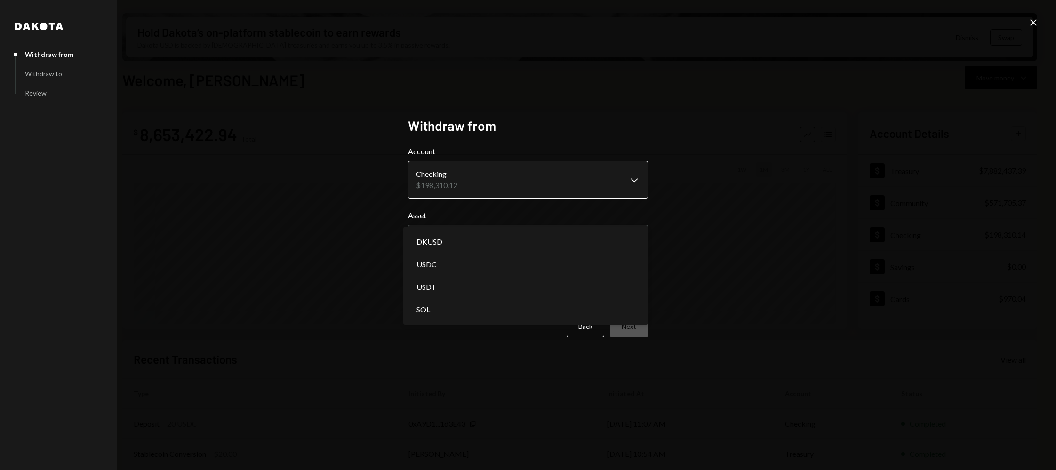
click at [494, 177] on body "I Internet of GPUs... Caret Down Home Home Inbox Inbox Activities Transactions …" at bounding box center [528, 235] width 1056 height 470
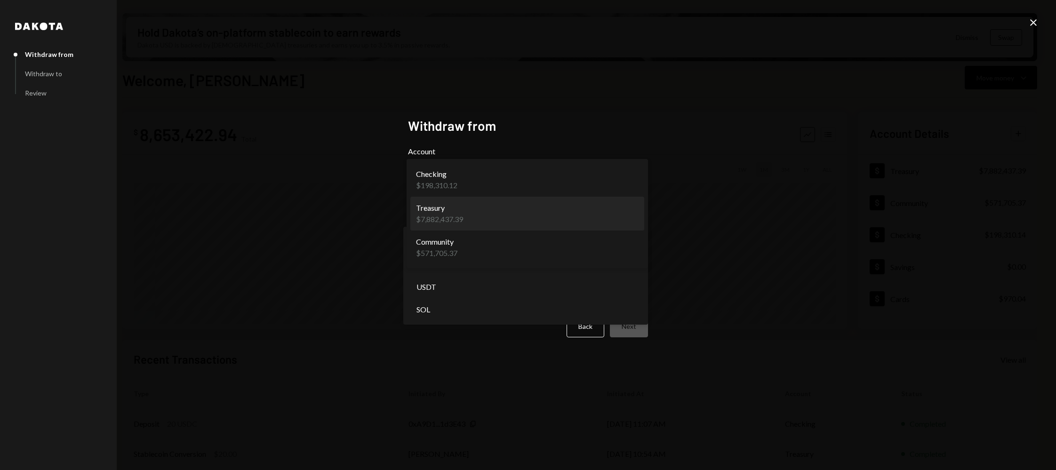
select select "**********"
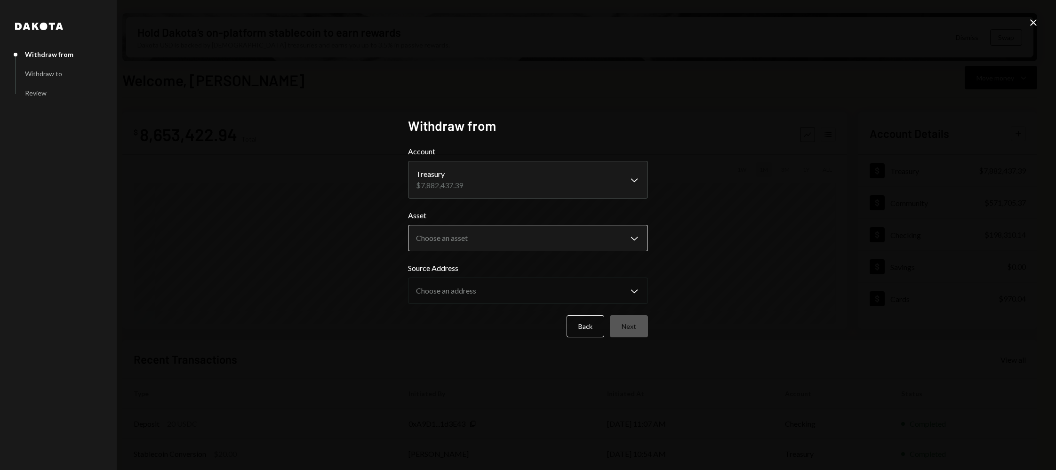
click at [474, 250] on body "I Internet of GPUs... Caret Down Home Home Inbox Inbox Activities Transactions …" at bounding box center [528, 235] width 1056 height 470
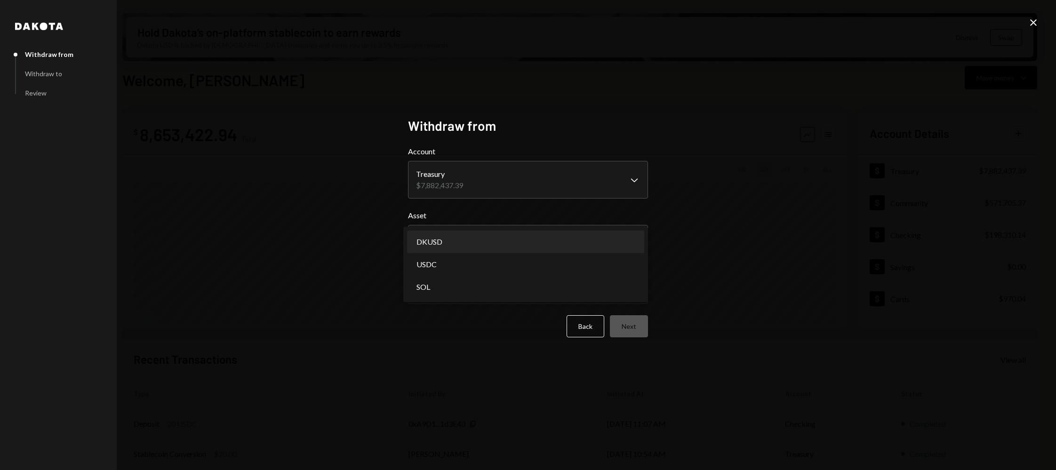
select select "*****"
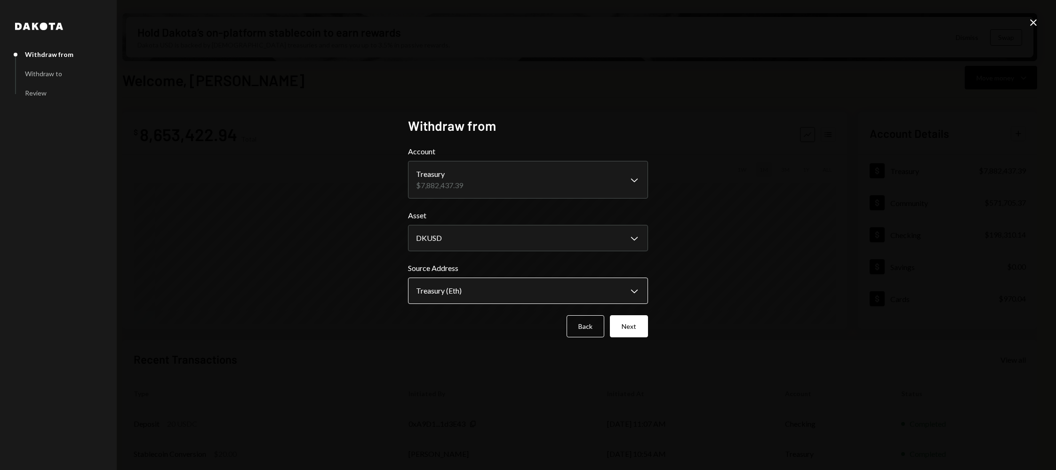
click at [465, 290] on body "I Internet of GPUs... Caret Down Home Home Inbox Inbox Activities Transactions …" at bounding box center [528, 235] width 1056 height 470
click at [628, 323] on button "Next" at bounding box center [629, 326] width 38 height 22
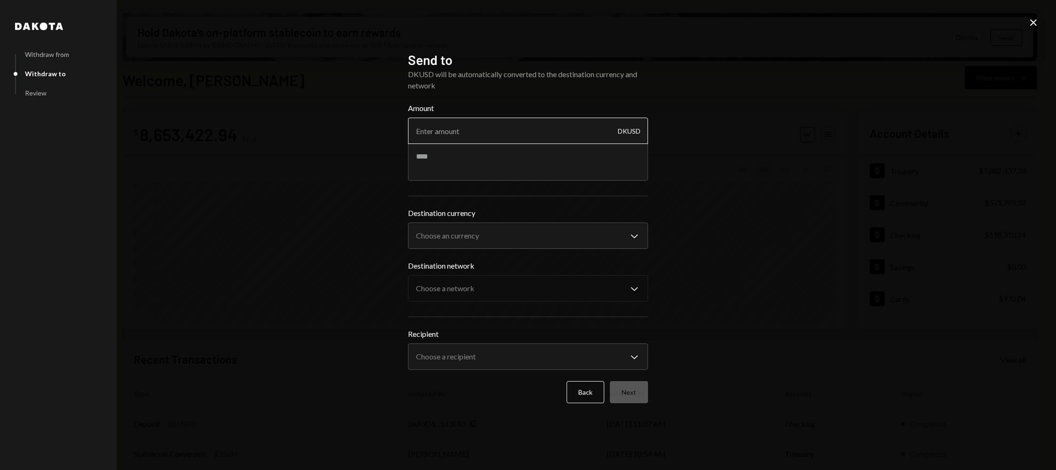
click at [483, 126] on input "Amount" at bounding box center [528, 131] width 240 height 26
click at [470, 161] on textarea at bounding box center [528, 162] width 240 height 38
click at [461, 228] on body "I Internet of GPUs... Caret Down Home Home Inbox Inbox Activities Transactions …" at bounding box center [528, 235] width 1056 height 470
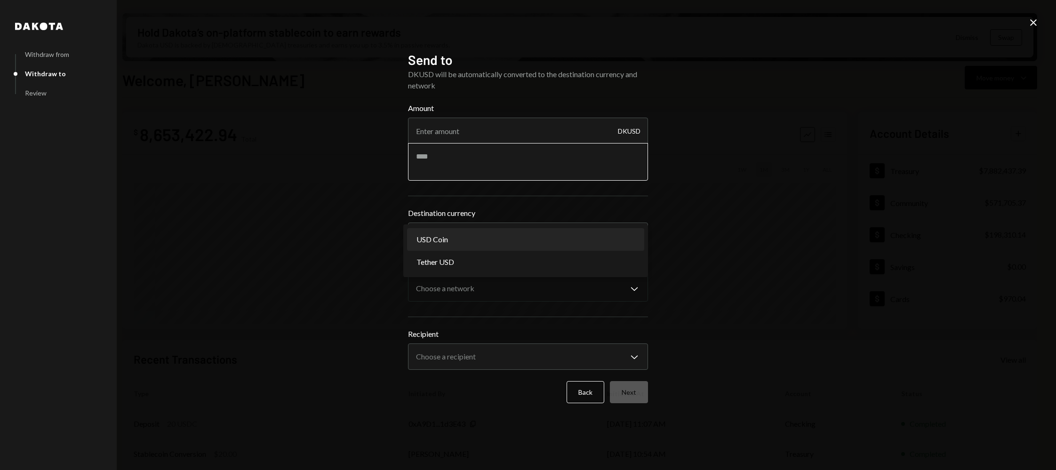
select select "****"
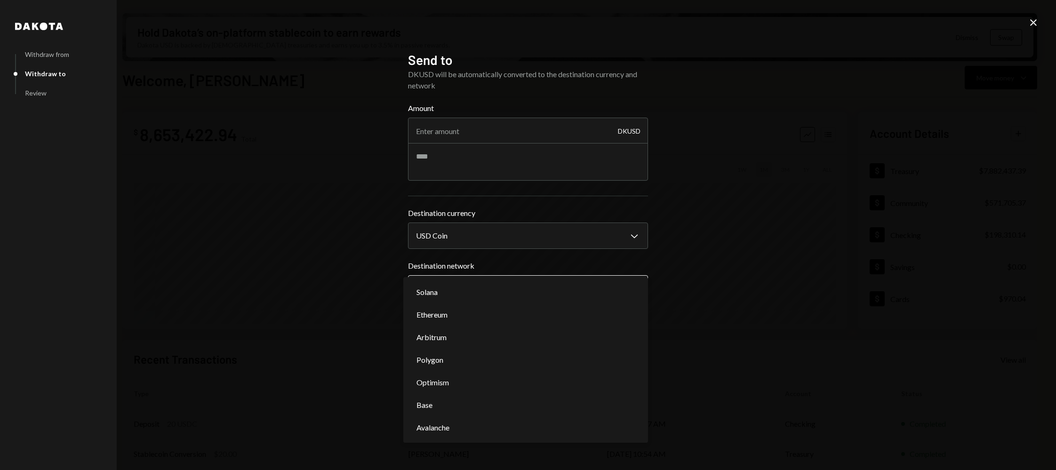
click at [465, 297] on body "I Internet of GPUs... Caret Down Home Home Inbox Inbox Activities Transactions …" at bounding box center [528, 235] width 1056 height 470
select select "**********"
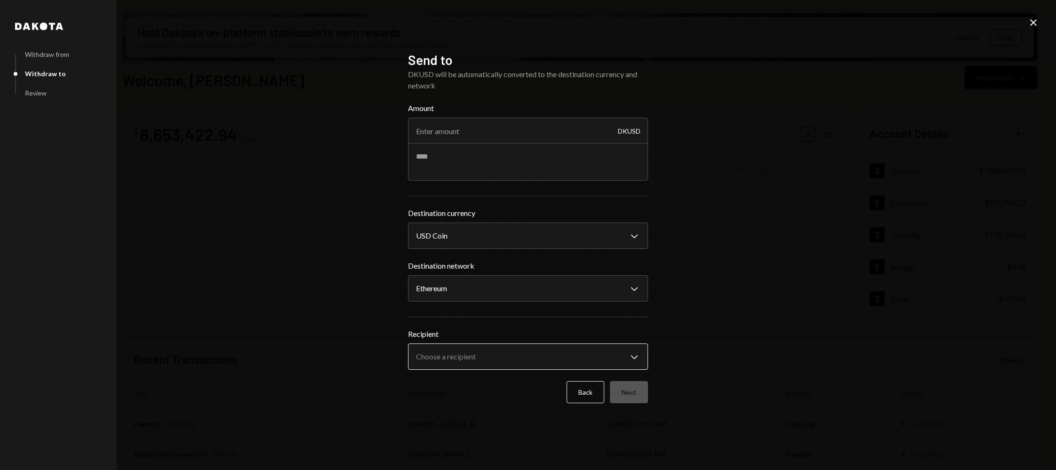
click at [453, 351] on body "I Internet of GPUs... Caret Down Home Home Inbox Inbox Activities Transactions …" at bounding box center [528, 235] width 1056 height 470
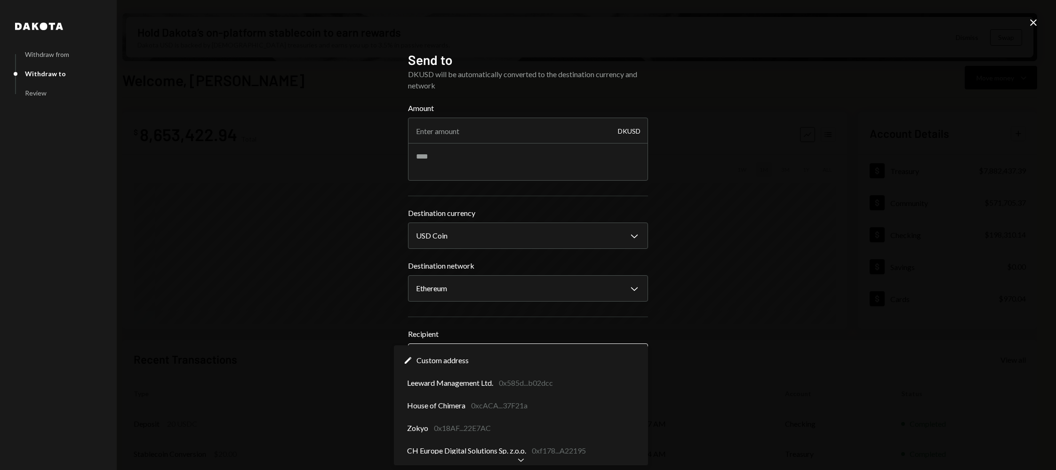
select select "**********"
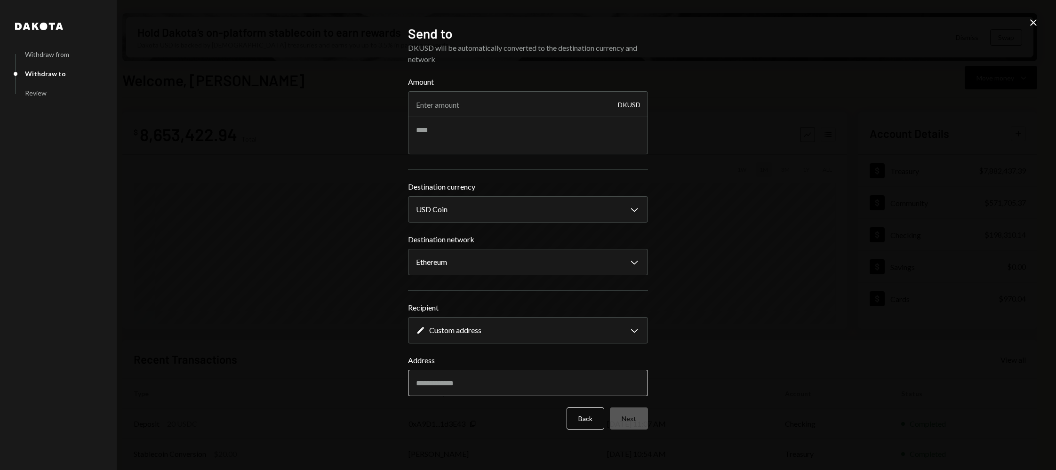
click at [455, 380] on input "Address" at bounding box center [528, 383] width 240 height 26
paste input "**********"
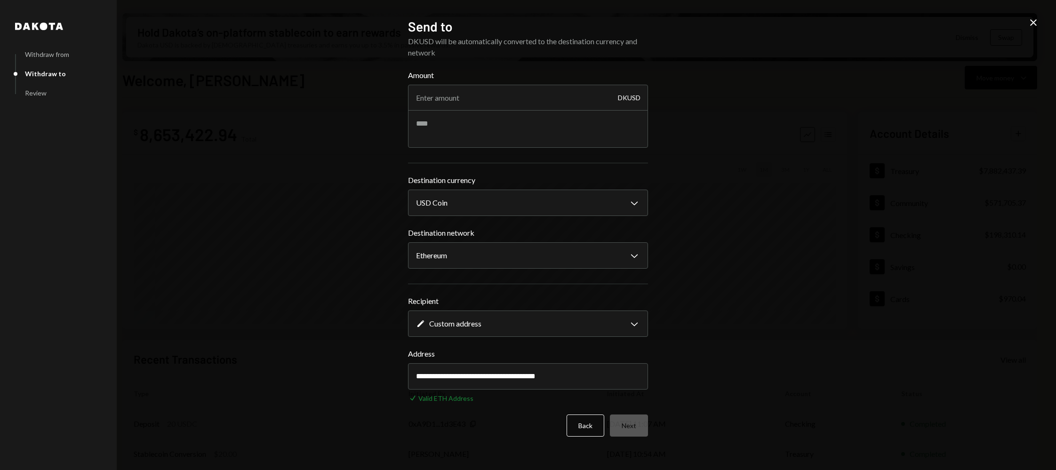
type input "**********"
click at [449, 139] on textarea at bounding box center [528, 129] width 240 height 38
paste textarea "**********"
type textarea "**********"
click at [474, 101] on input "Amount" at bounding box center [528, 98] width 240 height 26
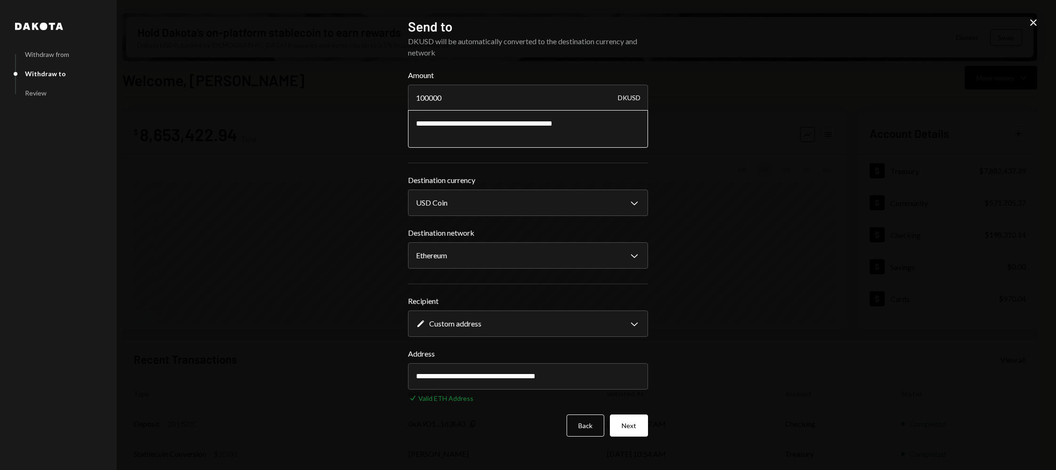
type input "100000"
click at [514, 121] on textarea "**********" at bounding box center [528, 129] width 240 height 38
click at [547, 122] on textarea "**********" at bounding box center [528, 129] width 240 height 38
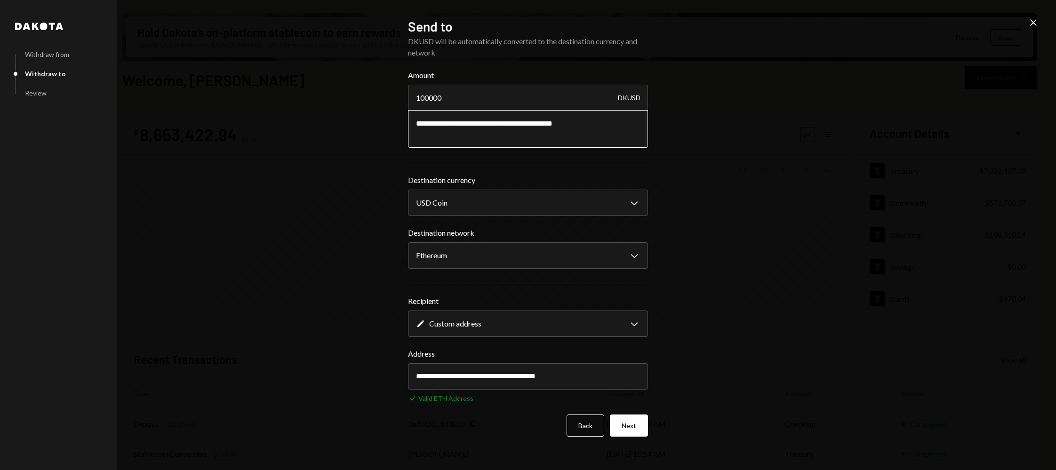
click at [608, 125] on textarea "**********" at bounding box center [528, 129] width 240 height 38
click at [623, 433] on button "Next" at bounding box center [629, 426] width 38 height 22
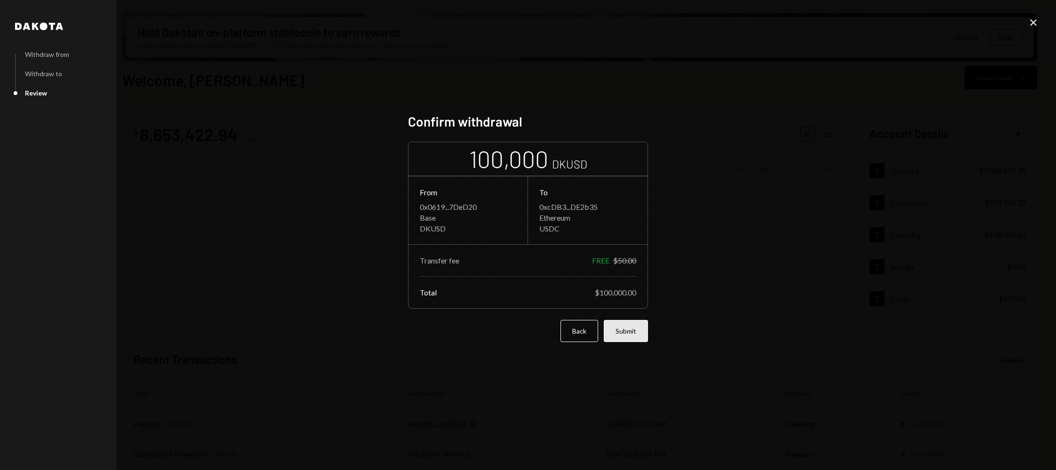
click at [623, 340] on button "Submit" at bounding box center [626, 331] width 44 height 22
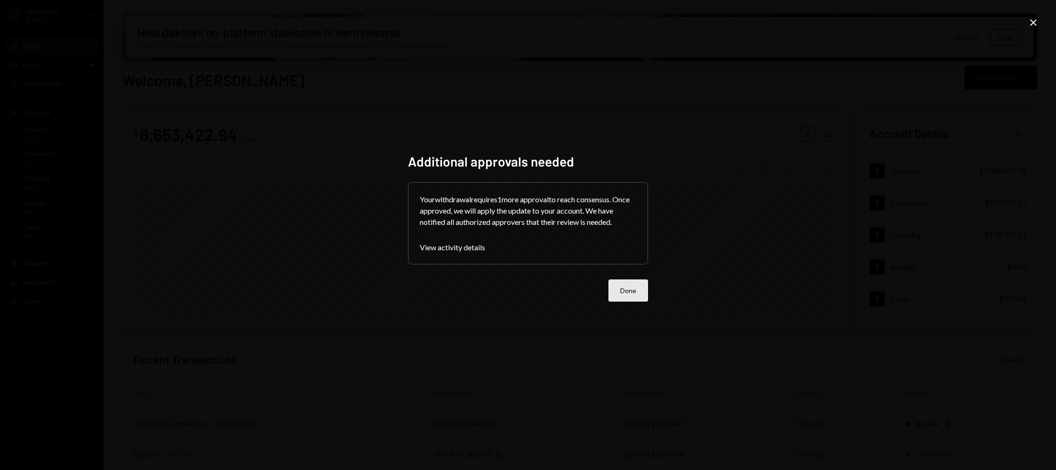
click at [614, 288] on button "Done" at bounding box center [629, 291] width 40 height 22
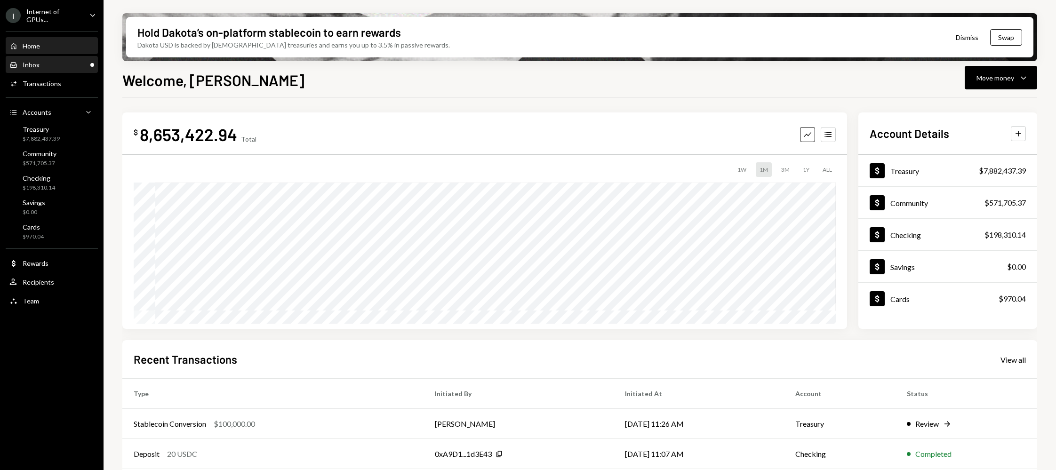
click at [50, 61] on div "Inbox Inbox" at bounding box center [51, 65] width 85 height 8
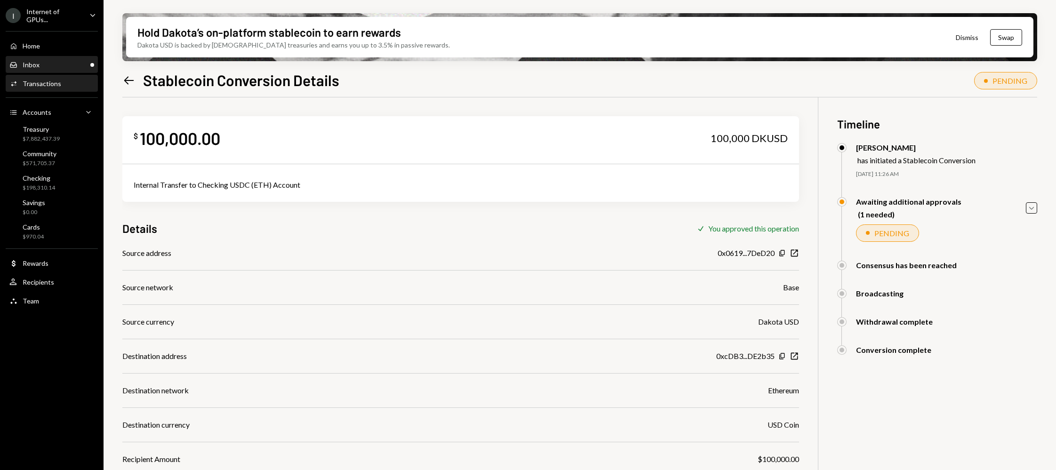
click at [46, 57] on div "Inbox Inbox" at bounding box center [51, 65] width 85 height 16
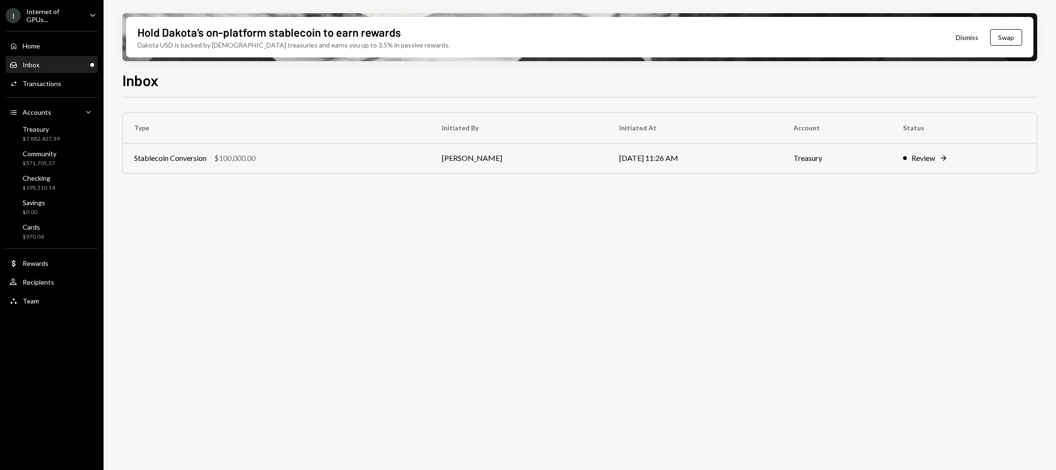
click at [180, 221] on div "Type Initiated By Initiated At Account Status Stablecoin Conversion $100,000.00…" at bounding box center [579, 289] width 915 height 384
click at [65, 84] on div "Activities Transactions" at bounding box center [51, 84] width 85 height 8
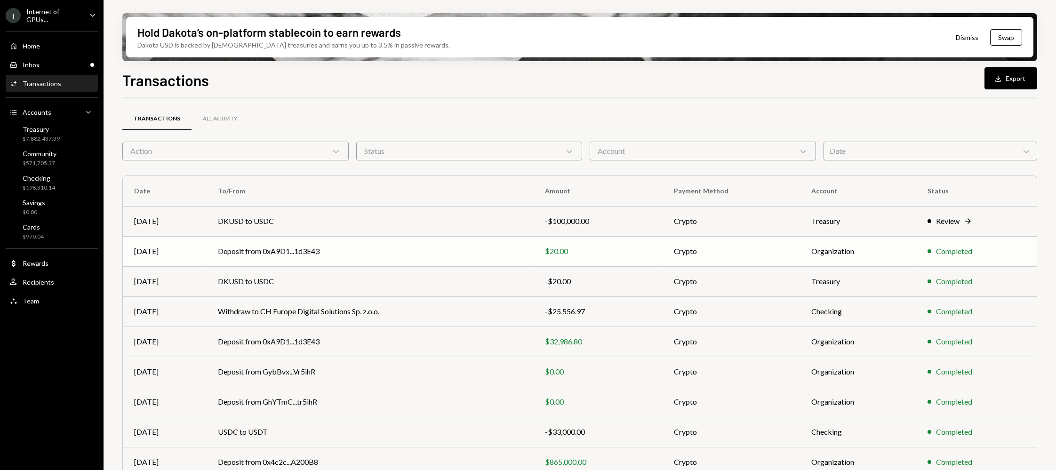
scroll to position [67, 0]
